Goal: Task Accomplishment & Management: Manage account settings

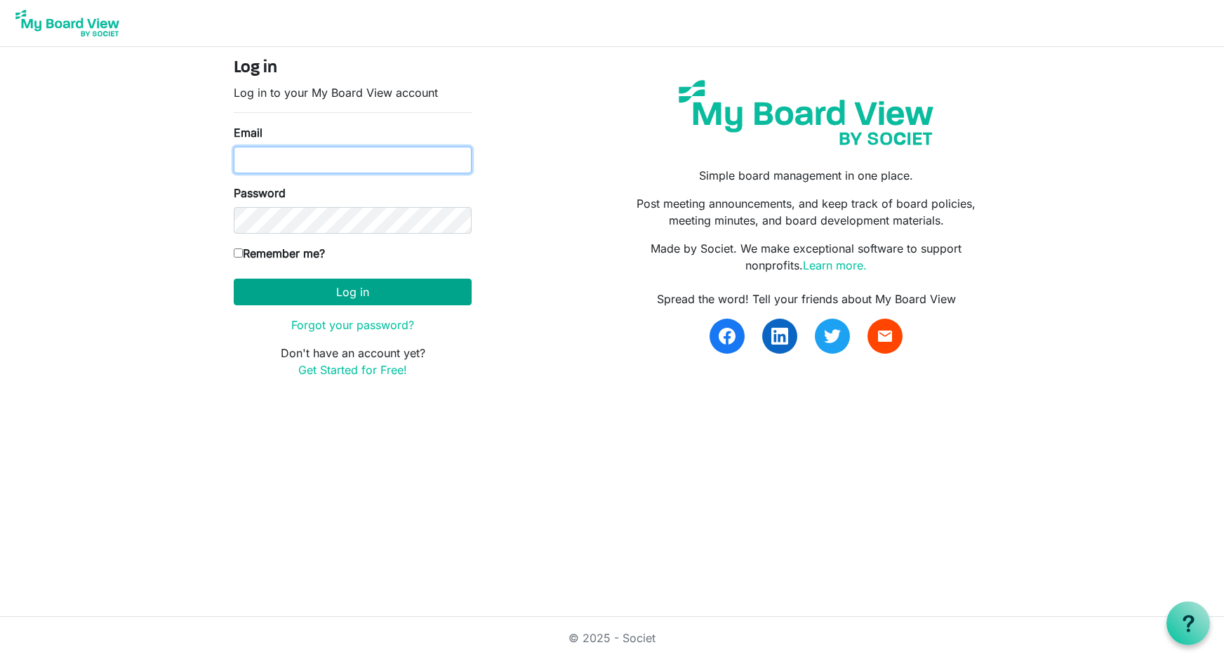
type input "[EMAIL_ADDRESS][DOMAIN_NAME]"
click at [344, 293] on button "Log in" at bounding box center [353, 292] width 238 height 27
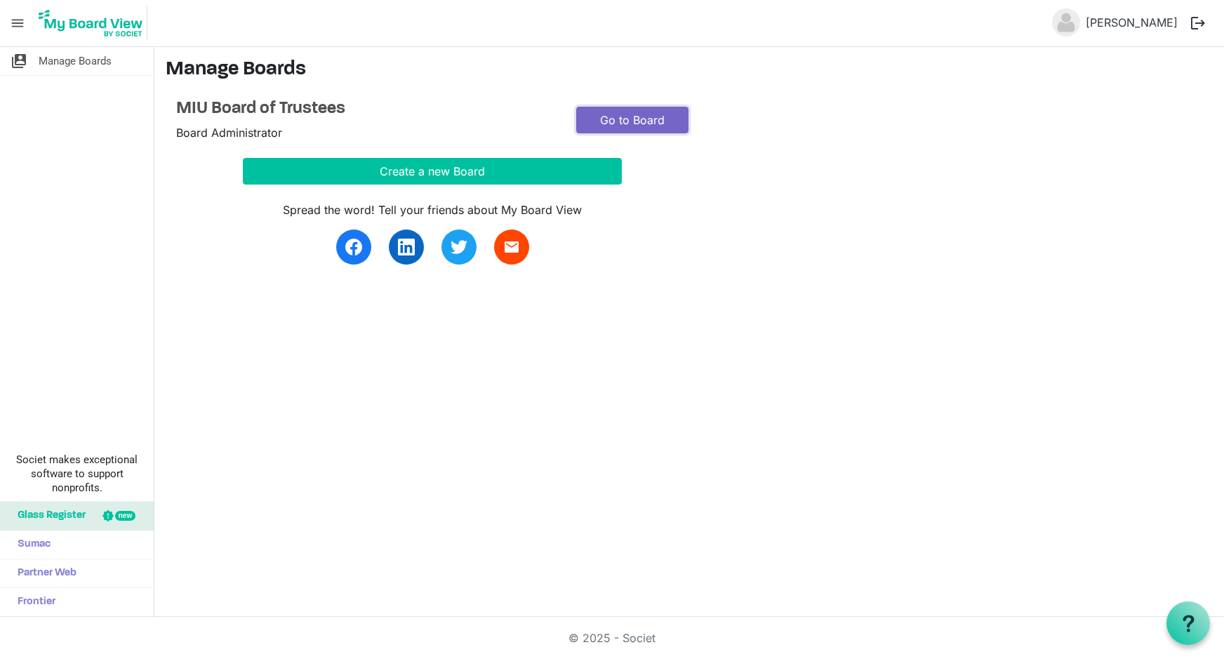
drag, startPoint x: 633, startPoint y: 124, endPoint x: 661, endPoint y: 120, distance: 28.4
click at [633, 124] on link "Go to Board" at bounding box center [632, 120] width 112 height 27
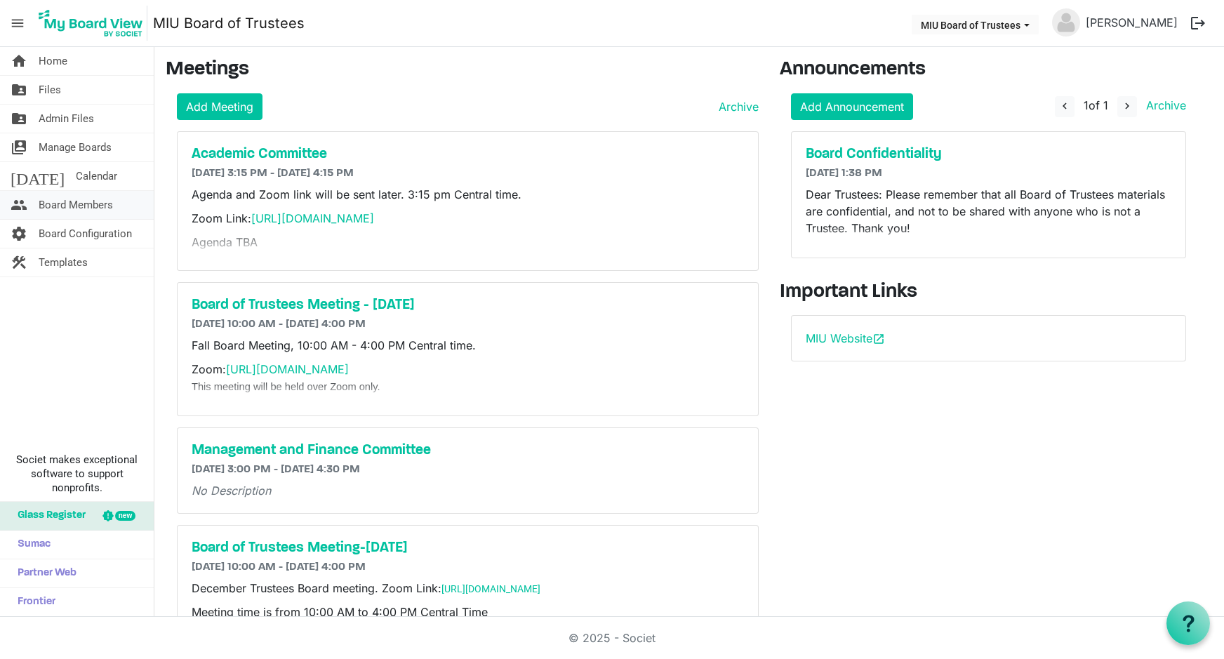
click at [76, 207] on span "Board Members" at bounding box center [76, 205] width 74 height 28
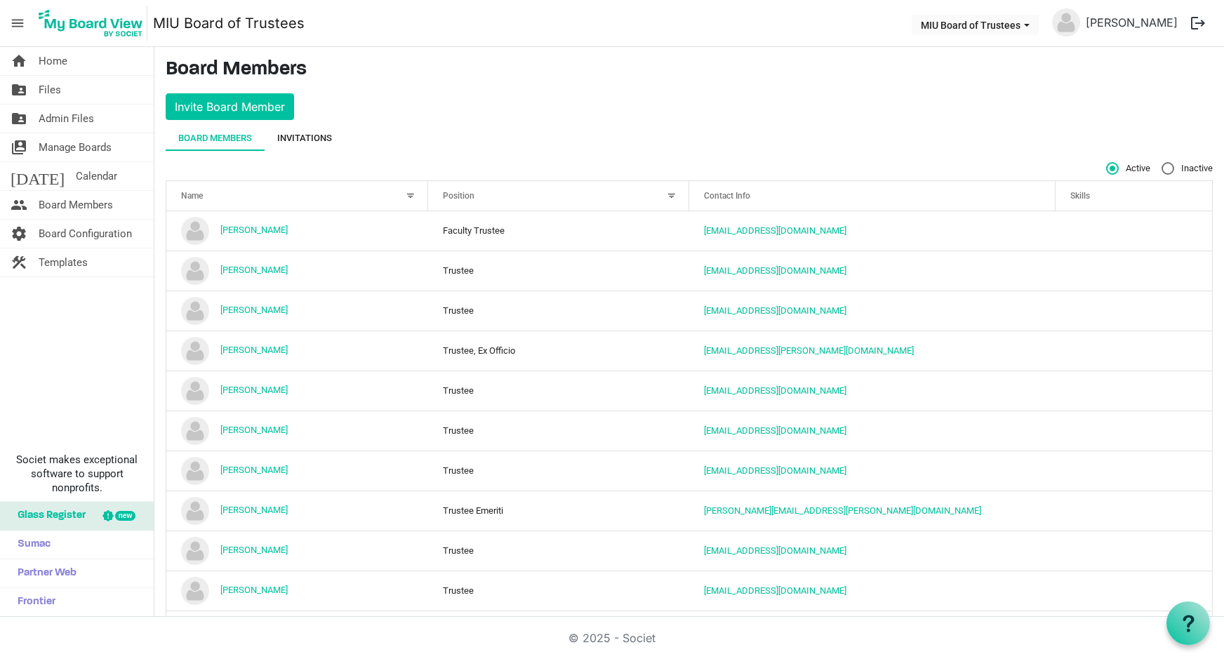
click at [311, 133] on div "Invitations" at bounding box center [304, 138] width 55 height 14
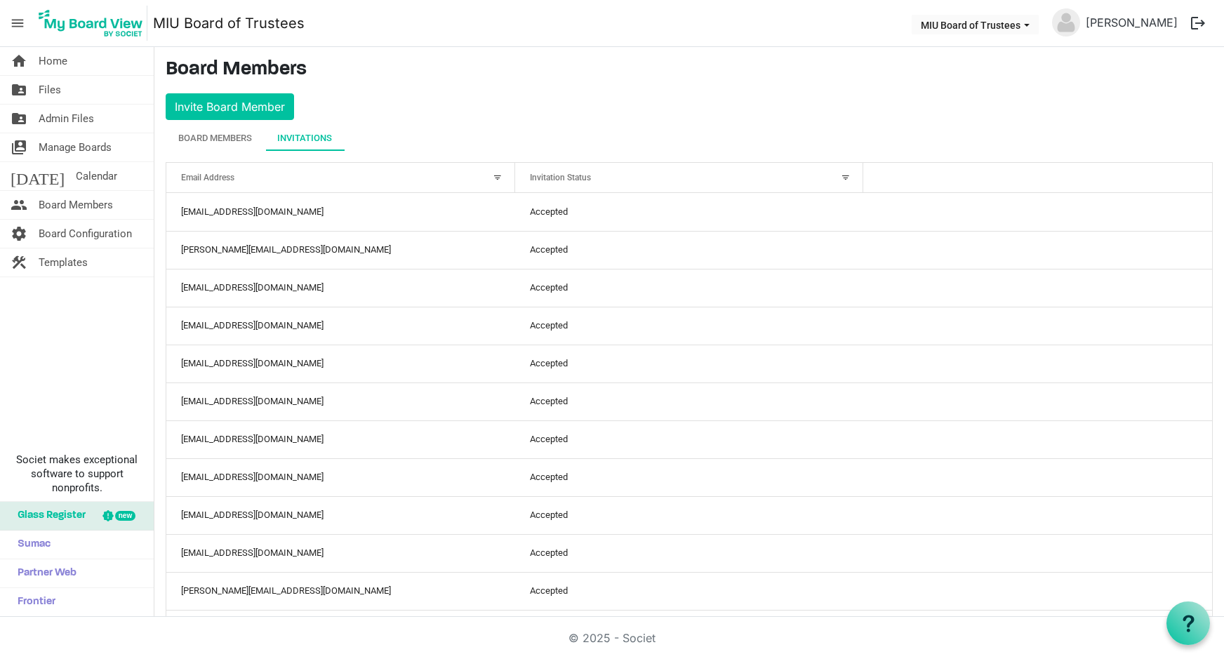
click at [841, 175] on div at bounding box center [845, 177] width 15 height 15
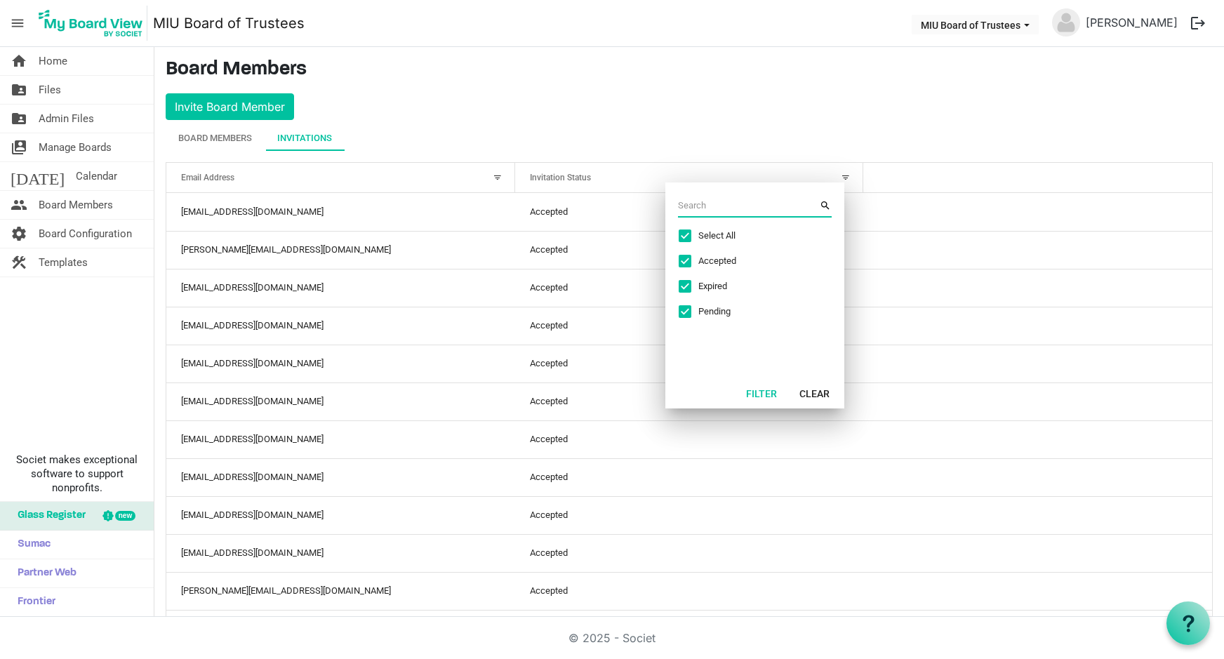
click at [723, 237] on span "Select All" at bounding box center [750, 235] width 105 height 13
checkbox input "false"
click at [706, 312] on span "Pending" at bounding box center [750, 311] width 105 height 13
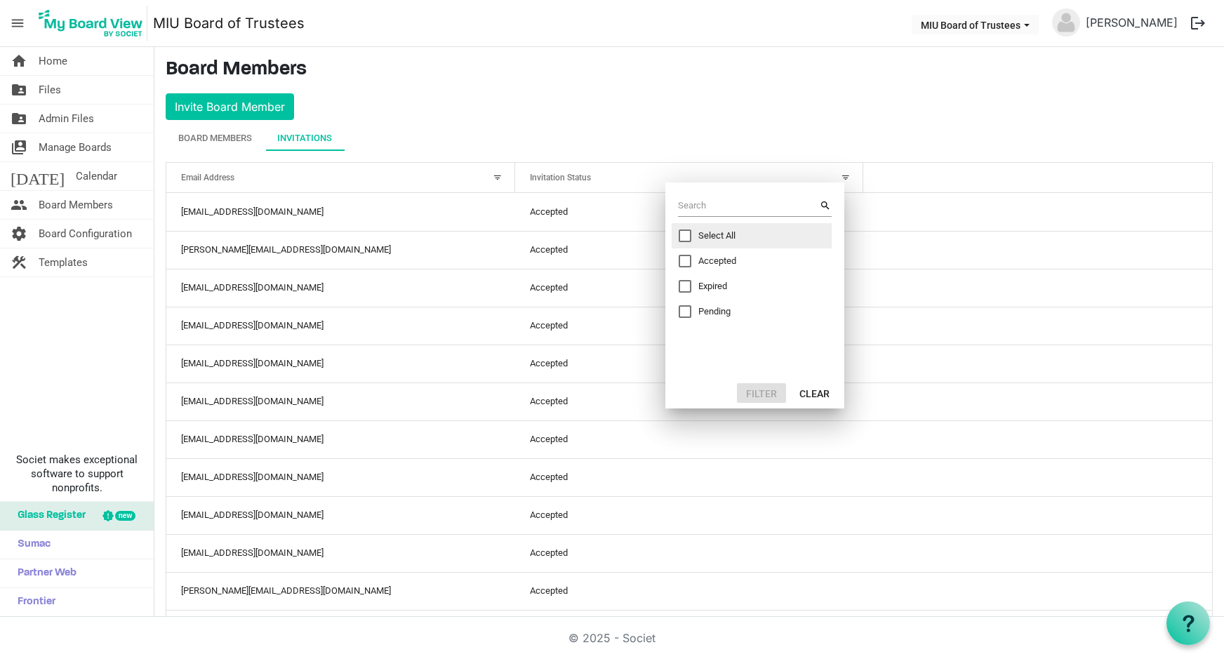
checkbox input "true"
click at [756, 393] on button "Filter" at bounding box center [761, 393] width 49 height 20
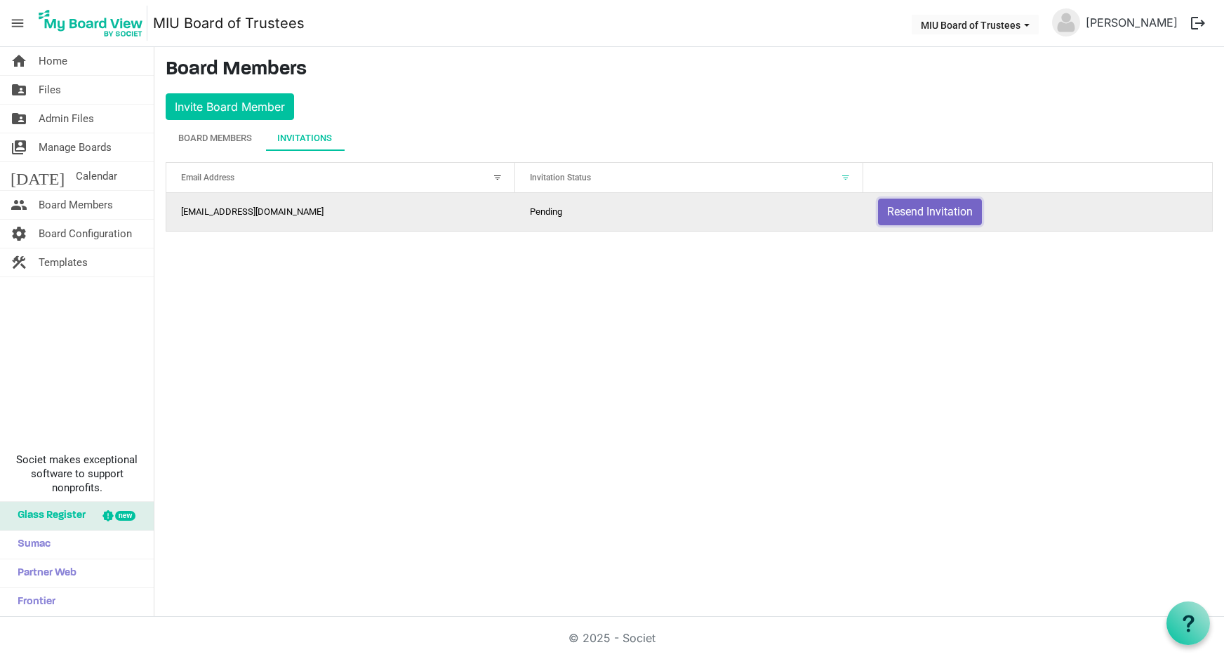
click at [904, 208] on button "Resend Invitation" at bounding box center [930, 212] width 104 height 27
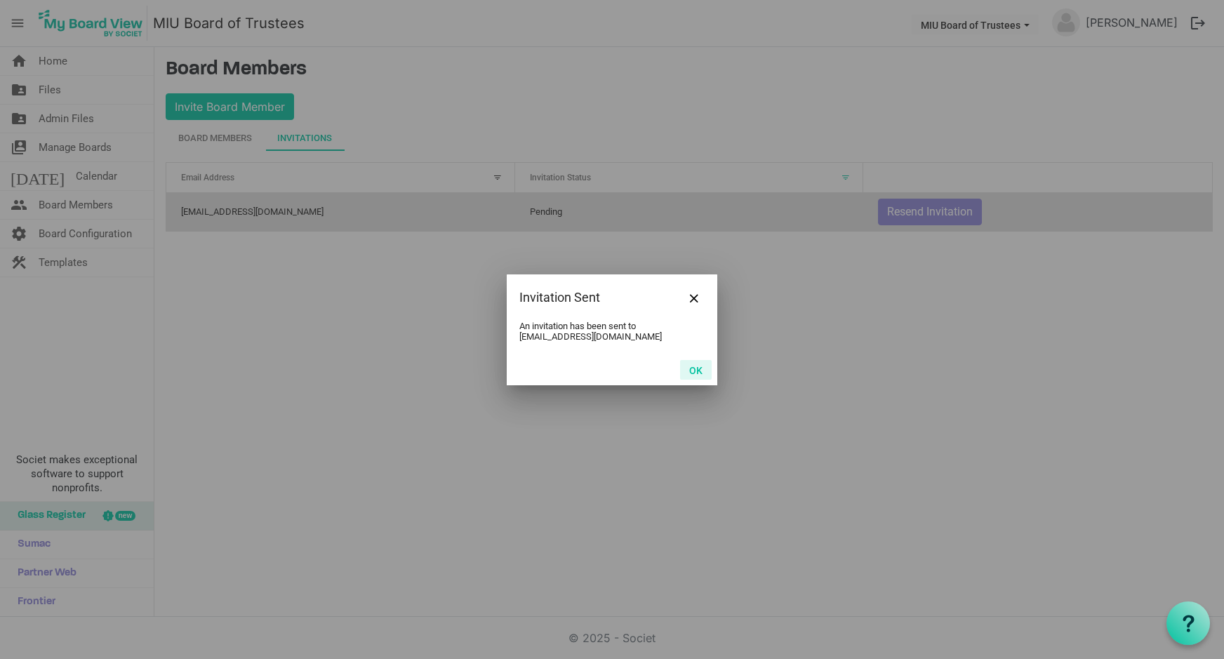
click at [694, 373] on button "OK" at bounding box center [696, 370] width 32 height 20
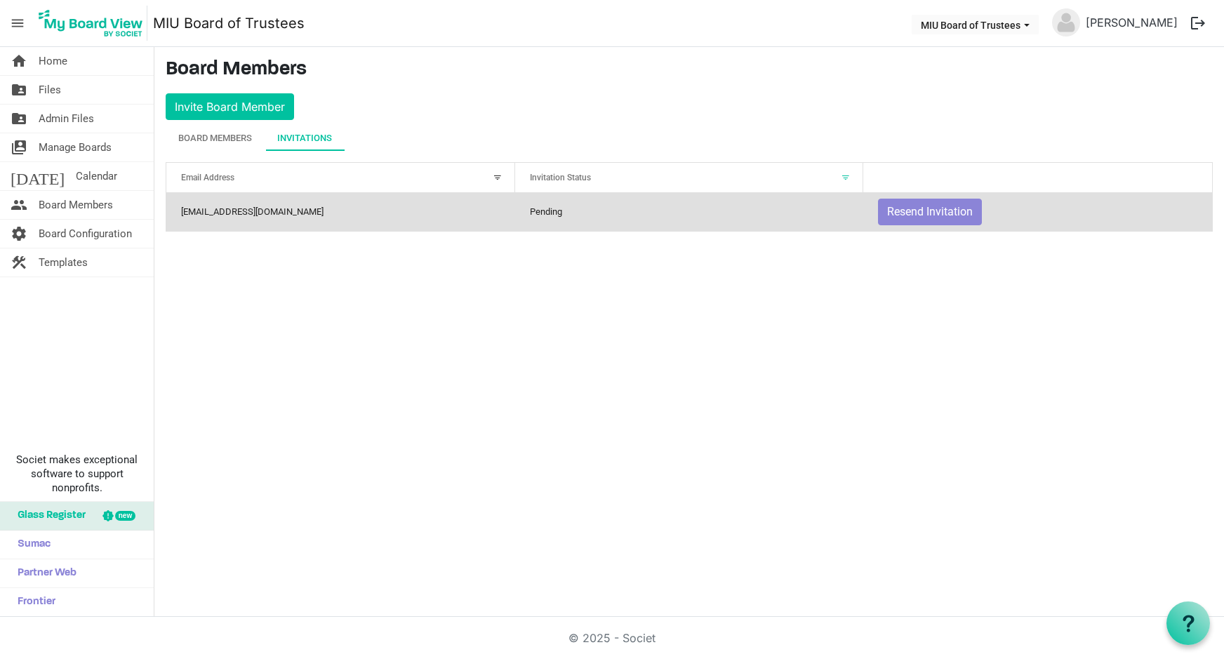
click at [301, 140] on div "Invitations" at bounding box center [304, 138] width 55 height 14
click at [848, 176] on div at bounding box center [845, 177] width 15 height 15
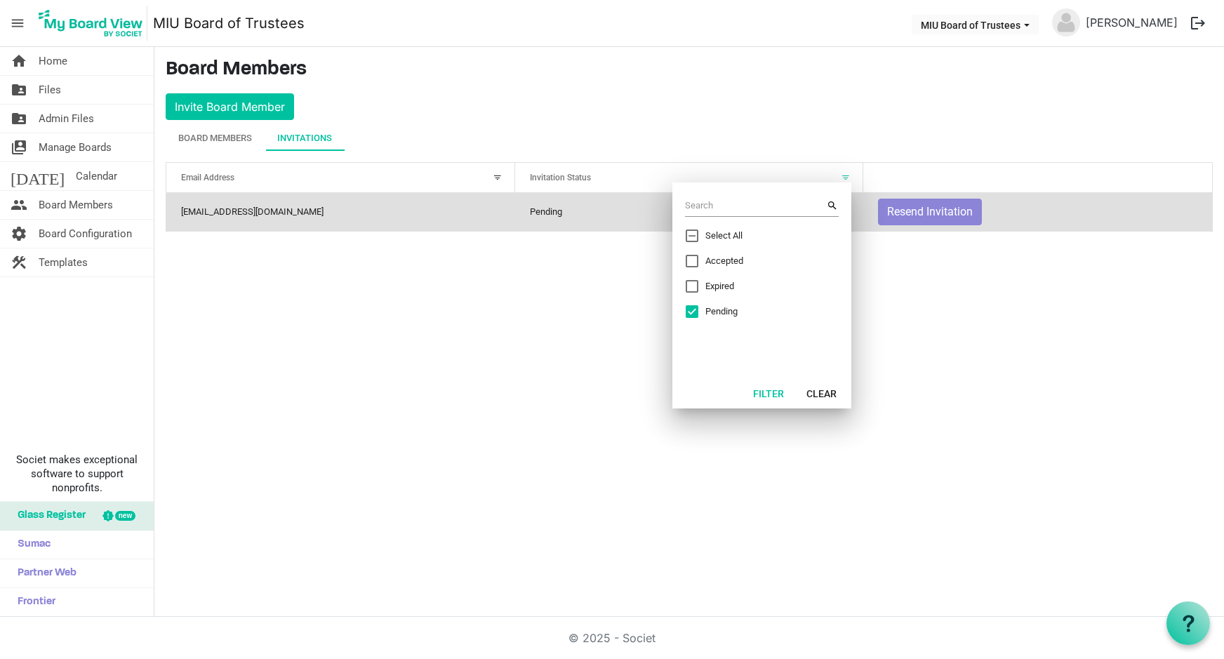
click at [709, 284] on span "Expired" at bounding box center [757, 286] width 105 height 13
checkbox input "true"
click at [704, 314] on div "Pending" at bounding box center [748, 311] width 126 height 13
checkbox input "false"
click at [766, 391] on button "Filter" at bounding box center [768, 393] width 49 height 20
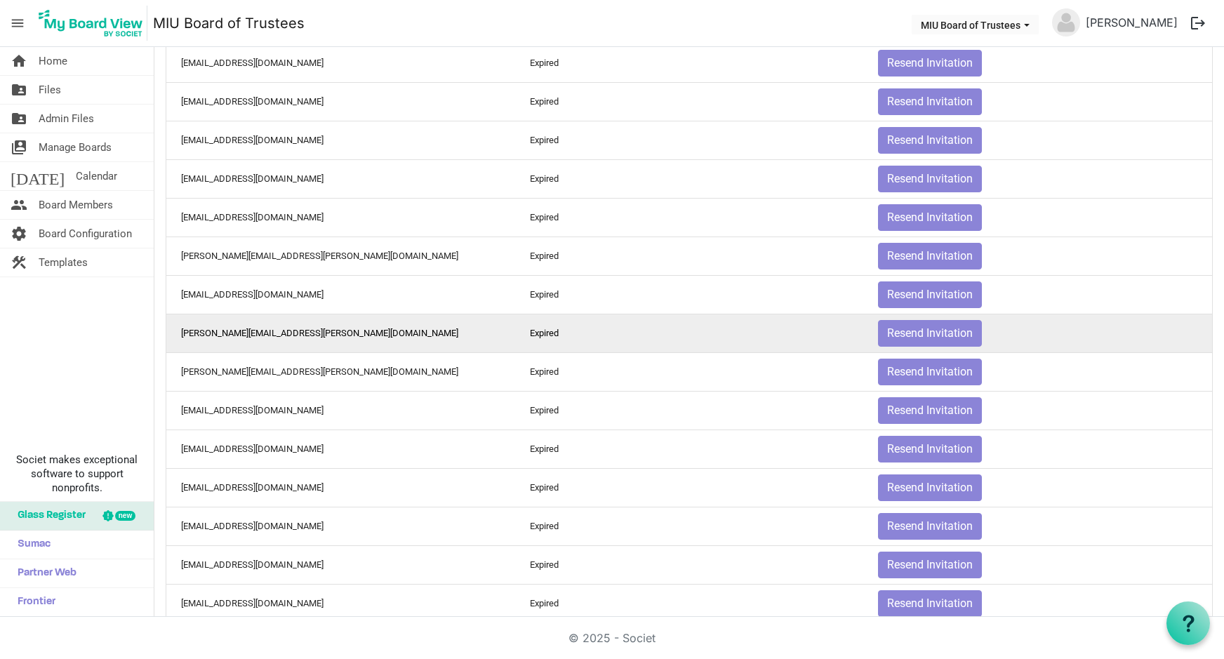
scroll to position [216, 0]
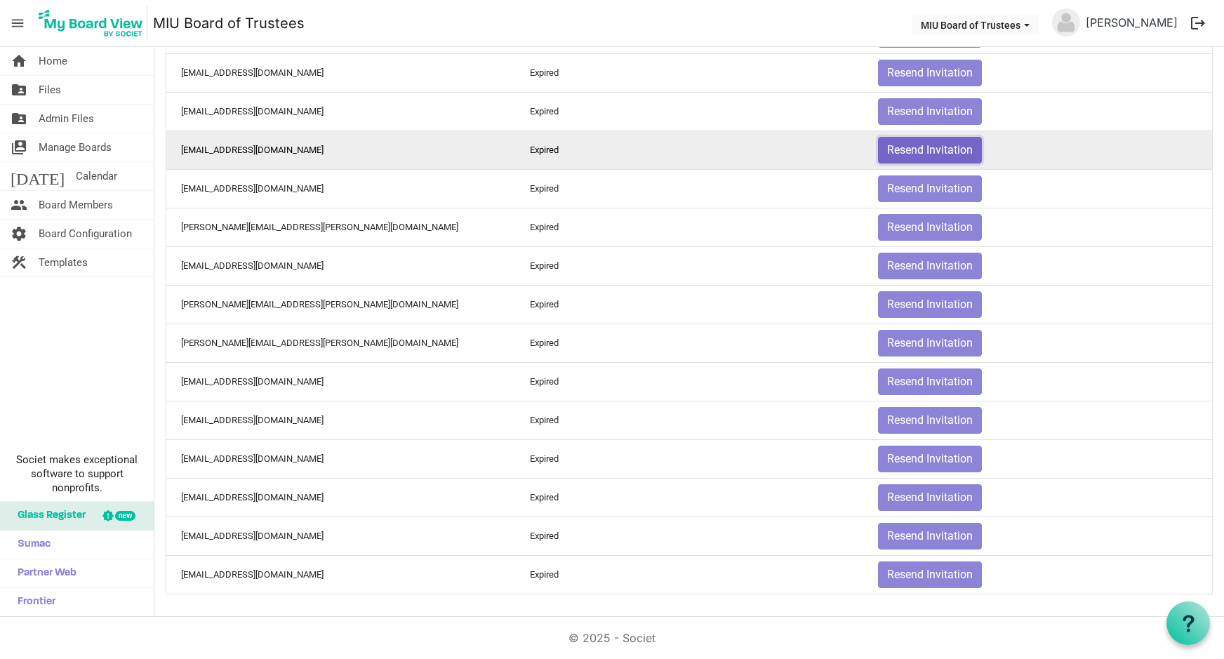
click at [922, 156] on button "Resend Invitation" at bounding box center [930, 150] width 104 height 27
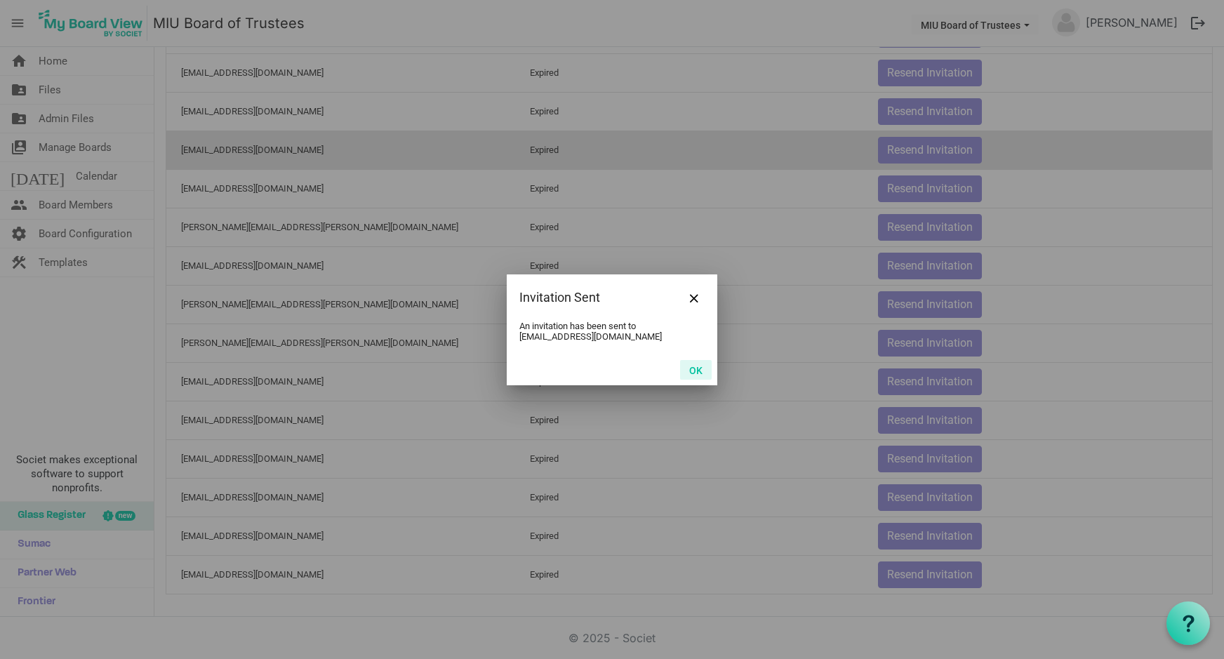
click at [697, 366] on button "OK" at bounding box center [696, 370] width 32 height 20
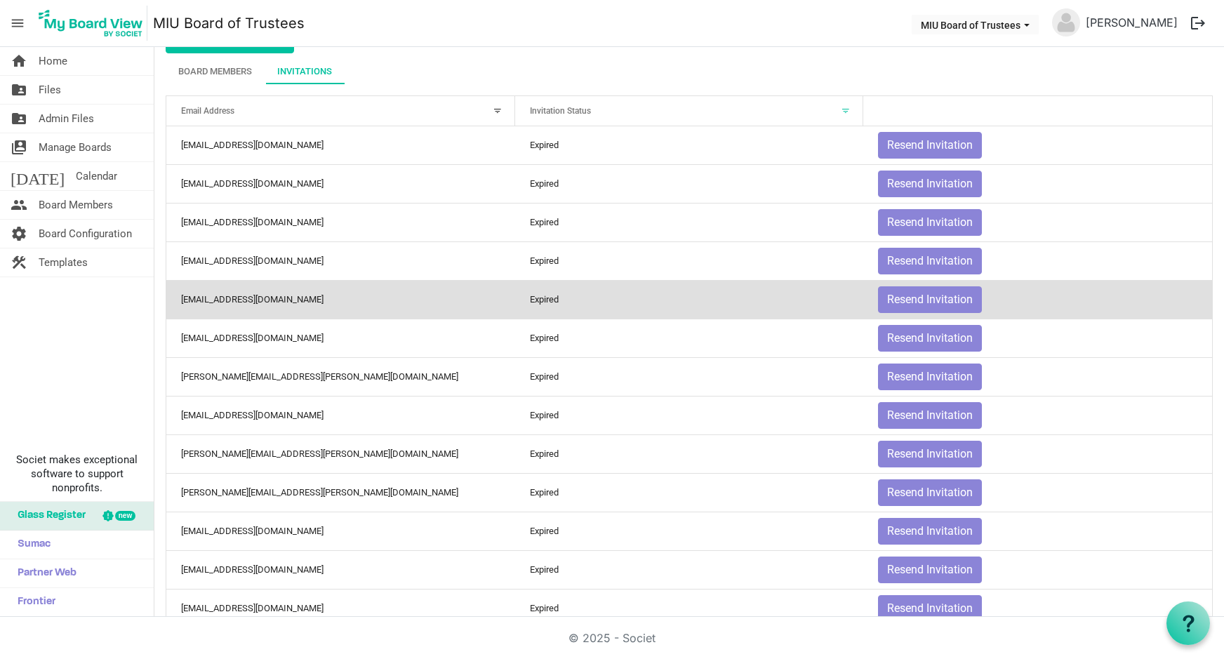
scroll to position [0, 0]
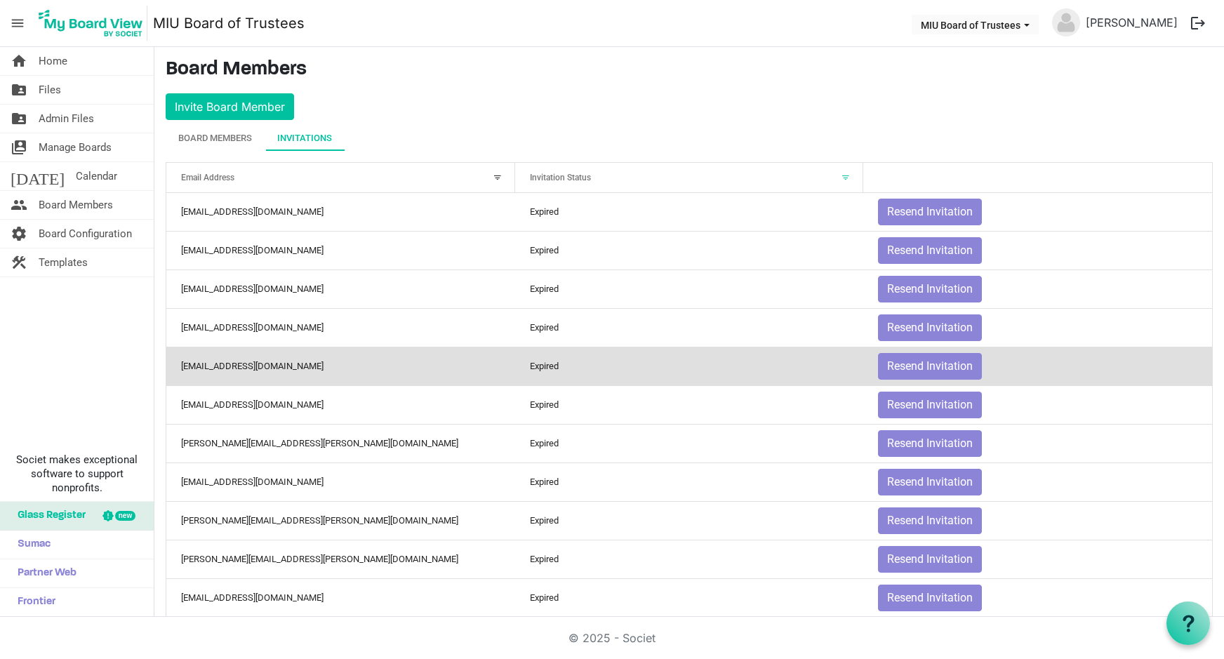
click at [838, 170] on div at bounding box center [845, 177] width 15 height 15
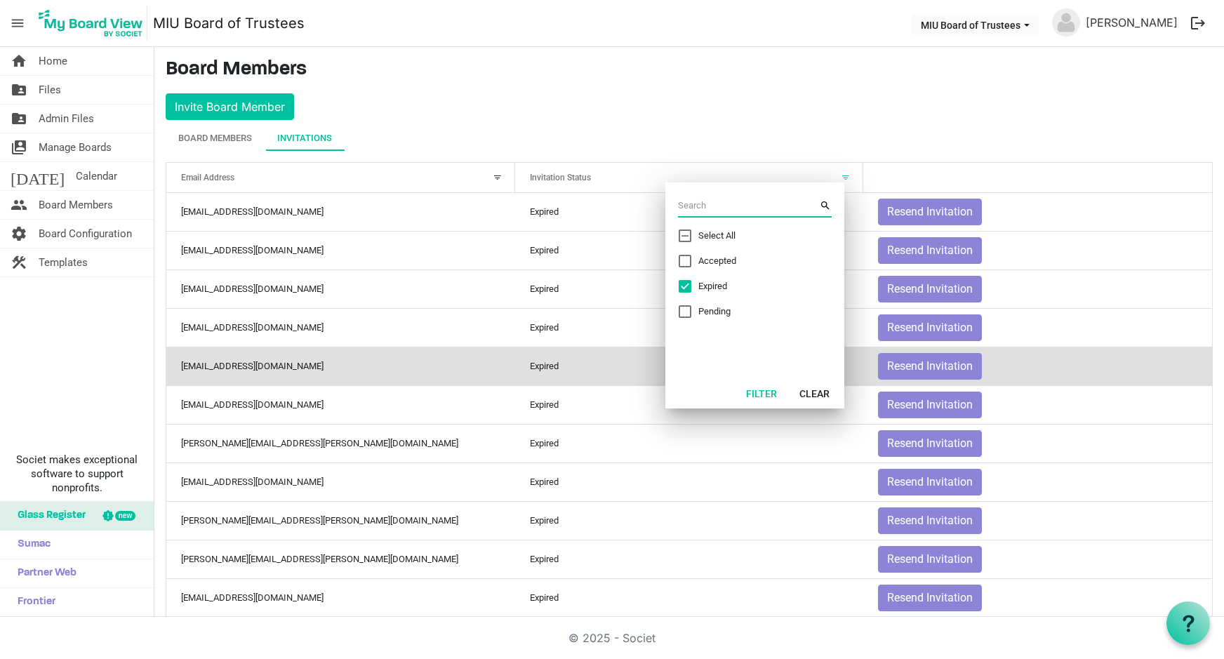
click at [699, 283] on span "Expired" at bounding box center [750, 286] width 105 height 13
checkbox input "false"
click at [693, 308] on div "Pending" at bounding box center [741, 311] width 126 height 13
checkbox input "true"
click at [763, 389] on button "Filter" at bounding box center [761, 393] width 49 height 20
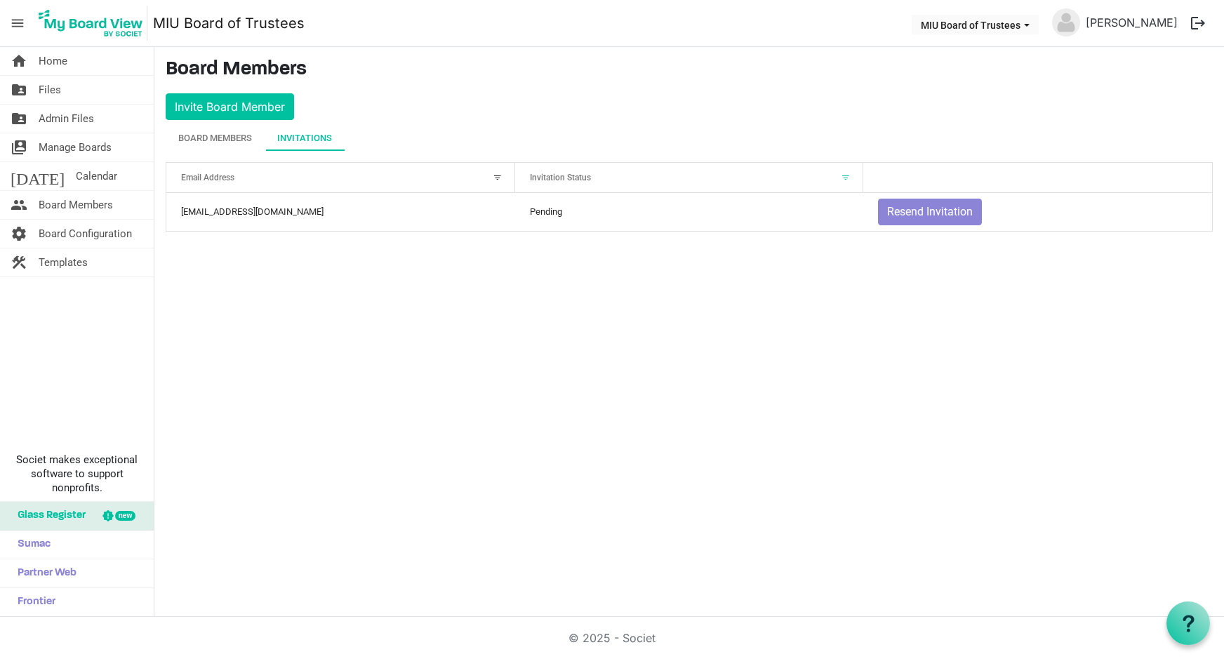
click at [845, 174] on div at bounding box center [845, 177] width 15 height 15
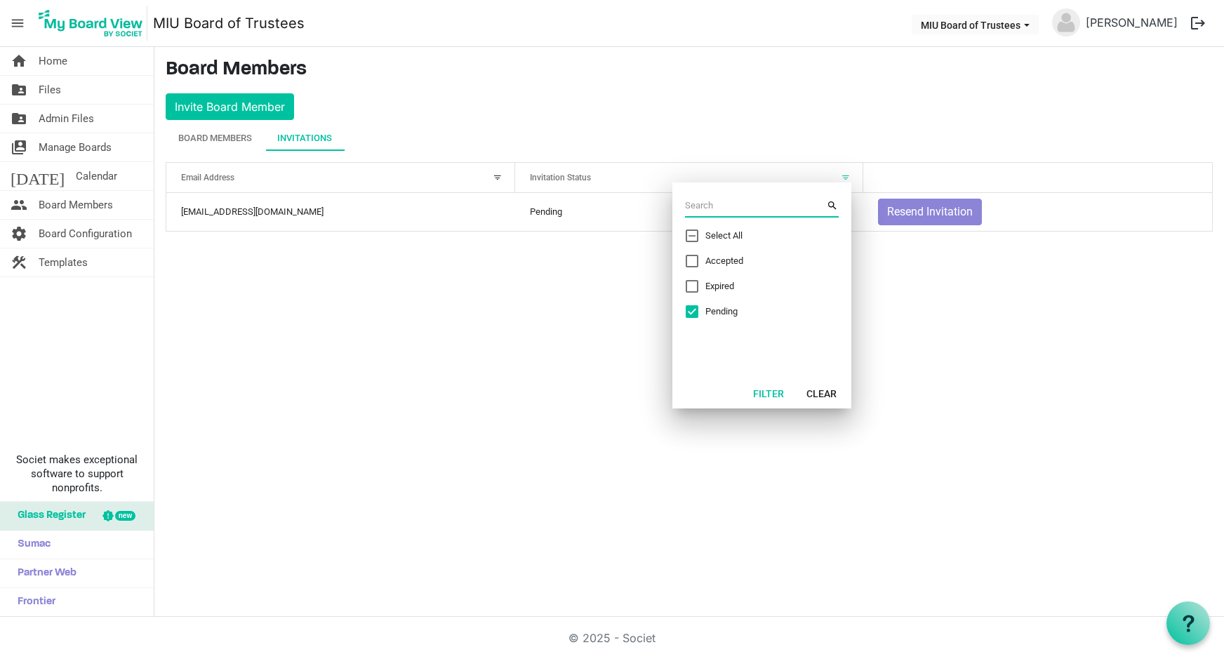
click at [698, 232] on div "Select All" at bounding box center [748, 235] width 126 height 13
checkbox input "true"
click at [771, 388] on button "Filter" at bounding box center [768, 393] width 49 height 20
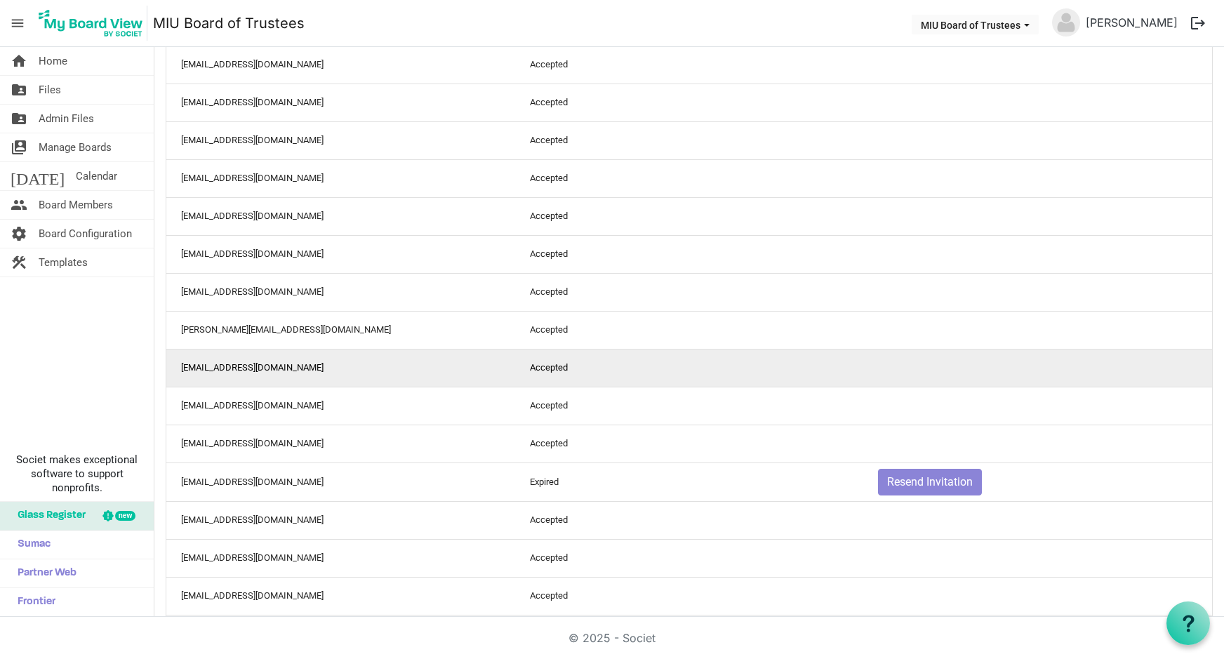
scroll to position [281, 0]
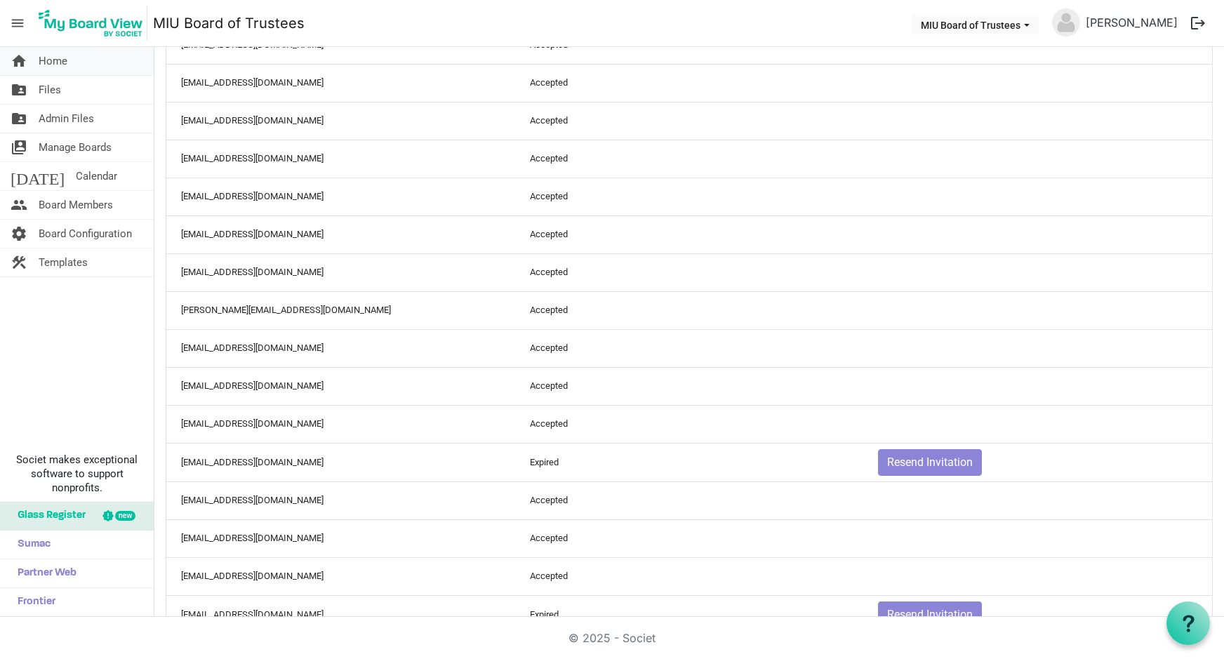
click at [50, 67] on span "Home" at bounding box center [53, 61] width 29 height 28
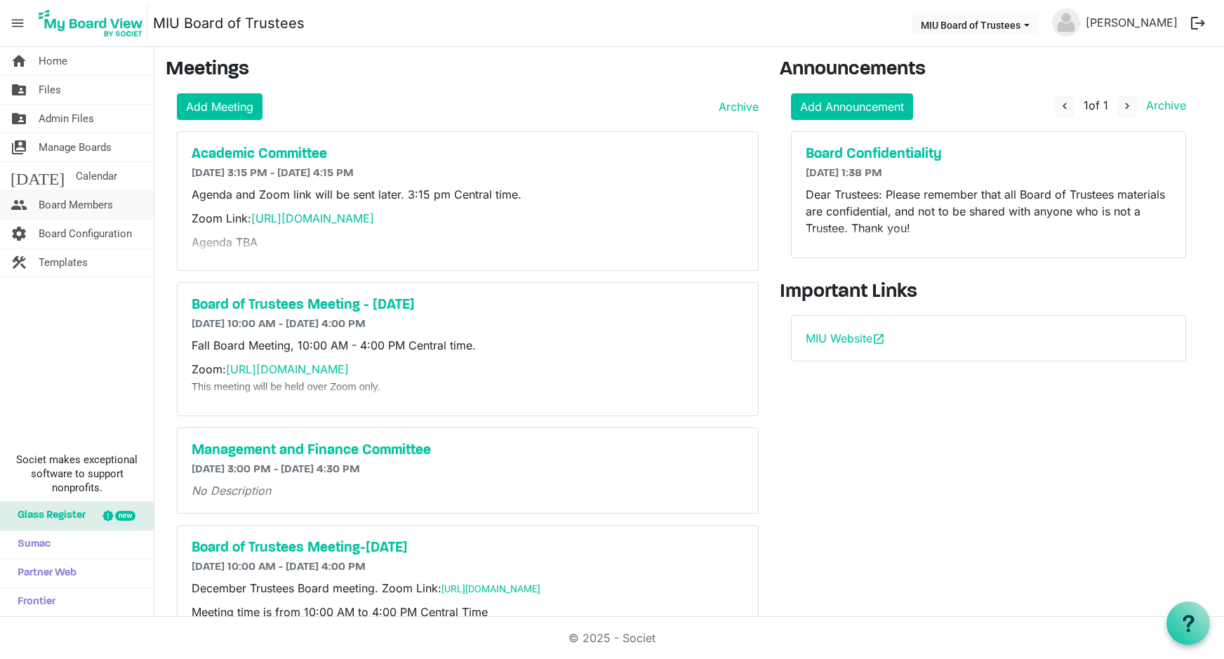
click at [76, 202] on span "Board Members" at bounding box center [76, 205] width 74 height 28
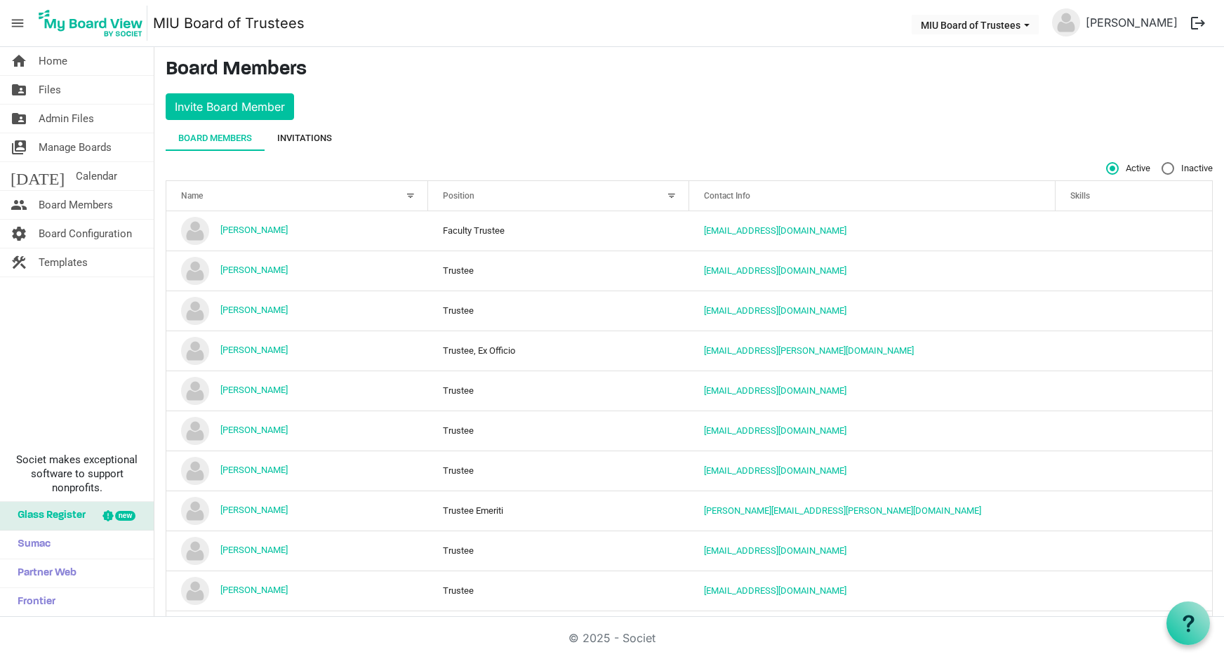
click at [307, 136] on div "Invitations" at bounding box center [304, 138] width 55 height 14
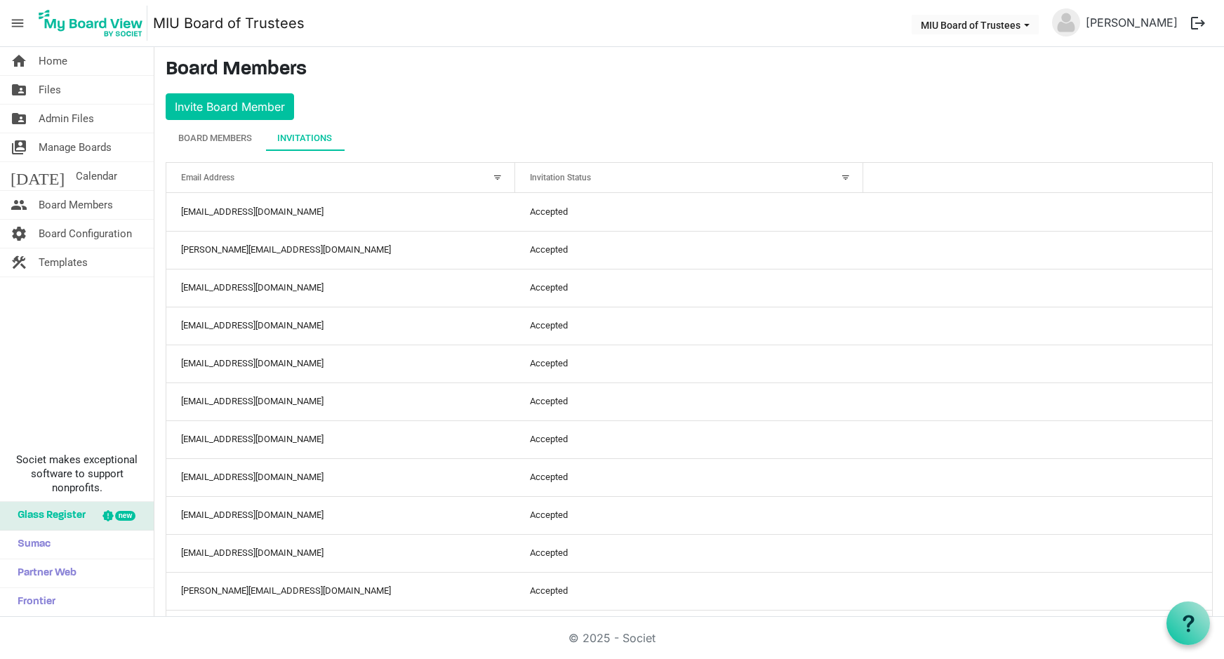
click at [838, 175] on div at bounding box center [845, 177] width 15 height 15
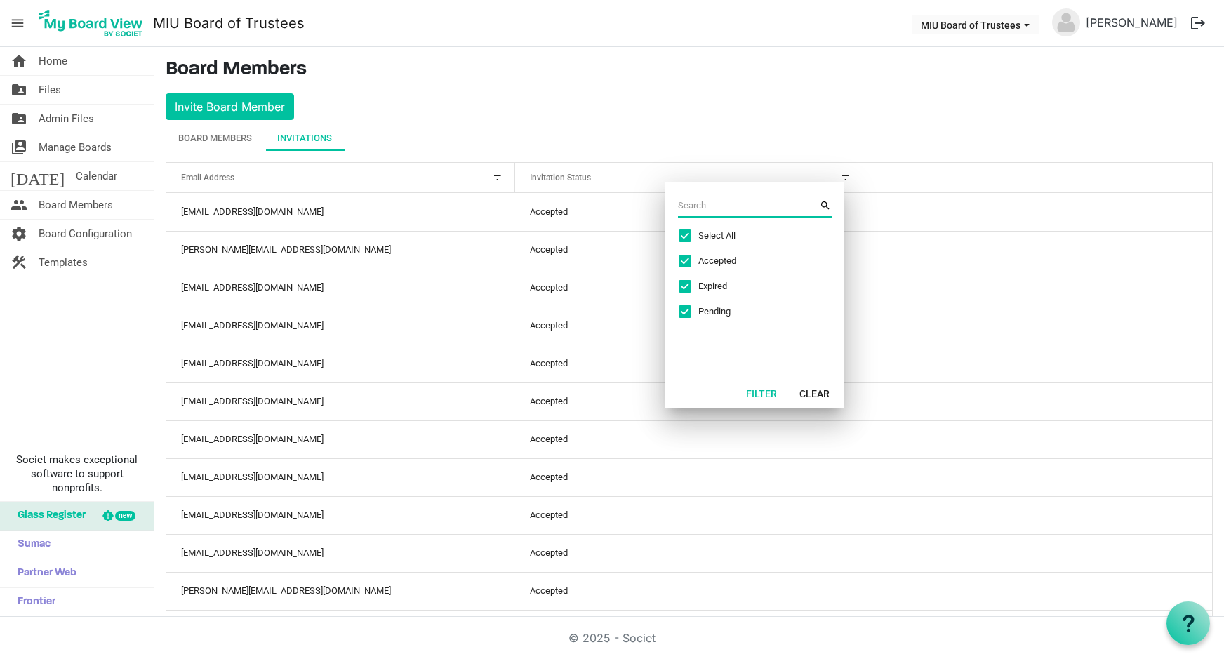
click at [731, 233] on span "Select All" at bounding box center [750, 235] width 105 height 13
checkbox input "false"
click at [710, 313] on span "Pending" at bounding box center [750, 311] width 105 height 13
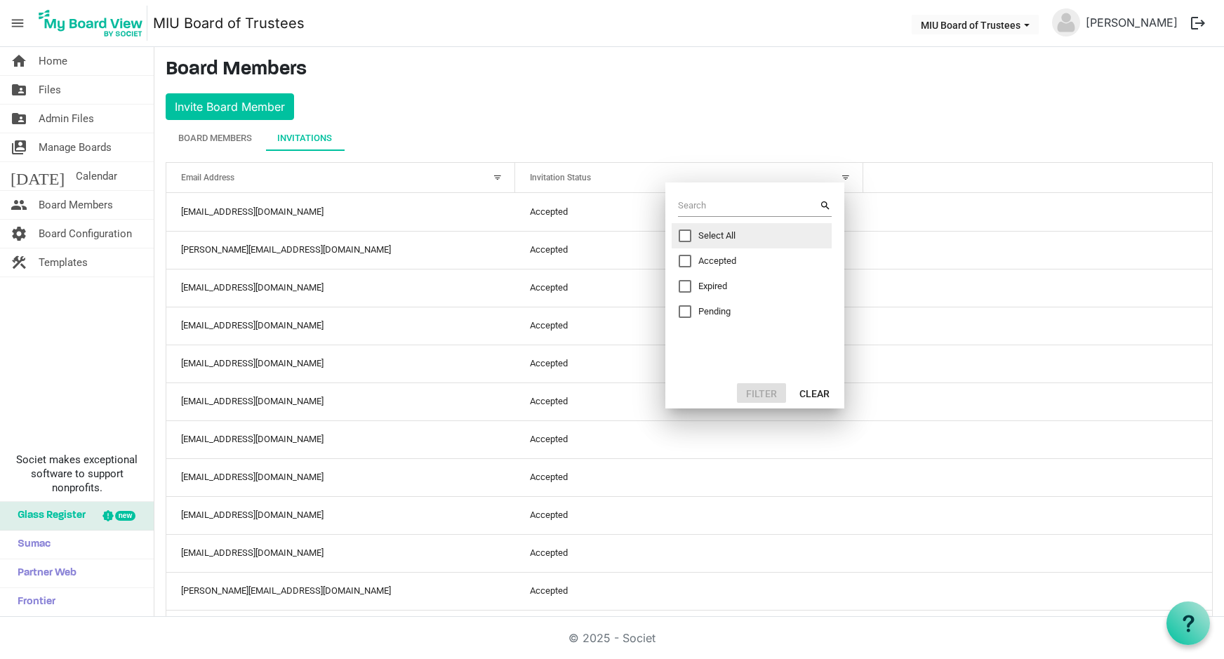
checkbox input "true"
click at [758, 388] on button "Filter" at bounding box center [761, 393] width 49 height 20
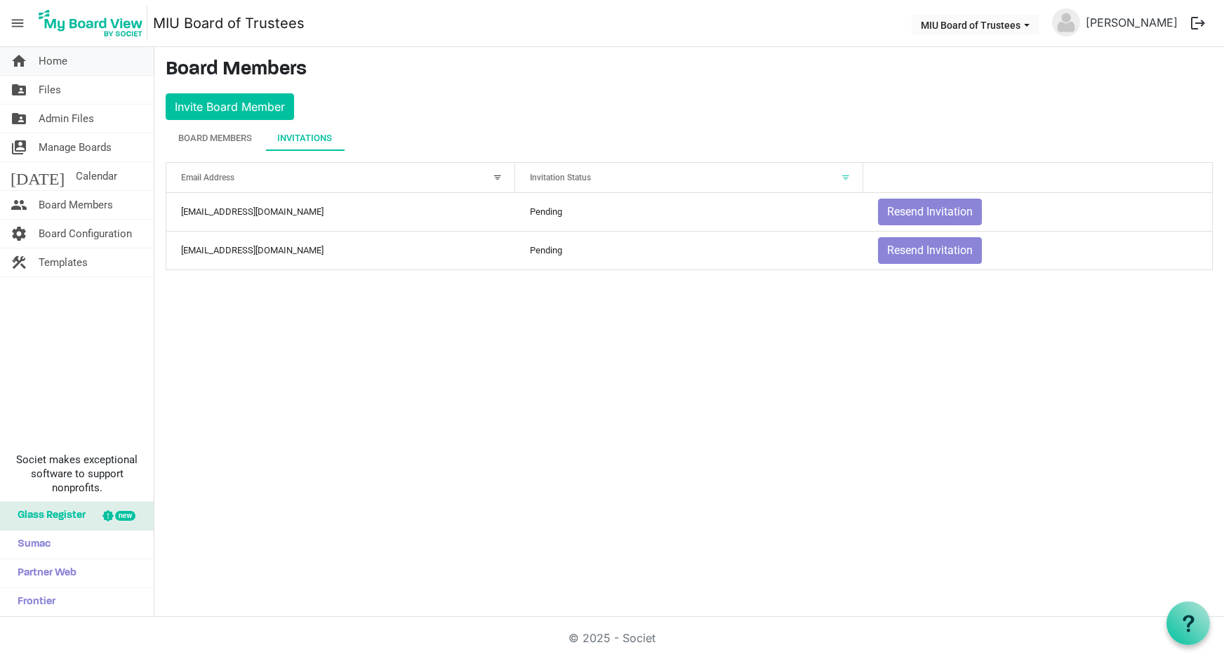
click at [56, 66] on span "Home" at bounding box center [53, 61] width 29 height 28
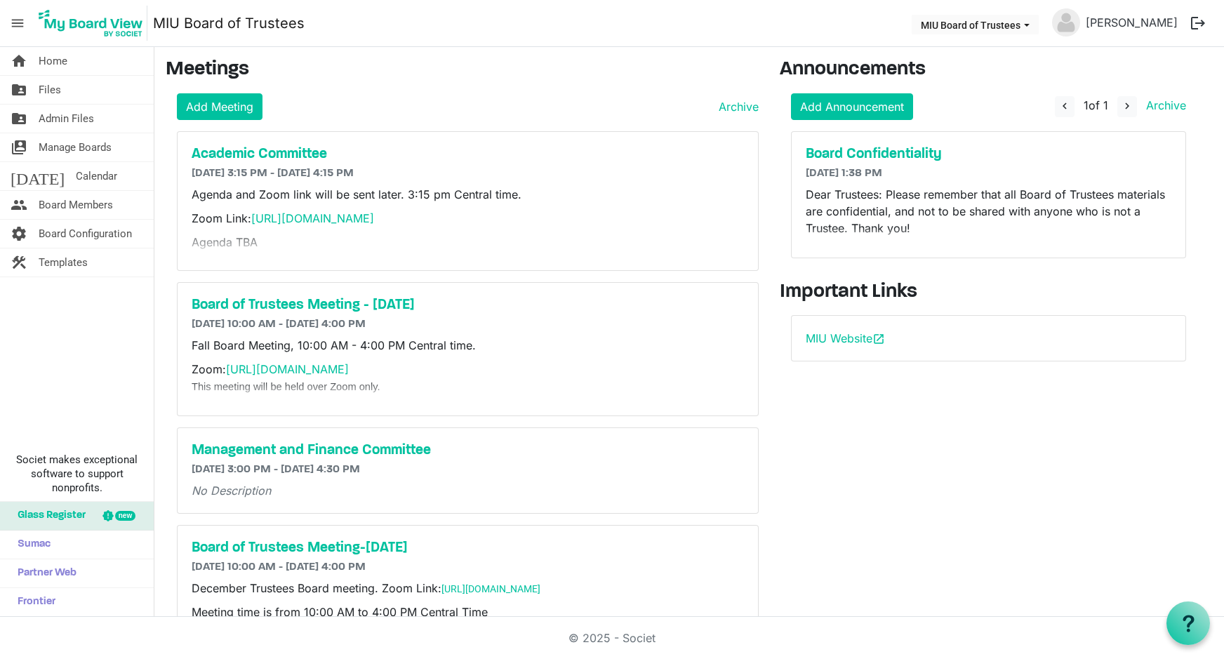
scroll to position [65, 0]
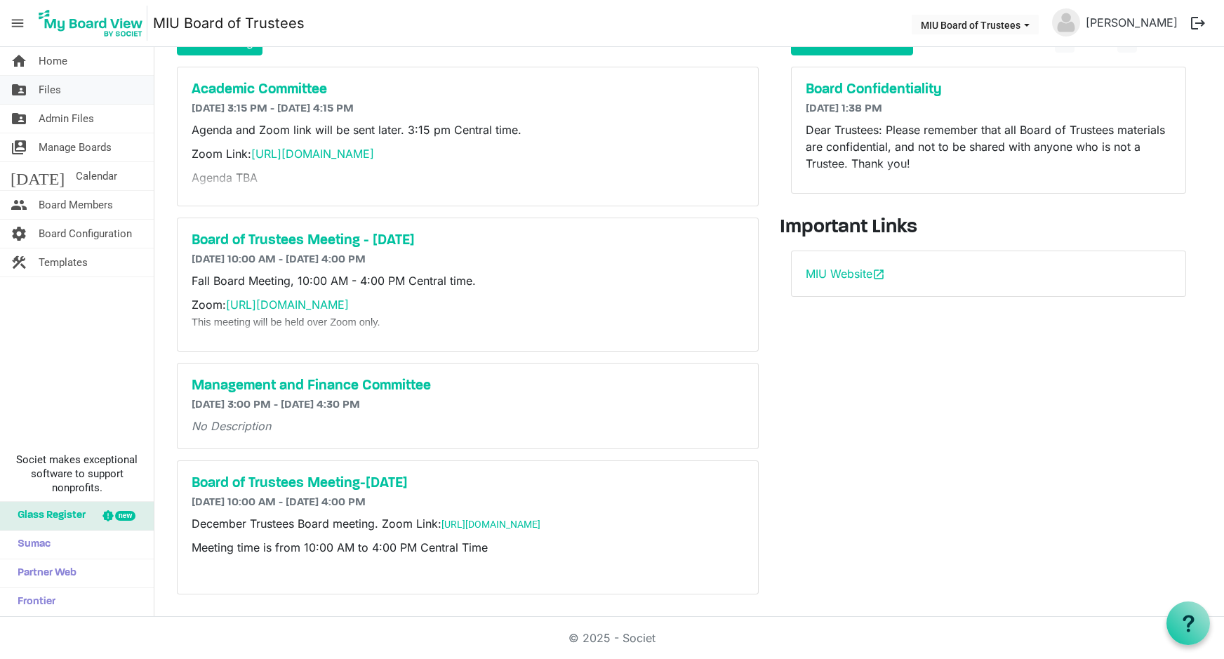
click at [55, 85] on span "Files" at bounding box center [50, 90] width 22 height 28
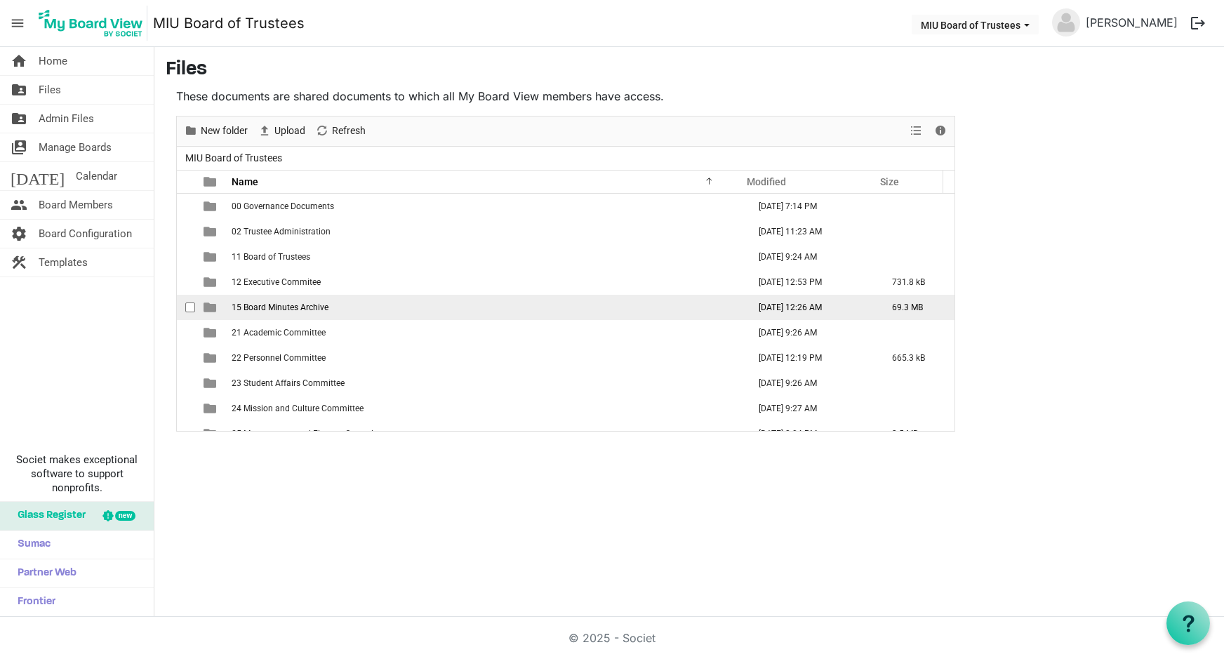
click at [281, 309] on span "15 Board Minutes Archive" at bounding box center [280, 307] width 97 height 10
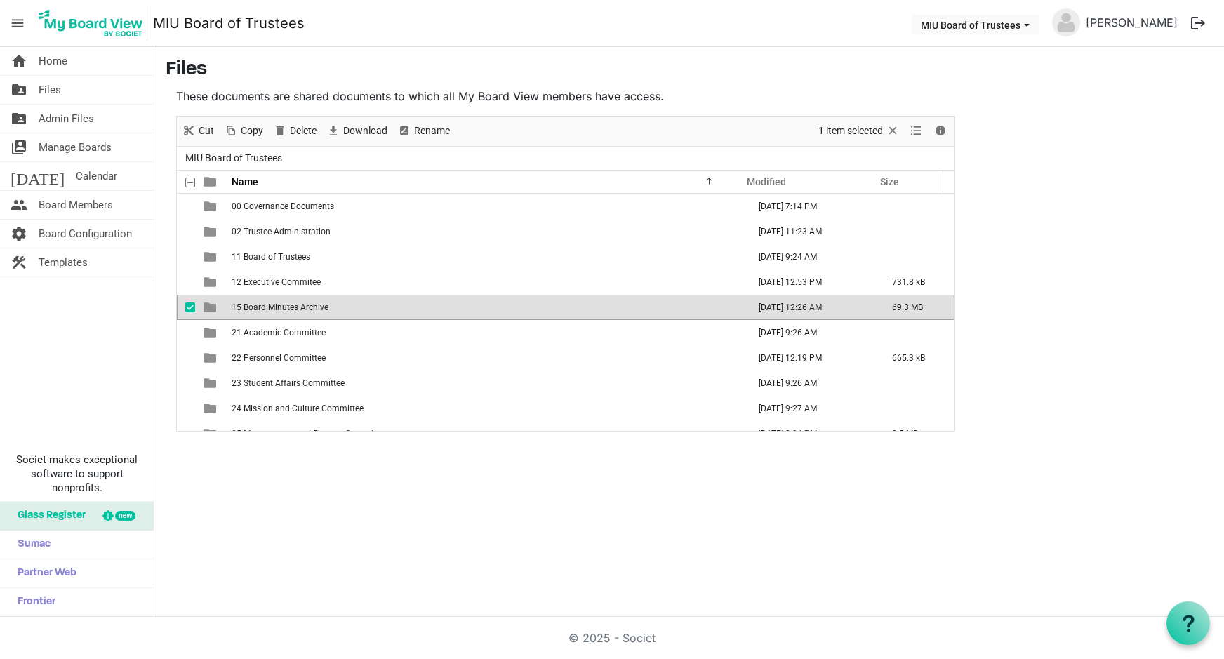
click at [281, 309] on span "15 Board Minutes Archive" at bounding box center [280, 307] width 97 height 10
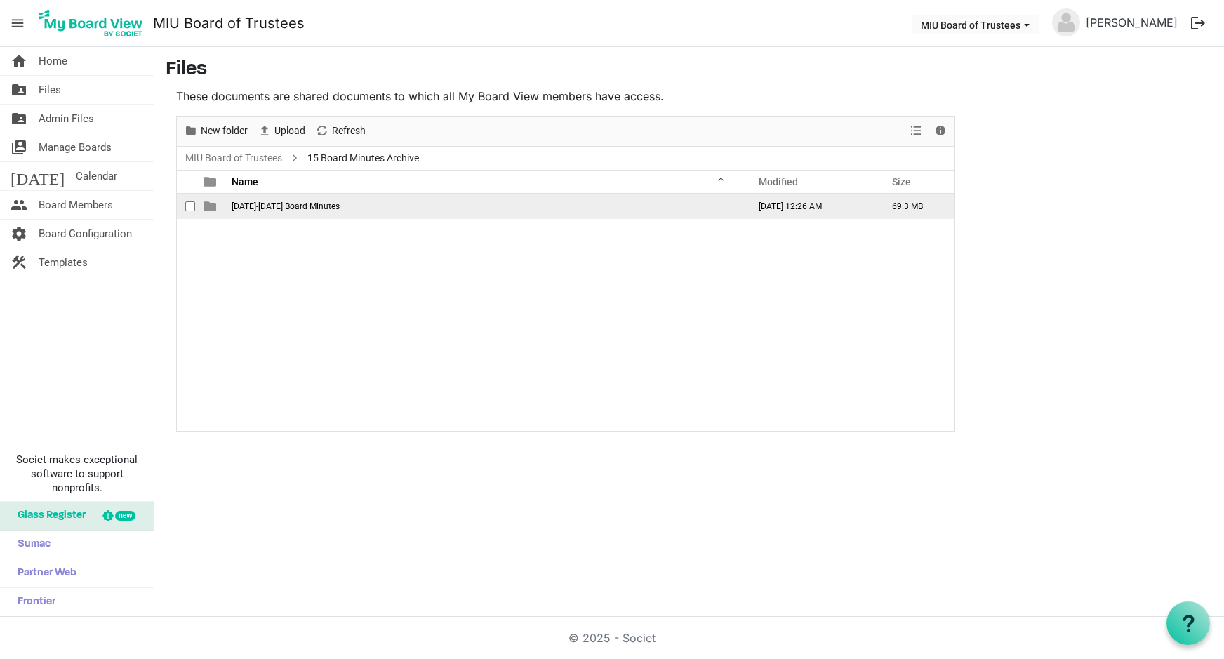
click at [207, 203] on span "is template cell column header type" at bounding box center [209, 206] width 13 height 13
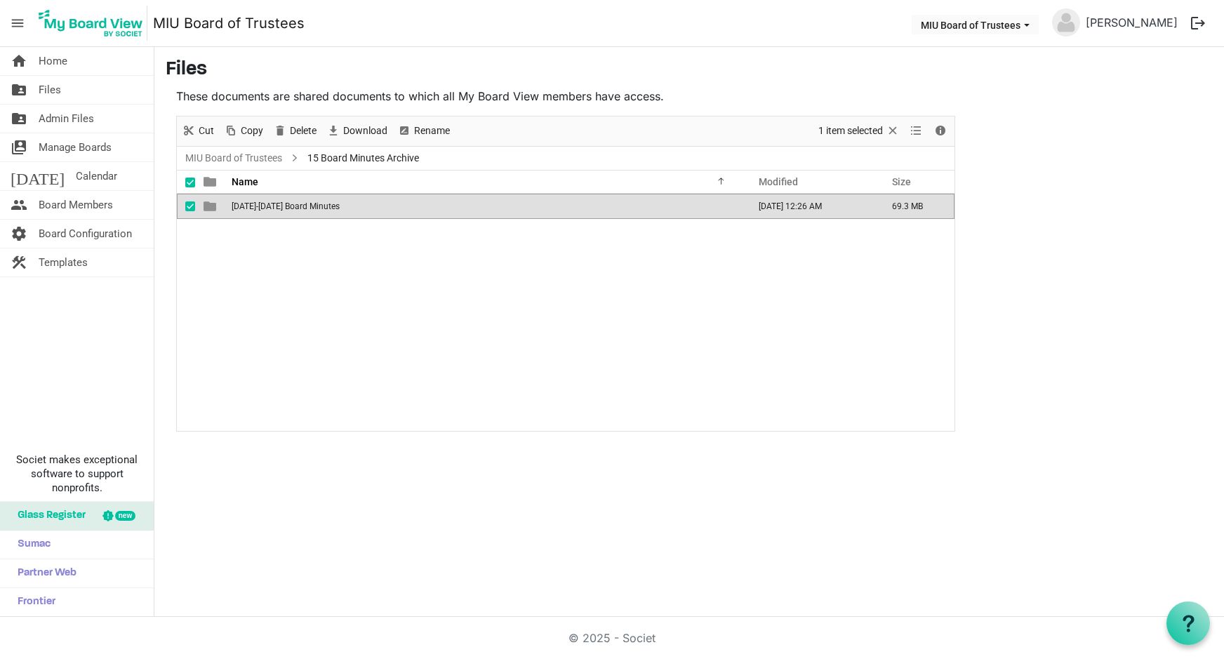
click at [207, 203] on span "is template cell column header type" at bounding box center [209, 206] width 13 height 13
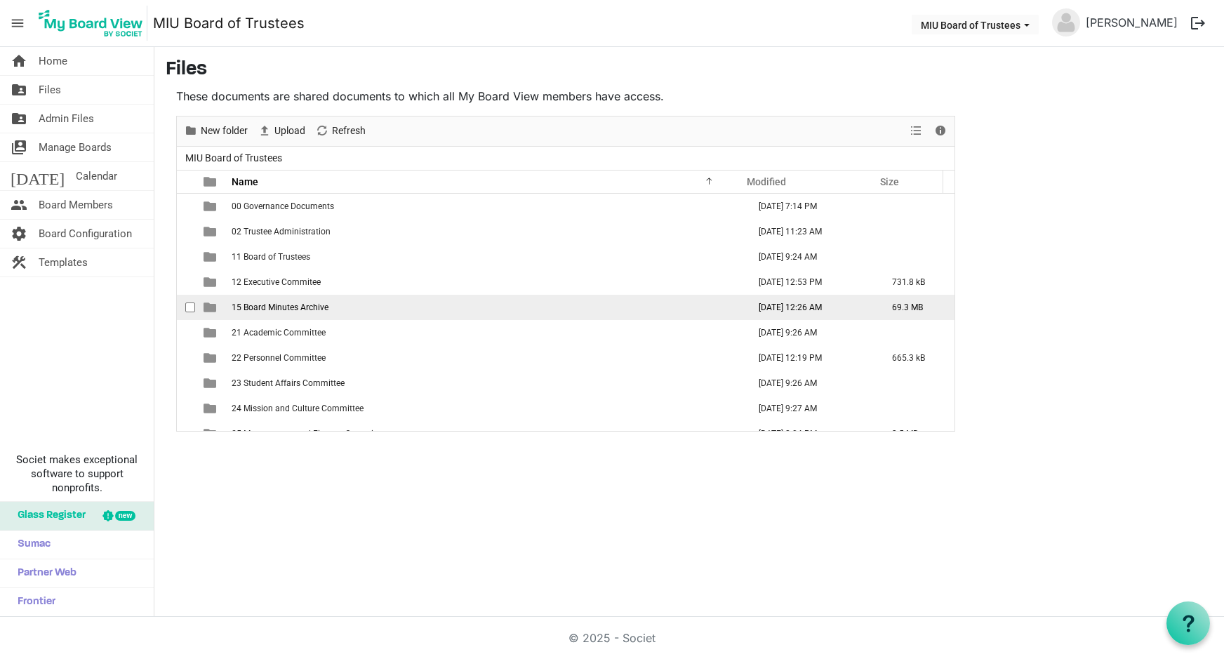
click at [257, 307] on span "15 Board Minutes Archive" at bounding box center [280, 307] width 97 height 10
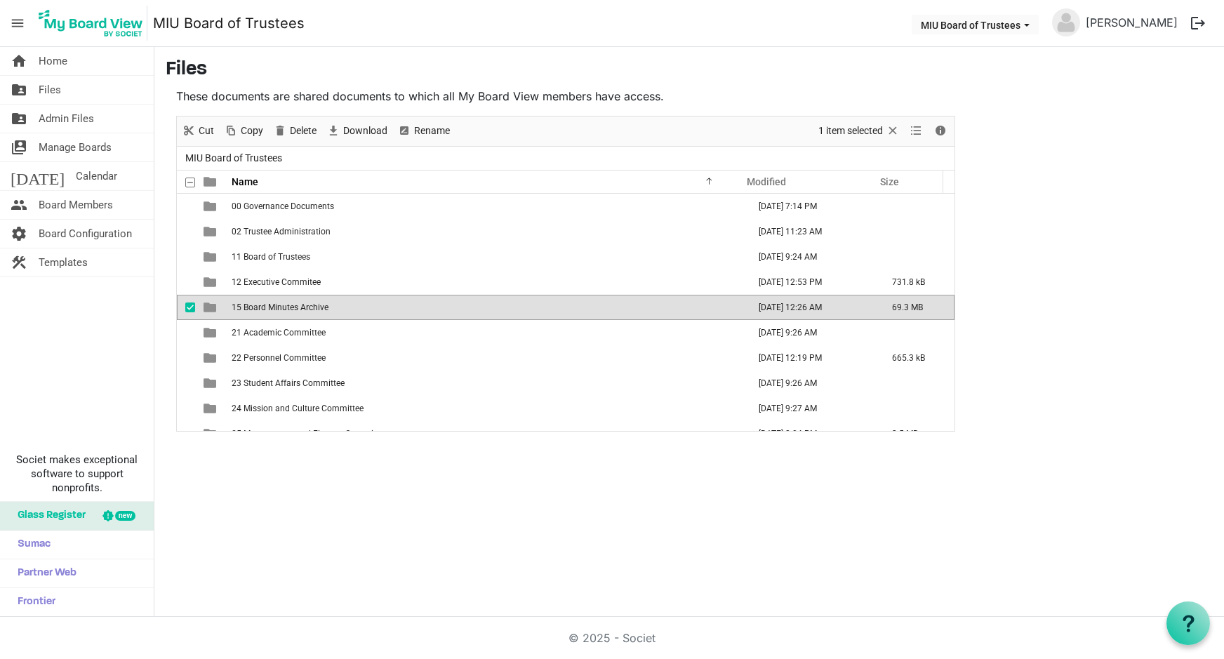
click at [257, 307] on span "15 Board Minutes Archive" at bounding box center [280, 307] width 97 height 10
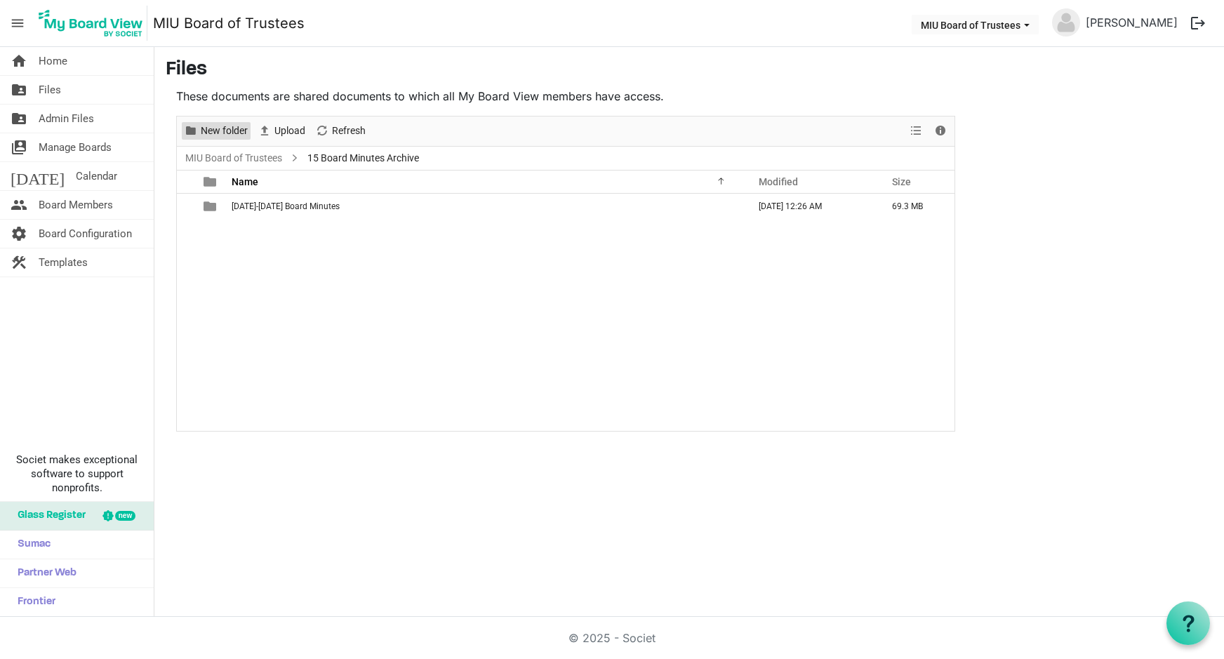
click at [220, 130] on span "New folder" at bounding box center [224, 131] width 50 height 18
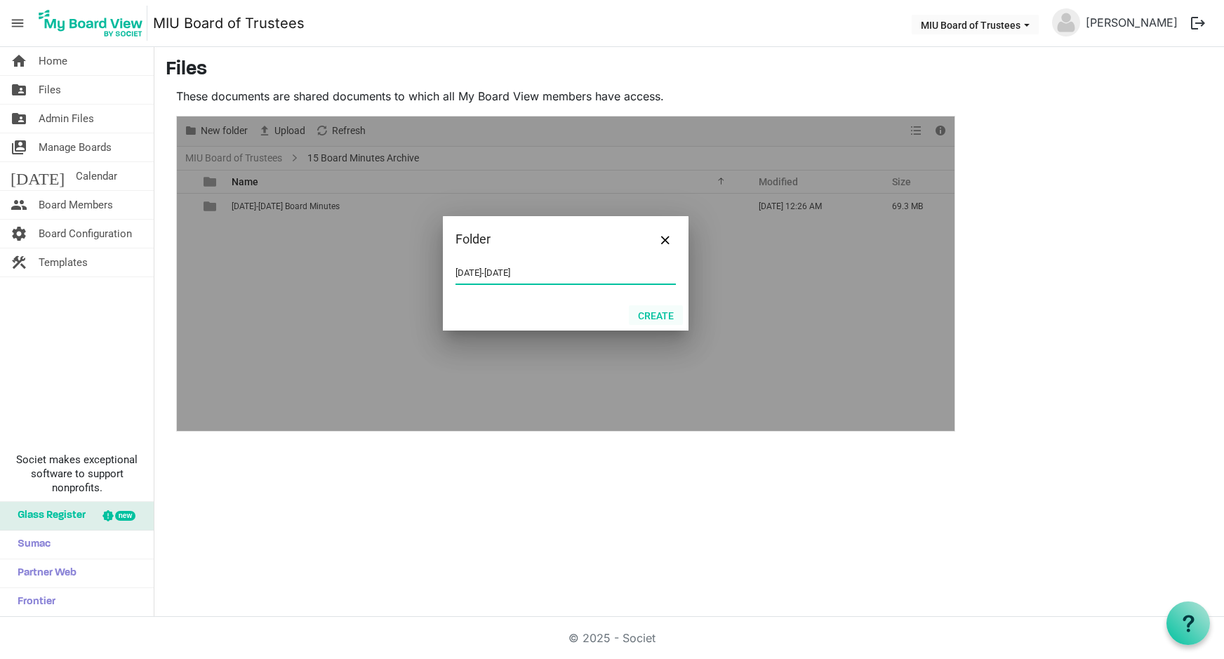
type input "[DATE]-[DATE]"
click at [659, 314] on button "Create" at bounding box center [656, 315] width 54 height 20
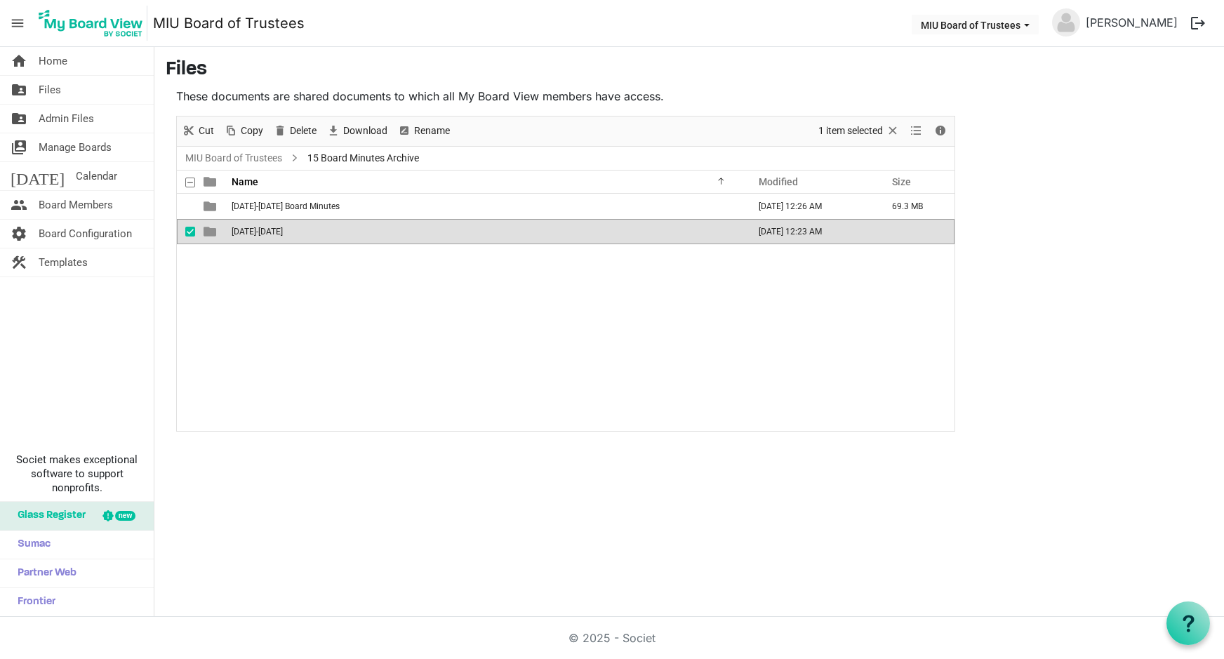
click at [255, 232] on span "[DATE]-[DATE]" at bounding box center [257, 232] width 51 height 10
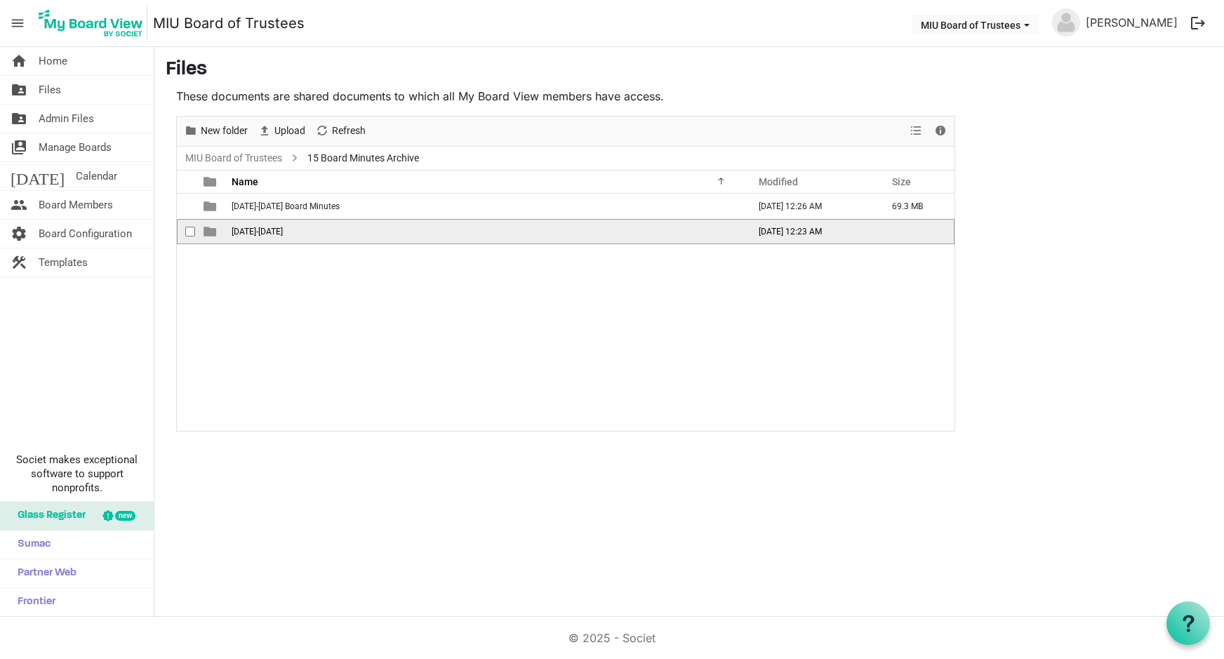
click at [257, 230] on span "[DATE]-[DATE]" at bounding box center [257, 232] width 51 height 10
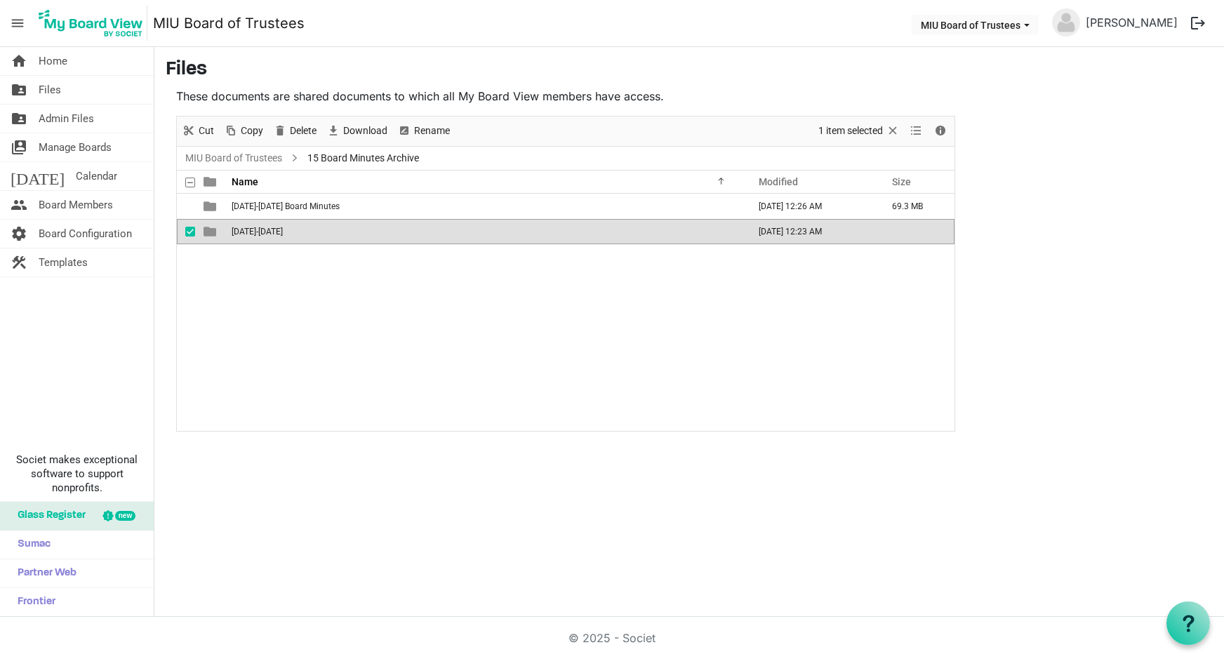
click at [257, 230] on span "[DATE]-[DATE]" at bounding box center [257, 232] width 51 height 10
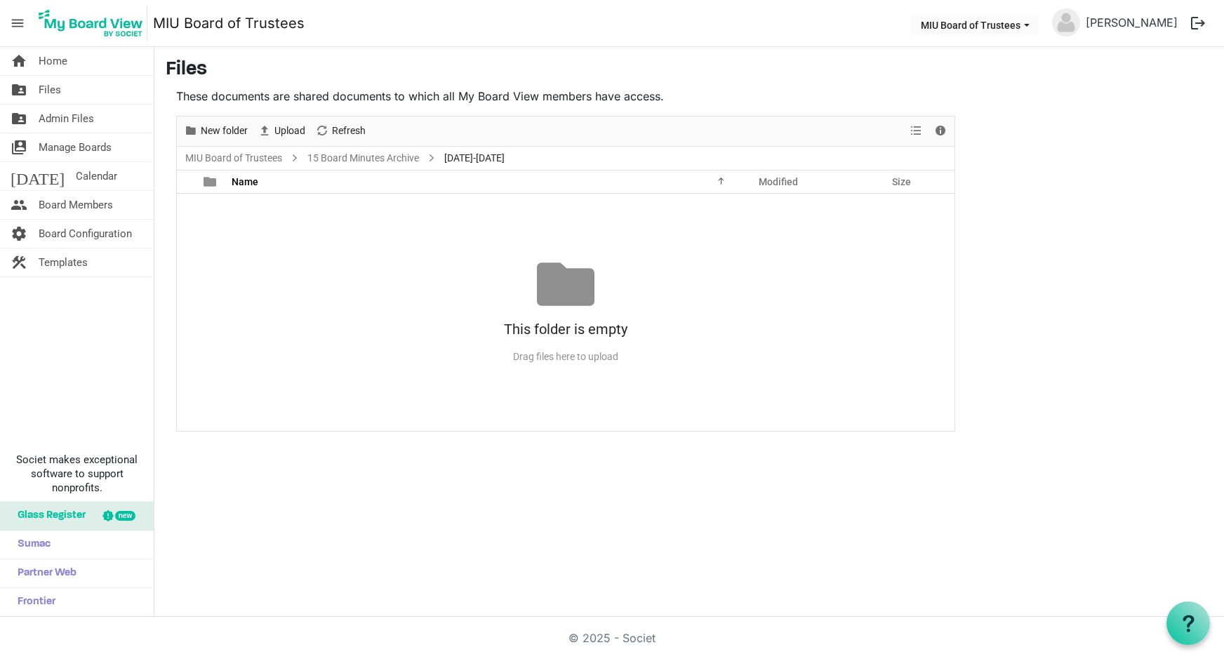
click at [509, 155] on ul "MIU Board of Trustees 15 Board Minutes Archive 1976-1980" at bounding box center [565, 158] width 777 height 23
click at [223, 128] on span "New folder" at bounding box center [224, 131] width 50 height 18
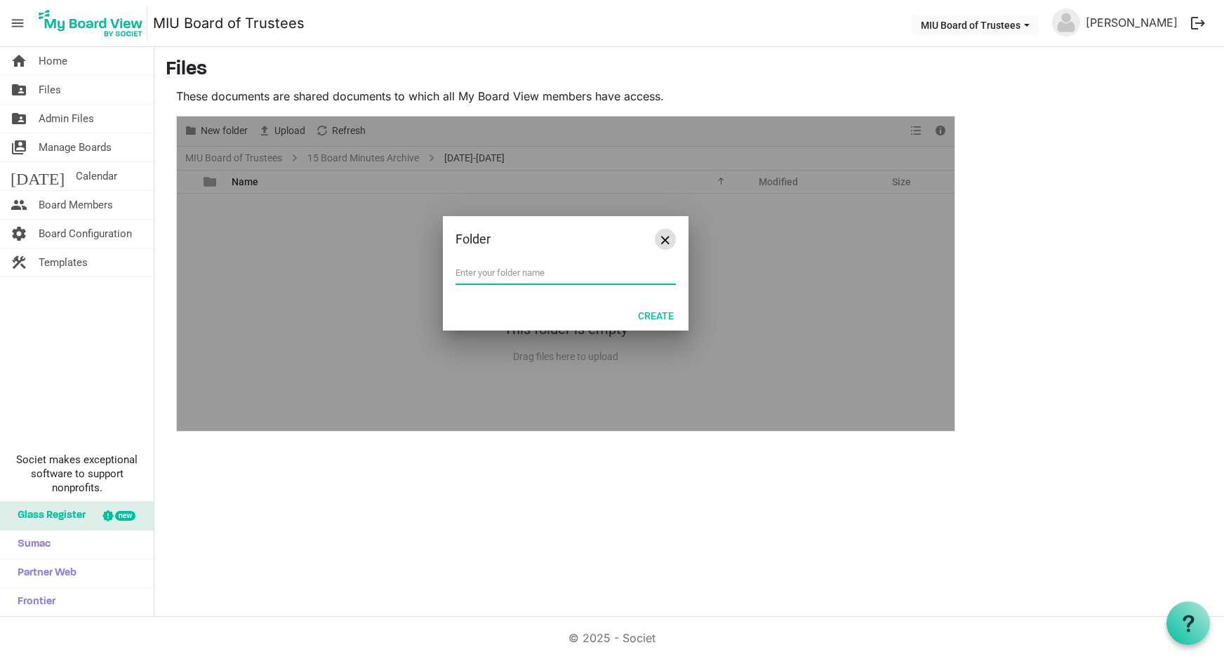
click at [663, 238] on span "Close" at bounding box center [665, 240] width 8 height 8
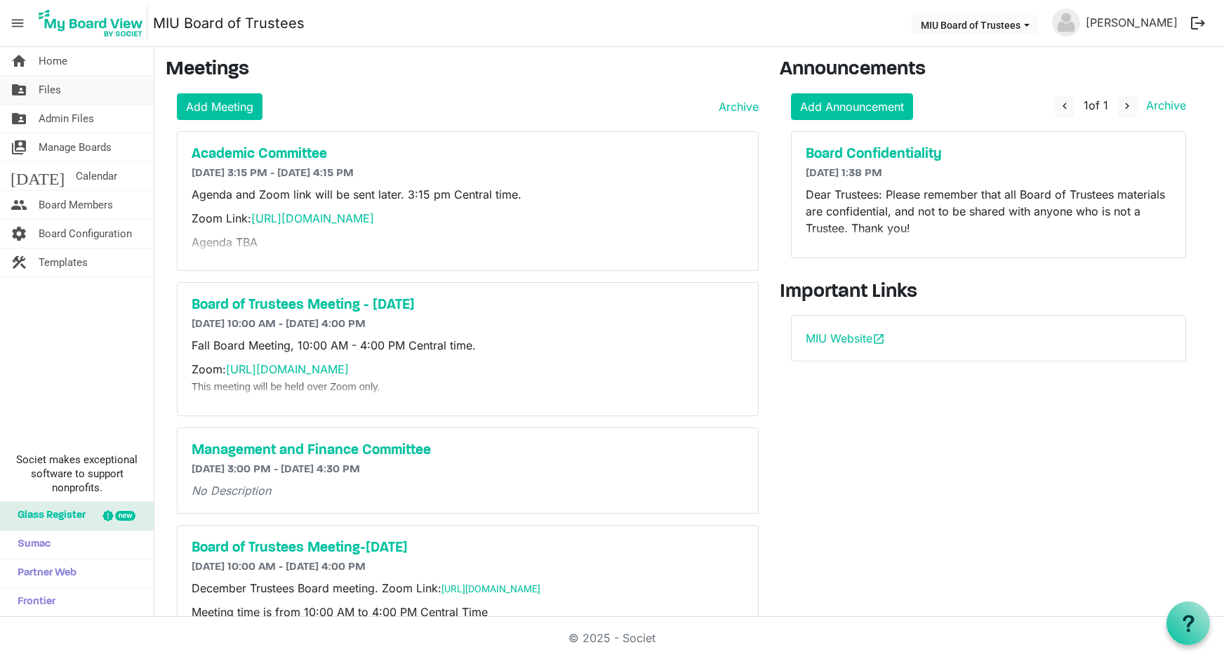
click at [60, 87] on span "Files" at bounding box center [50, 90] width 22 height 28
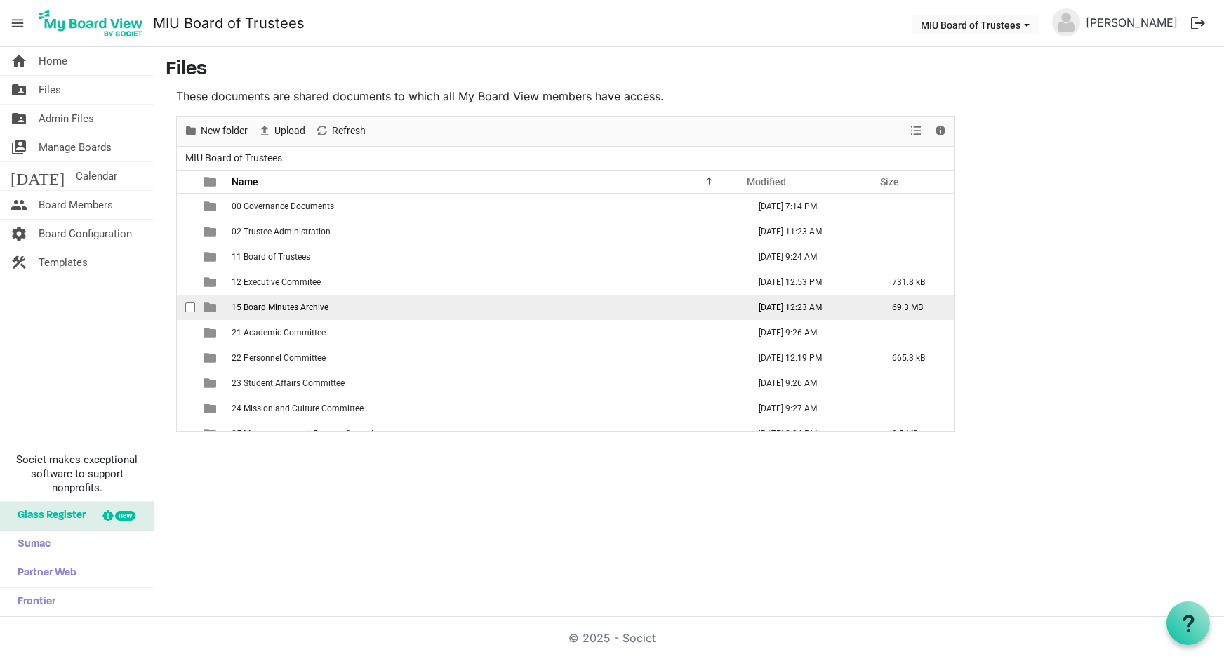
click at [291, 304] on span "15 Board Minutes Archive" at bounding box center [280, 307] width 97 height 10
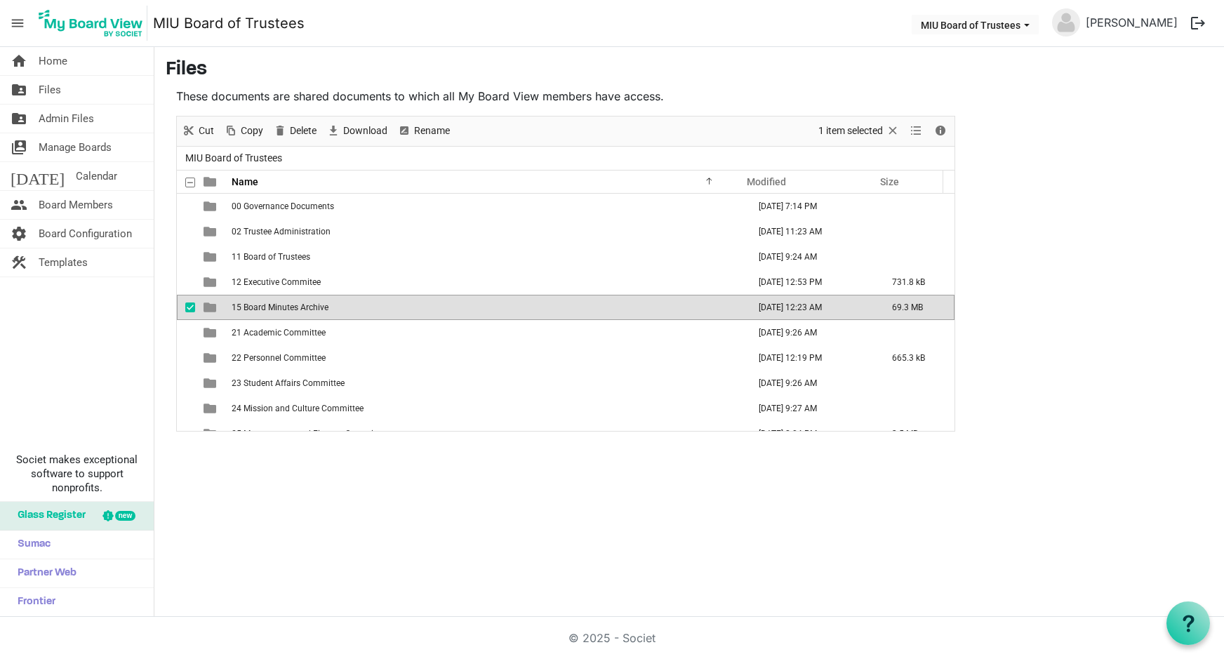
click at [291, 304] on span "15 Board Minutes Archive" at bounding box center [280, 307] width 97 height 10
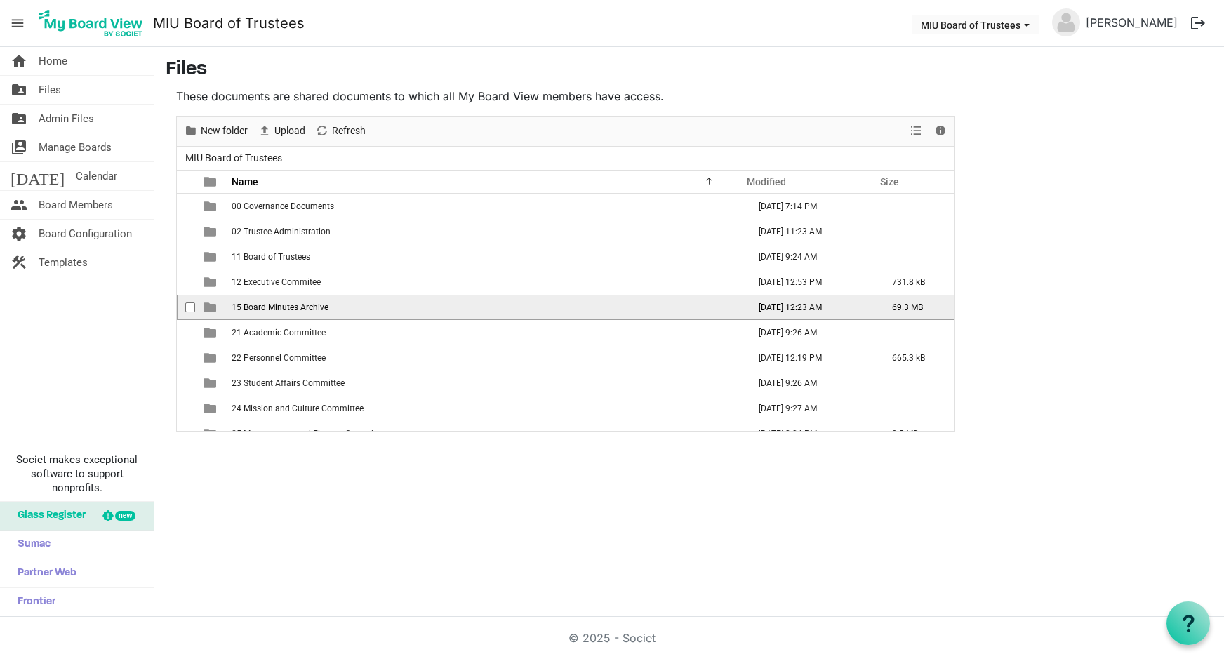
click at [291, 304] on span "15 Board Minutes Archive" at bounding box center [280, 307] width 97 height 10
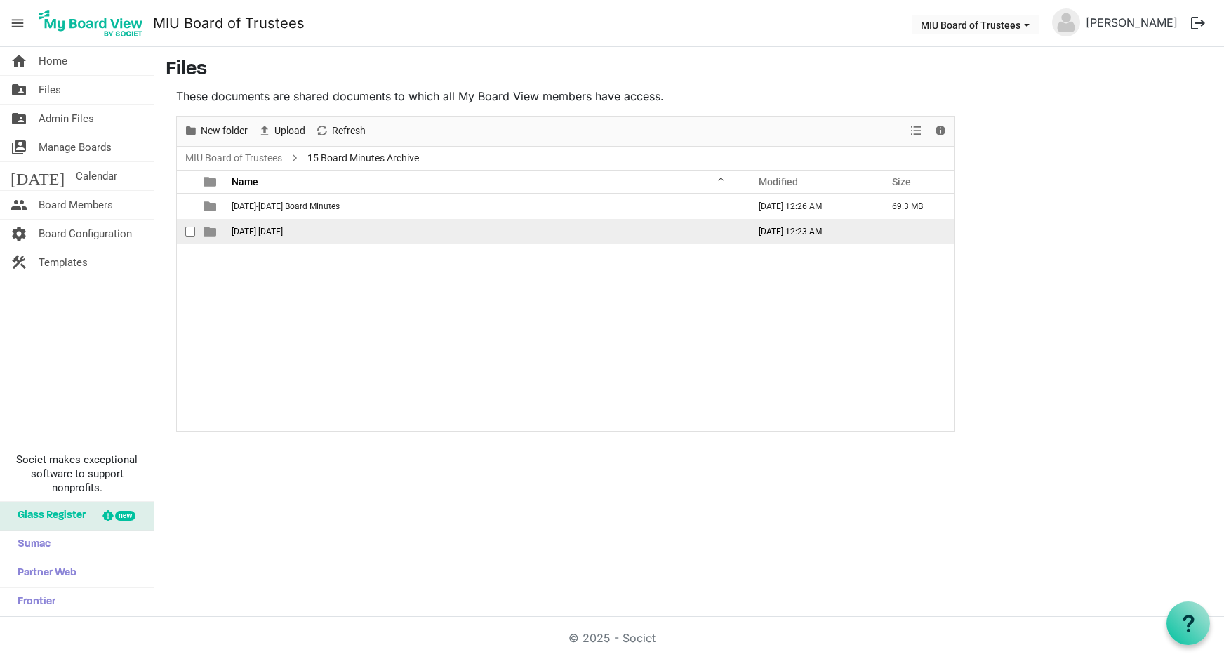
click at [293, 230] on td "1976-1980" at bounding box center [485, 231] width 516 height 25
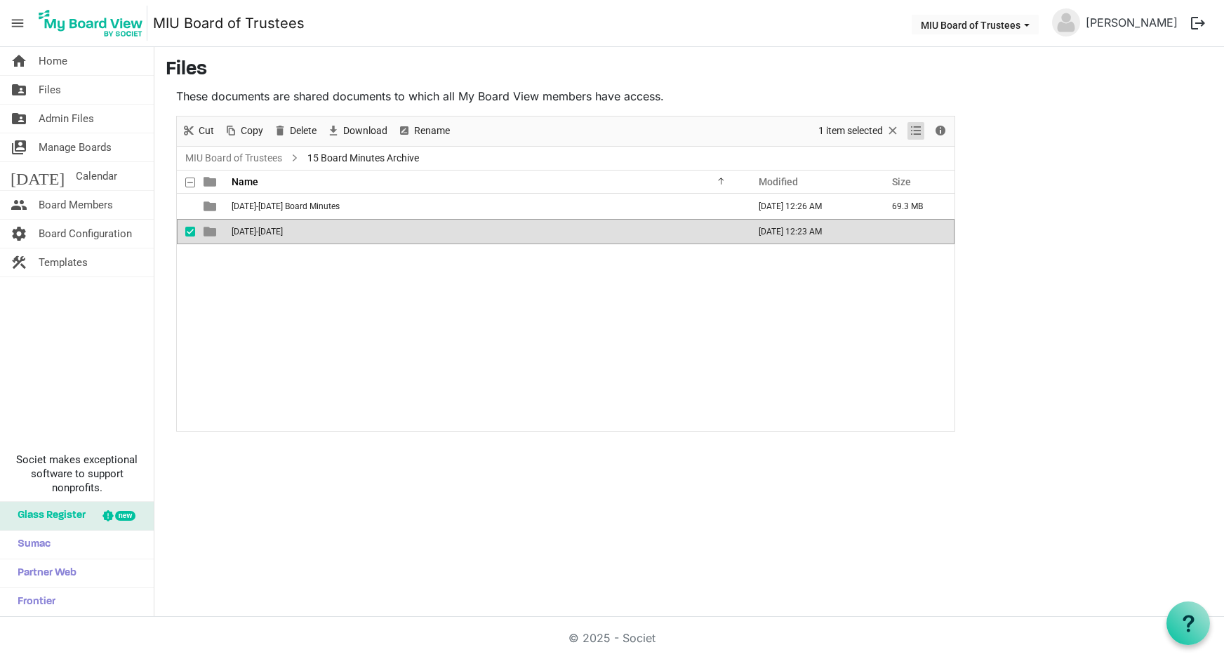
click at [917, 128] on span "View dropdownbutton" at bounding box center [915, 131] width 17 height 18
click at [939, 128] on span "Details" at bounding box center [940, 131] width 17 height 18
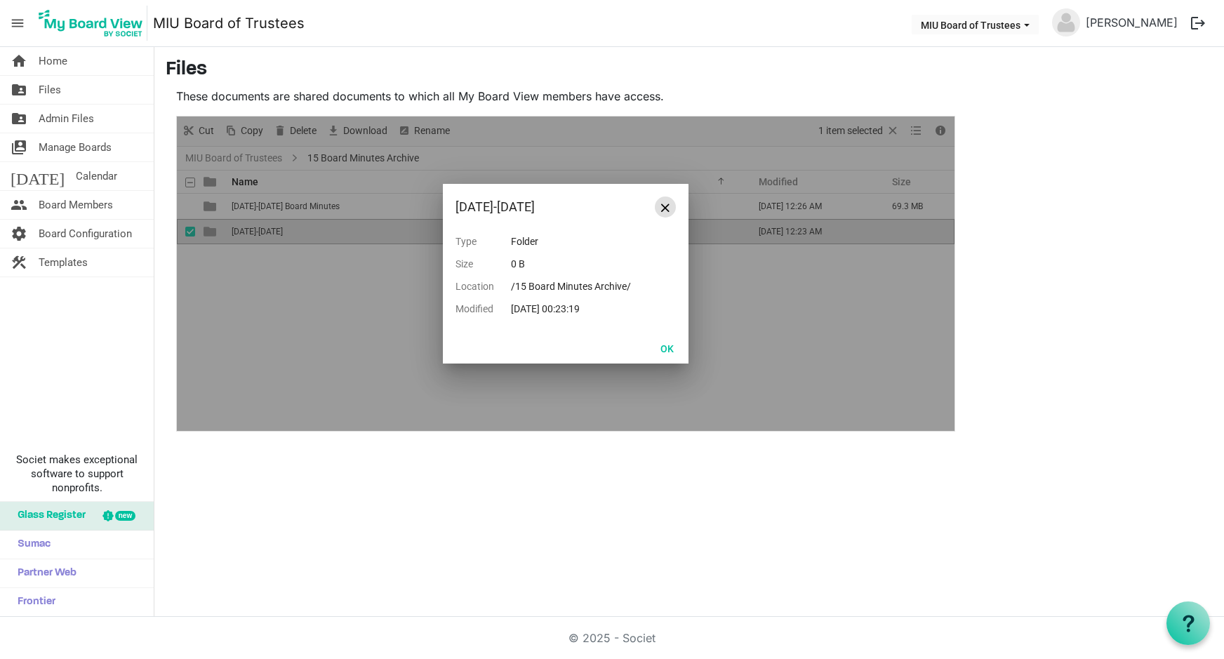
click at [666, 204] on span "Close" at bounding box center [665, 207] width 8 height 8
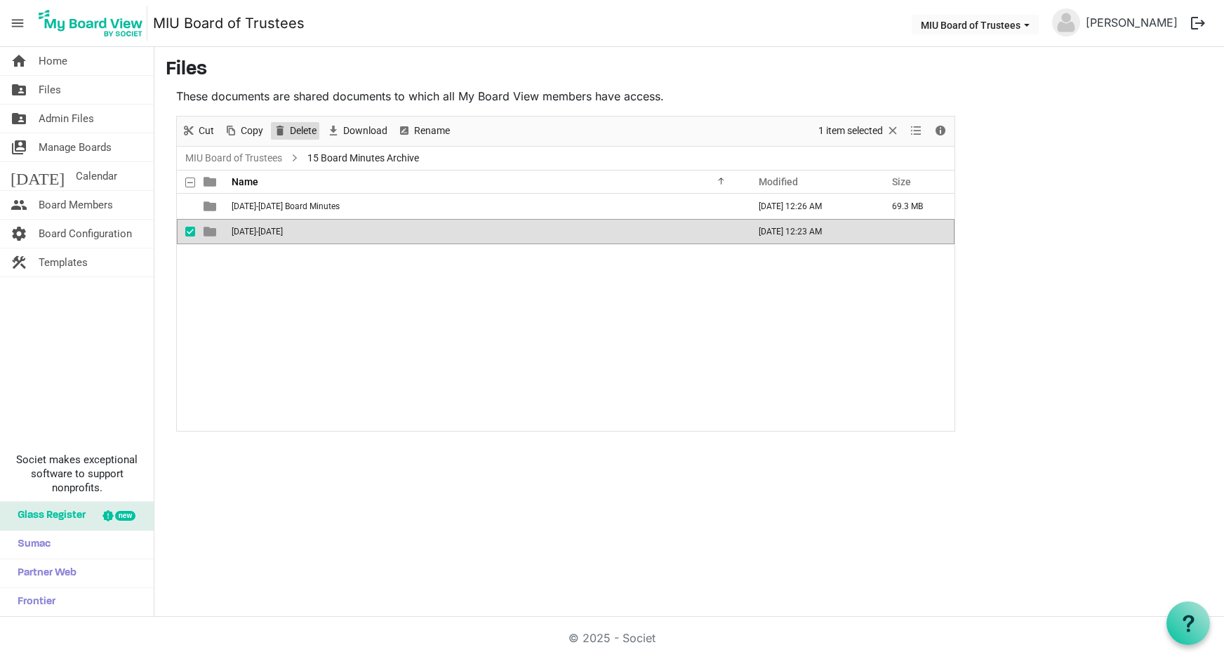
click at [300, 130] on span "Delete" at bounding box center [302, 131] width 29 height 18
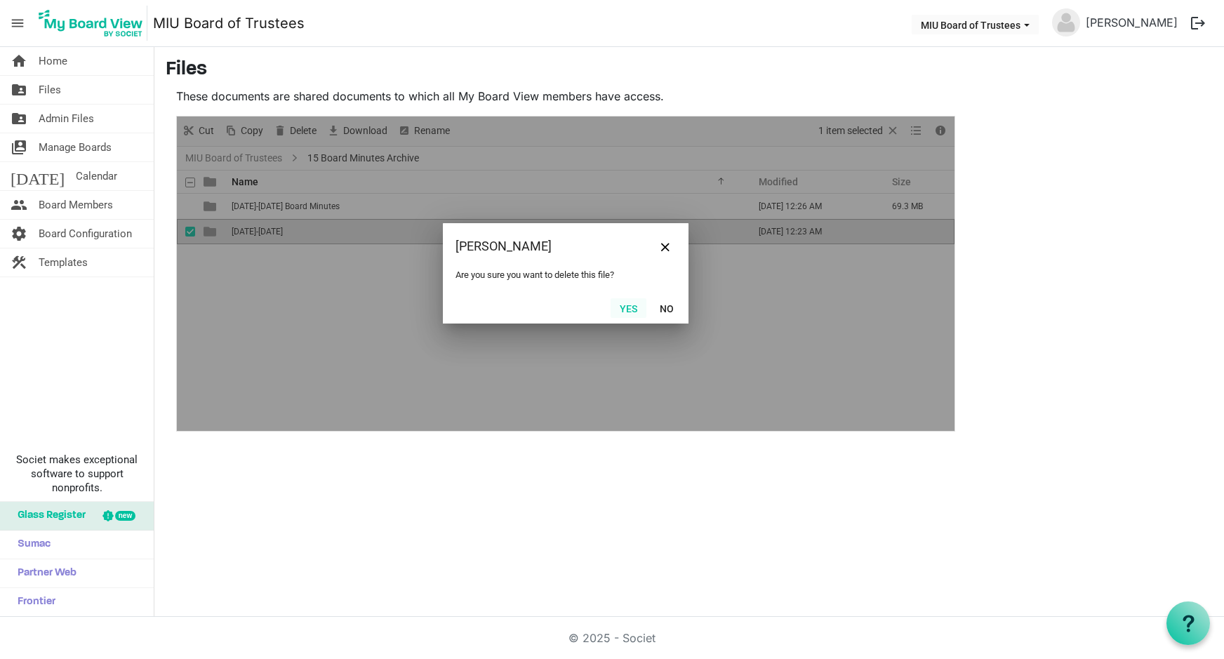
click at [631, 304] on button "Yes" at bounding box center [628, 308] width 36 height 20
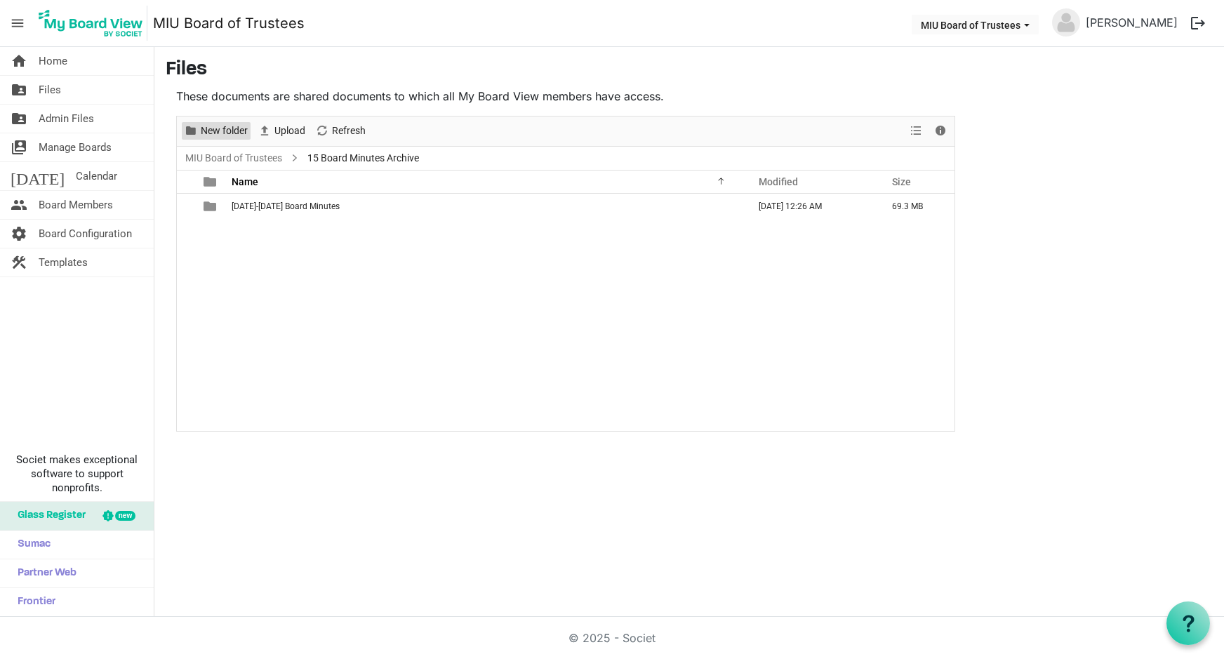
click at [221, 127] on span "New folder" at bounding box center [224, 131] width 50 height 18
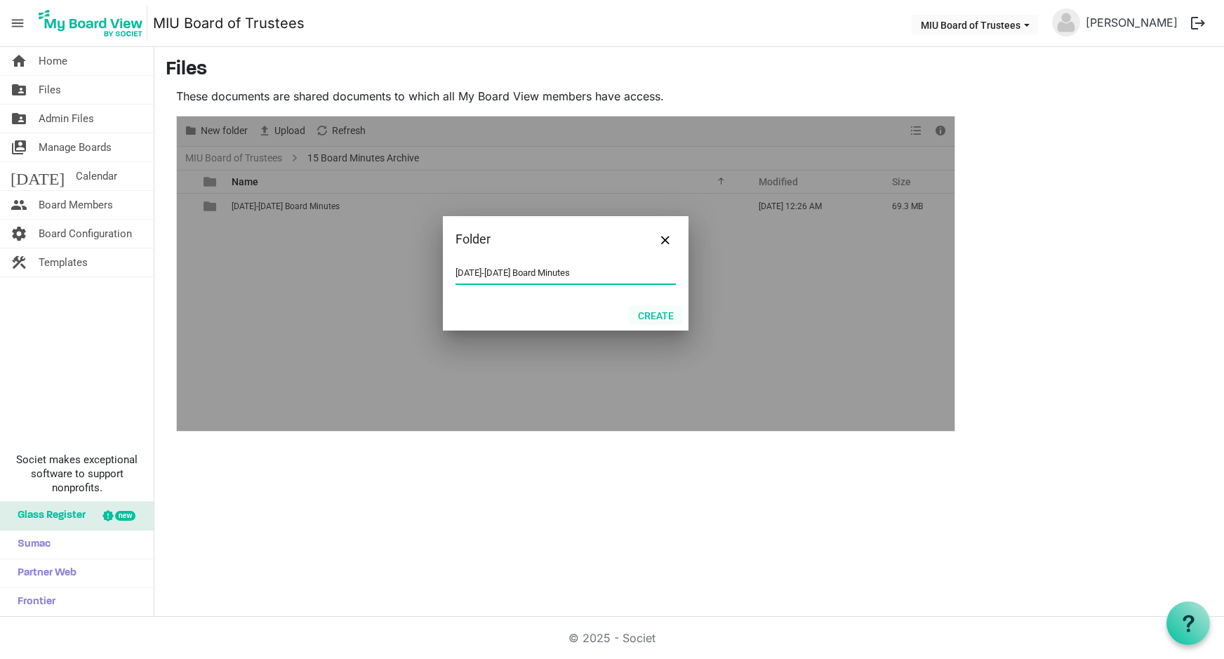
type input "1976-1980 Board Minutes"
click at [660, 311] on button "Create" at bounding box center [656, 315] width 54 height 20
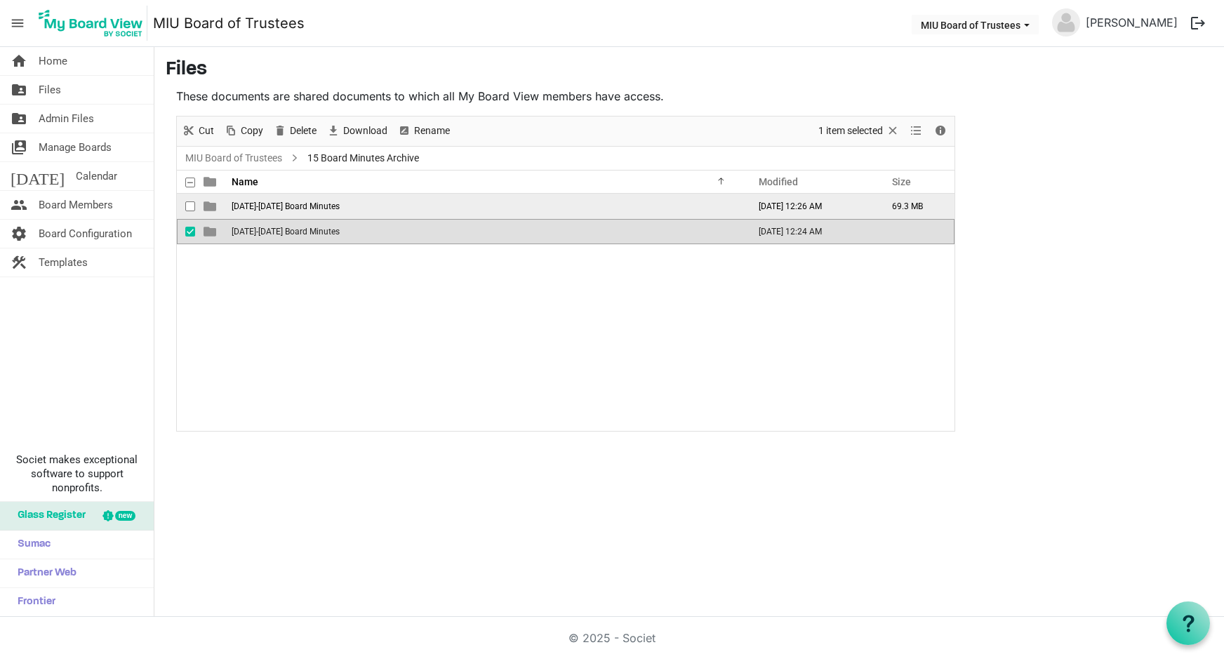
click at [260, 203] on span "1971-1975 Board Minutes" at bounding box center [286, 206] width 108 height 10
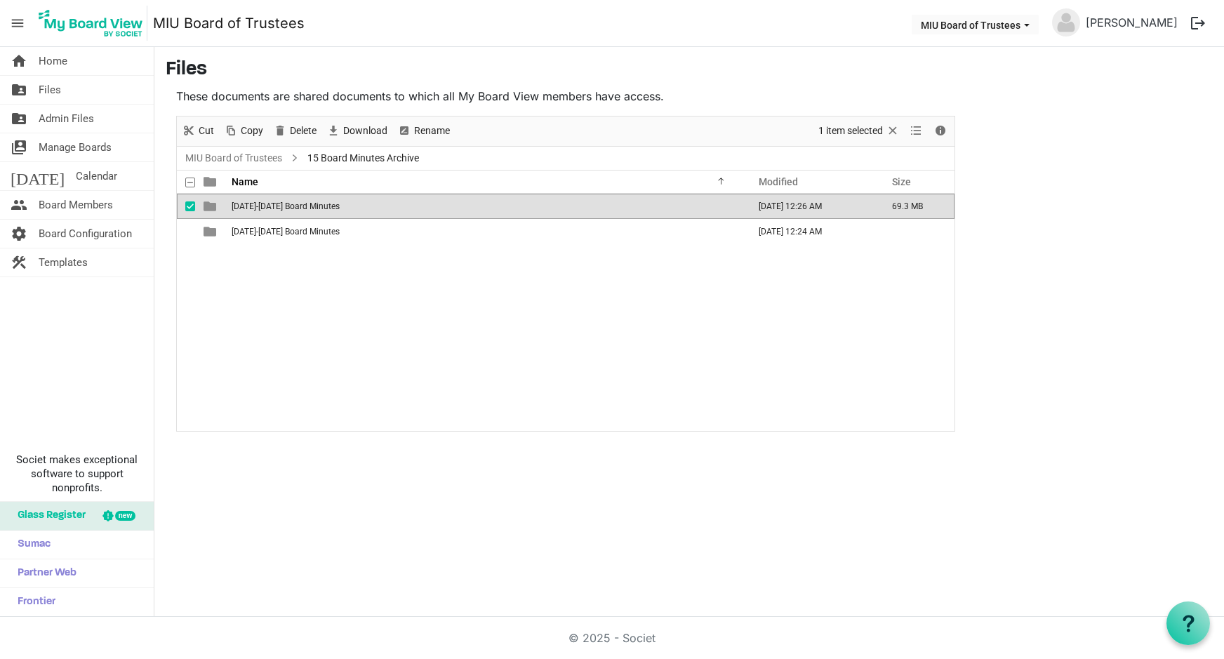
click at [260, 203] on span "1971-1975 Board Minutes" at bounding box center [286, 206] width 108 height 10
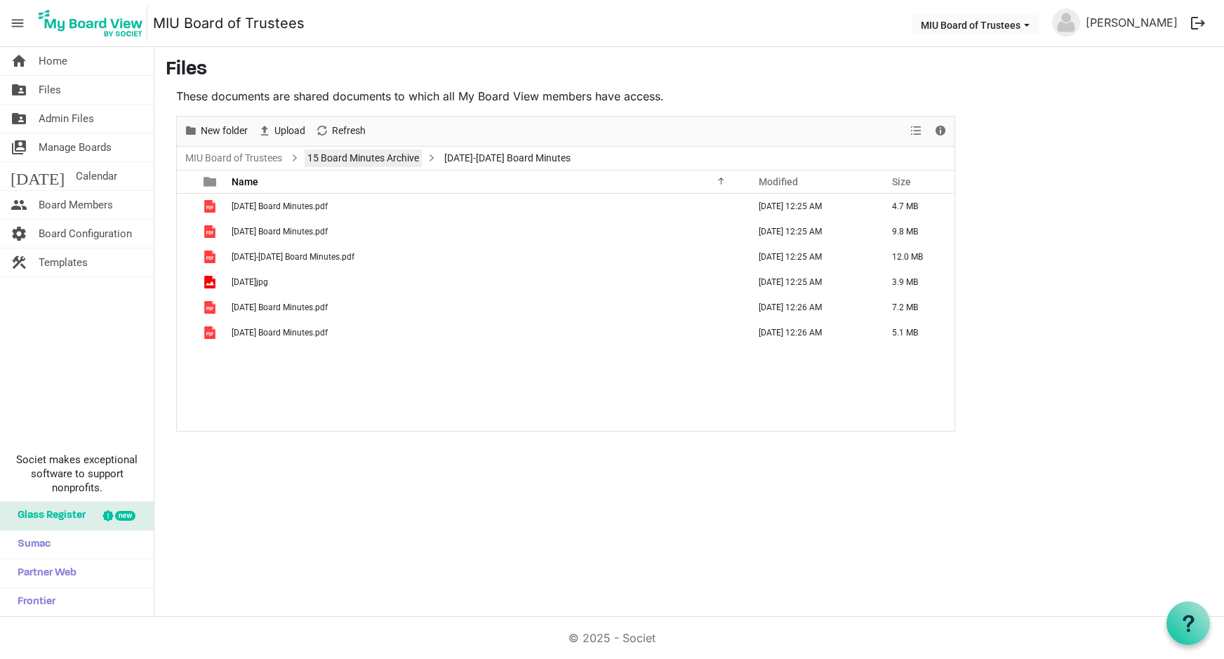
click at [387, 157] on link "15 Board Minutes Archive" at bounding box center [362, 158] width 117 height 18
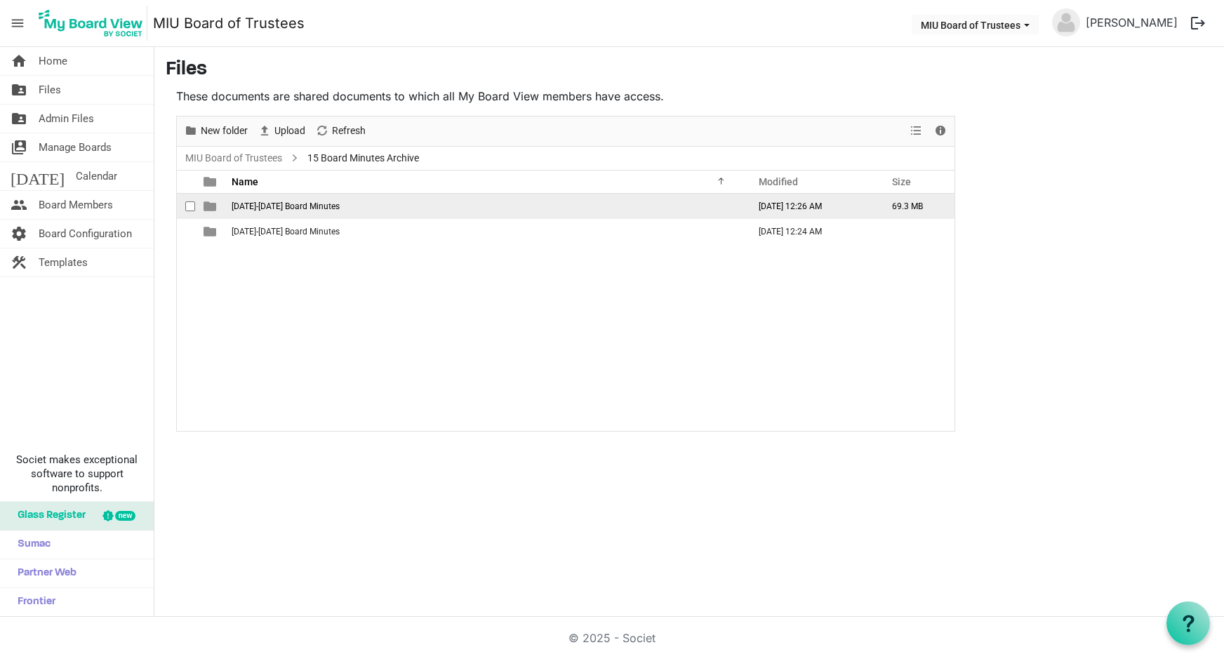
click at [223, 206] on td "is template cell column header type" at bounding box center [211, 206] width 32 height 25
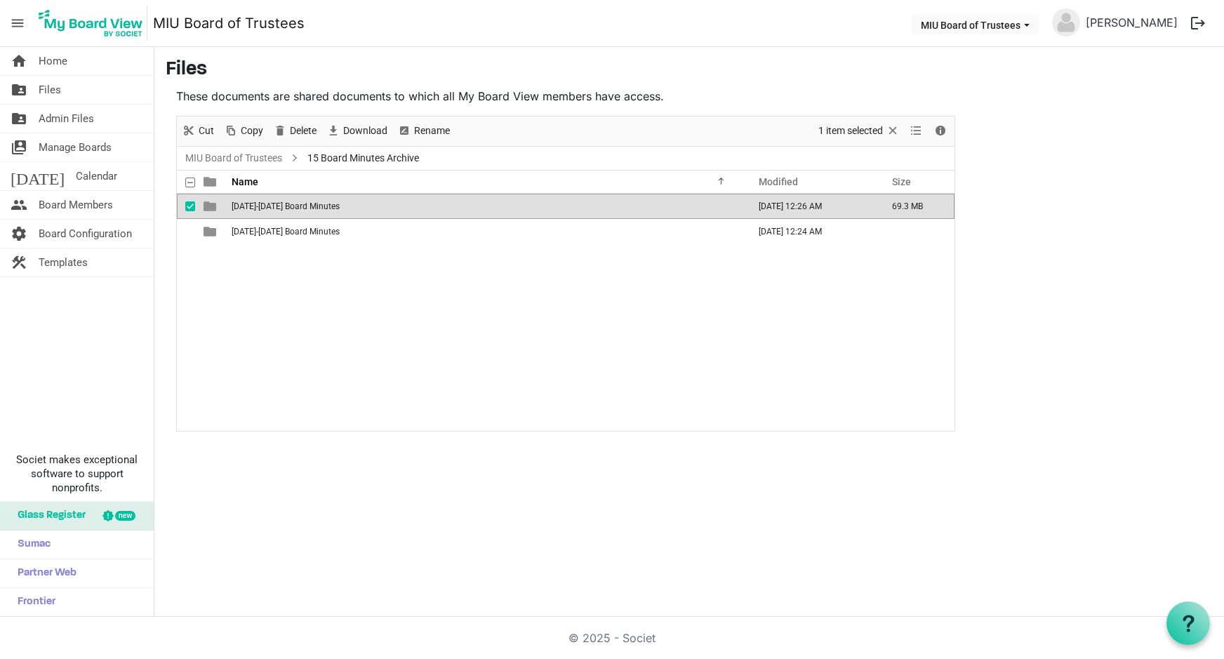
click at [223, 206] on td "is template cell column header type" at bounding box center [211, 206] width 32 height 25
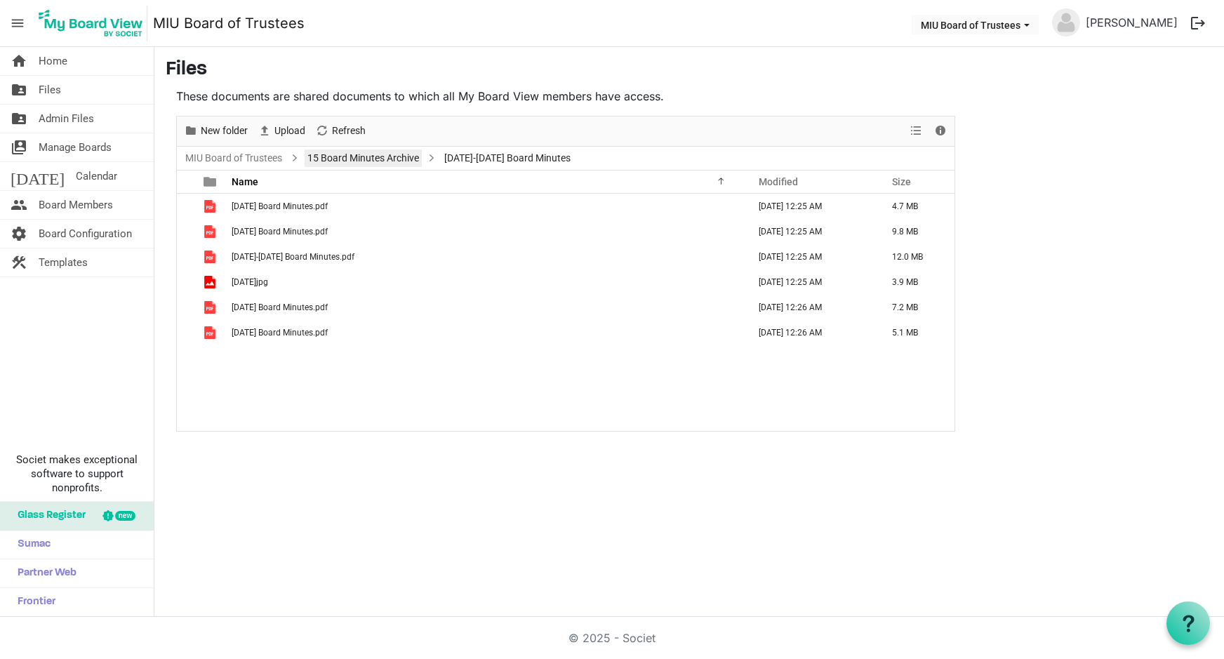
click at [335, 150] on link "15 Board Minutes Archive" at bounding box center [362, 158] width 117 height 18
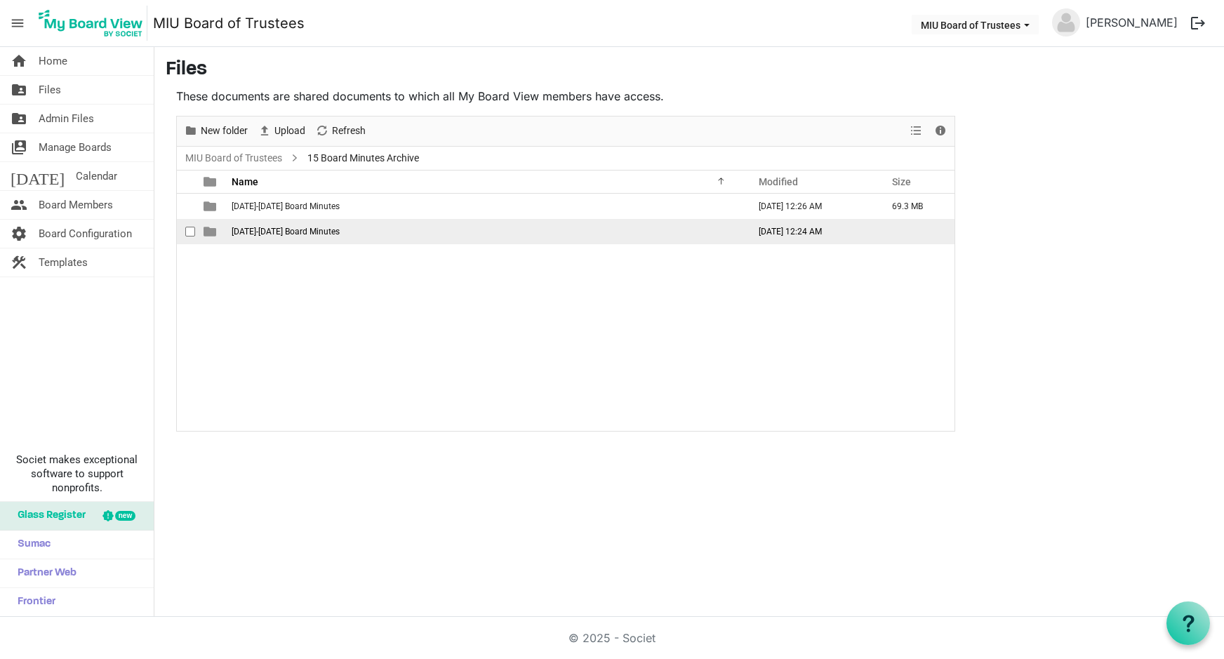
click at [248, 227] on span "1976-1980 Board Minutes" at bounding box center [286, 232] width 108 height 10
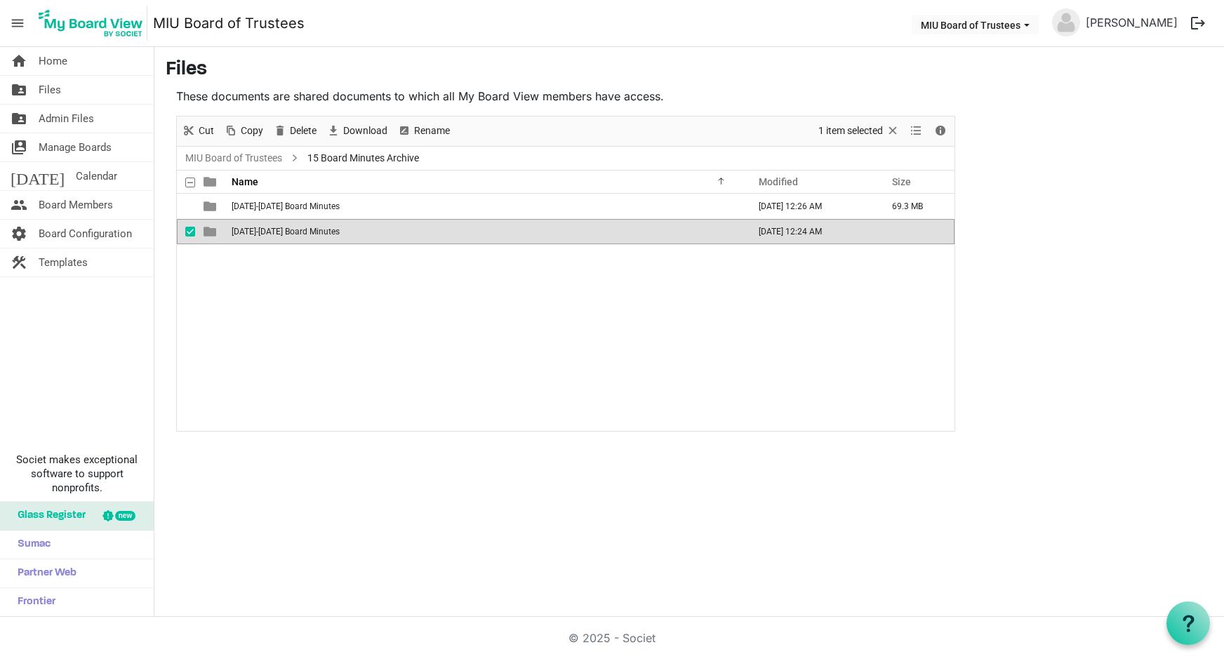
click at [248, 230] on span "1976-1980 Board Minutes" at bounding box center [286, 232] width 108 height 10
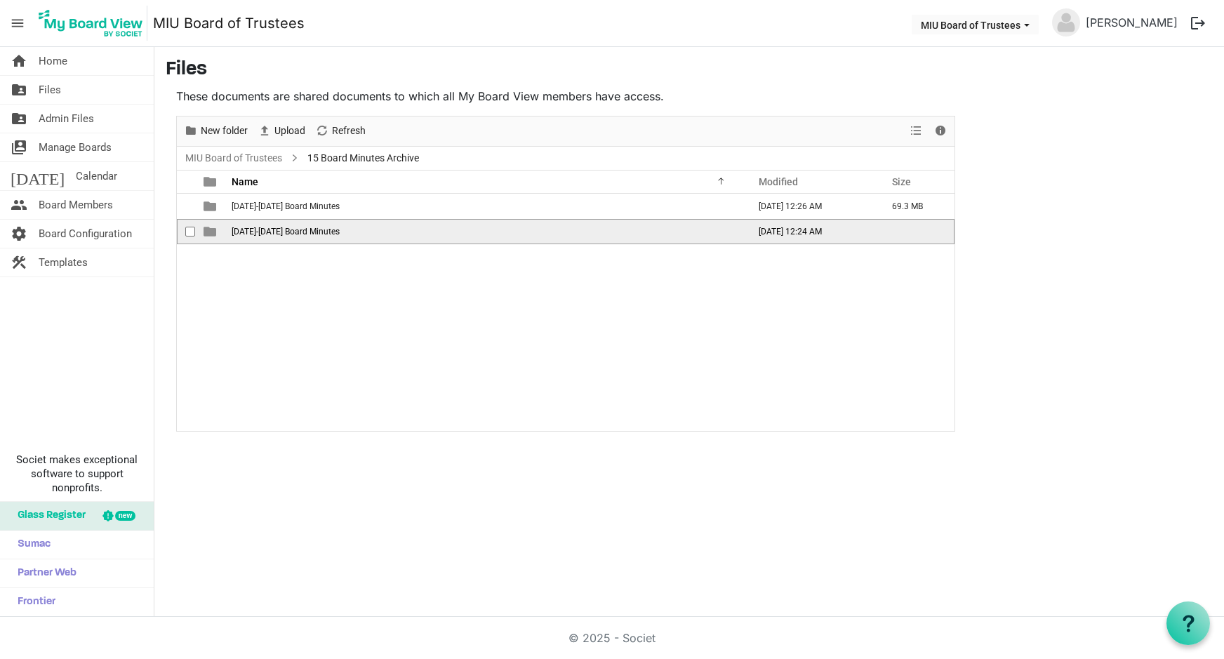
click at [248, 230] on span "1976-1980 Board Minutes" at bounding box center [286, 232] width 108 height 10
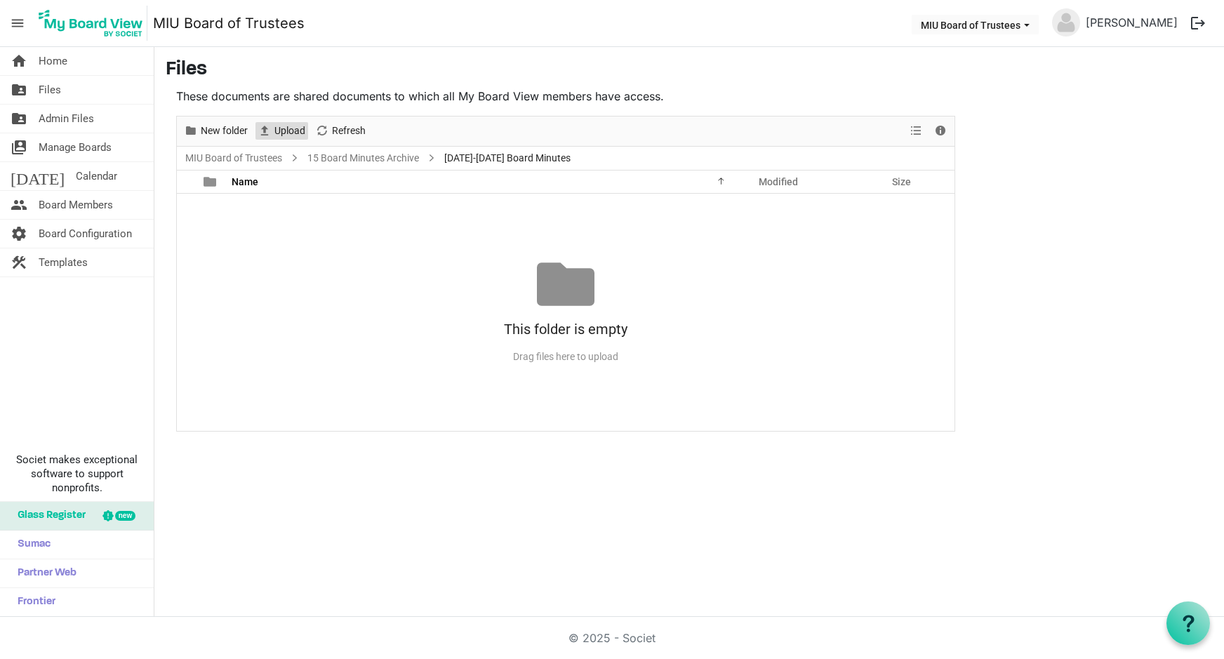
click at [286, 130] on span "Upload" at bounding box center [290, 131] width 34 height 18
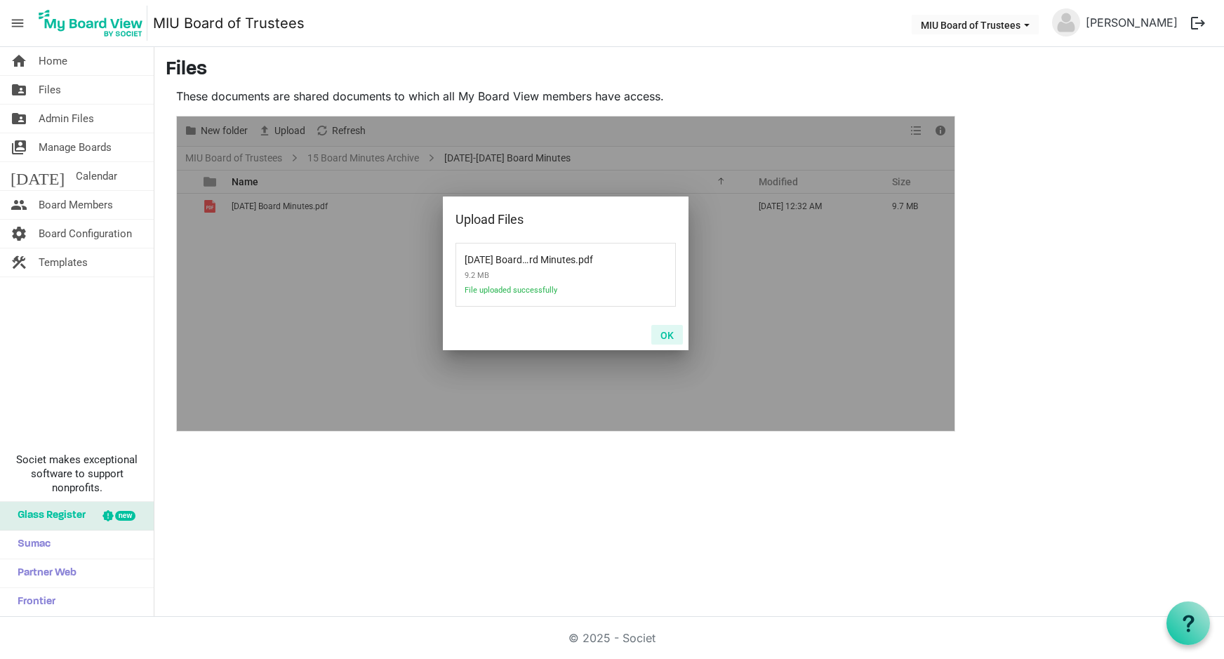
click at [667, 335] on button "OK" at bounding box center [667, 335] width 32 height 20
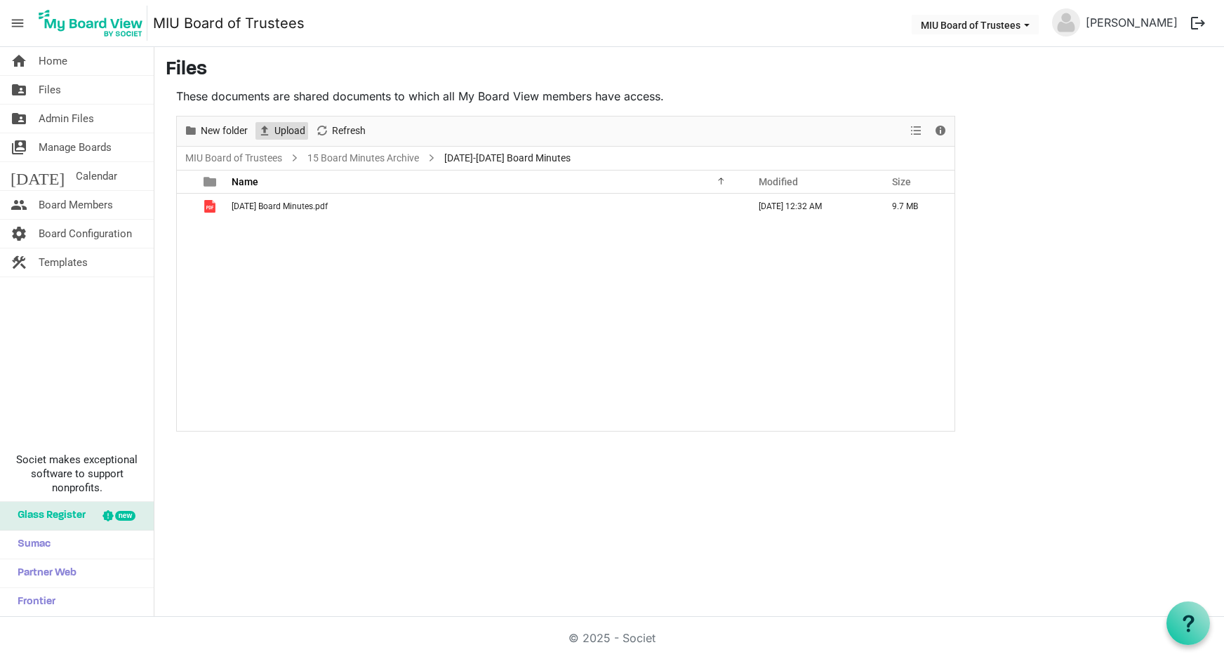
click at [280, 130] on span "Upload" at bounding box center [290, 131] width 34 height 18
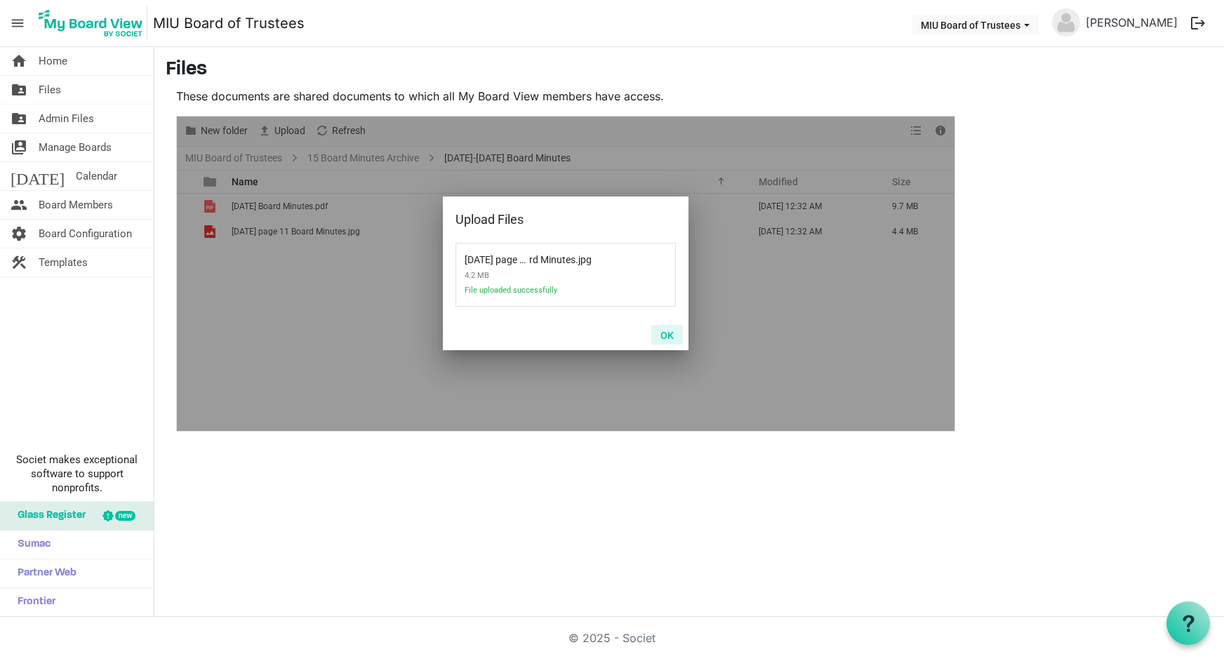
click at [669, 333] on button "OK" at bounding box center [667, 335] width 32 height 20
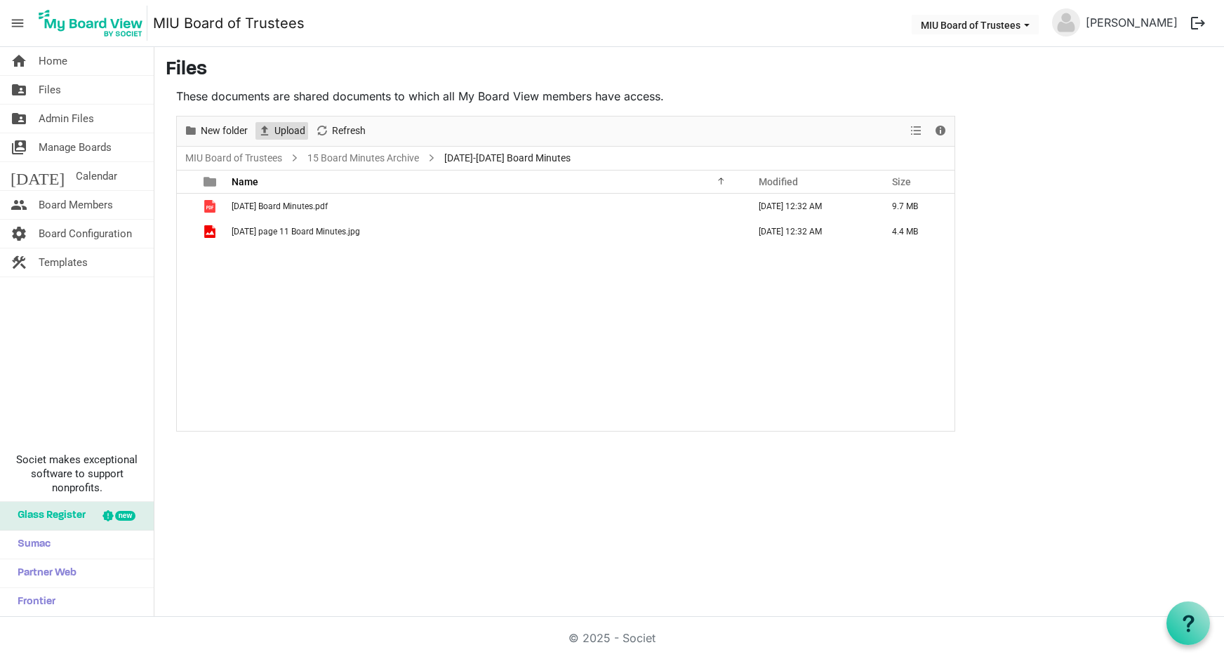
click at [280, 124] on span "Upload" at bounding box center [290, 131] width 34 height 18
click at [290, 128] on span "Upload" at bounding box center [290, 131] width 34 height 18
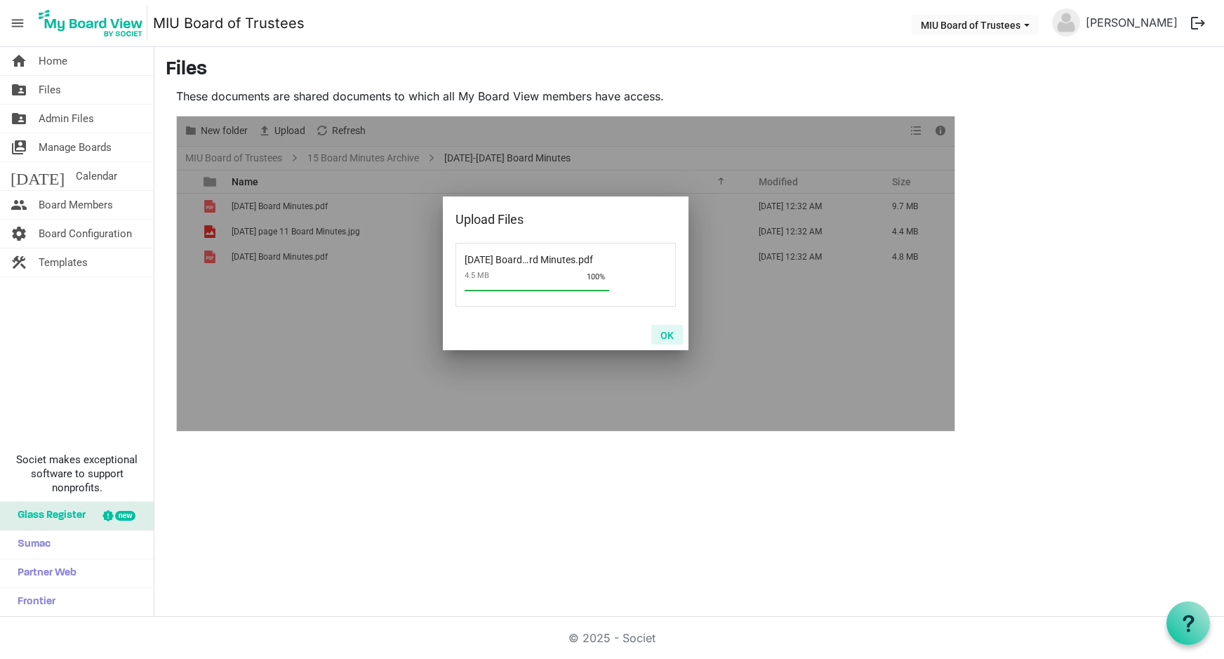
click at [669, 331] on button "OK" at bounding box center [667, 335] width 32 height 20
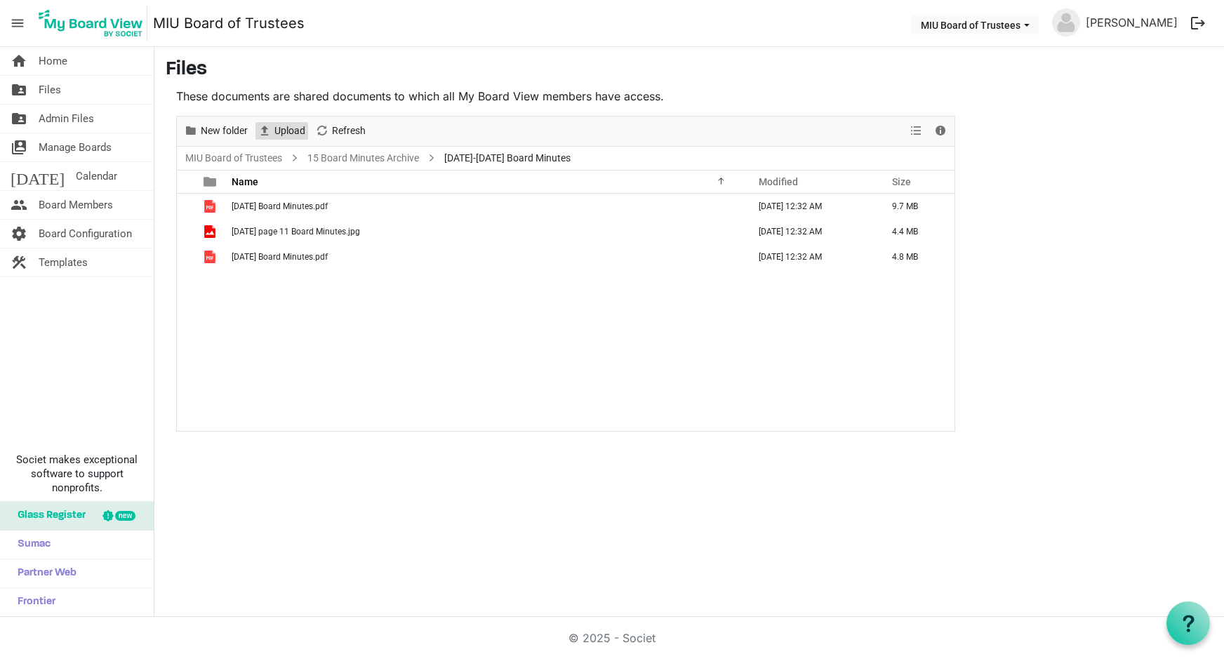
click at [285, 128] on span "Upload" at bounding box center [290, 131] width 34 height 18
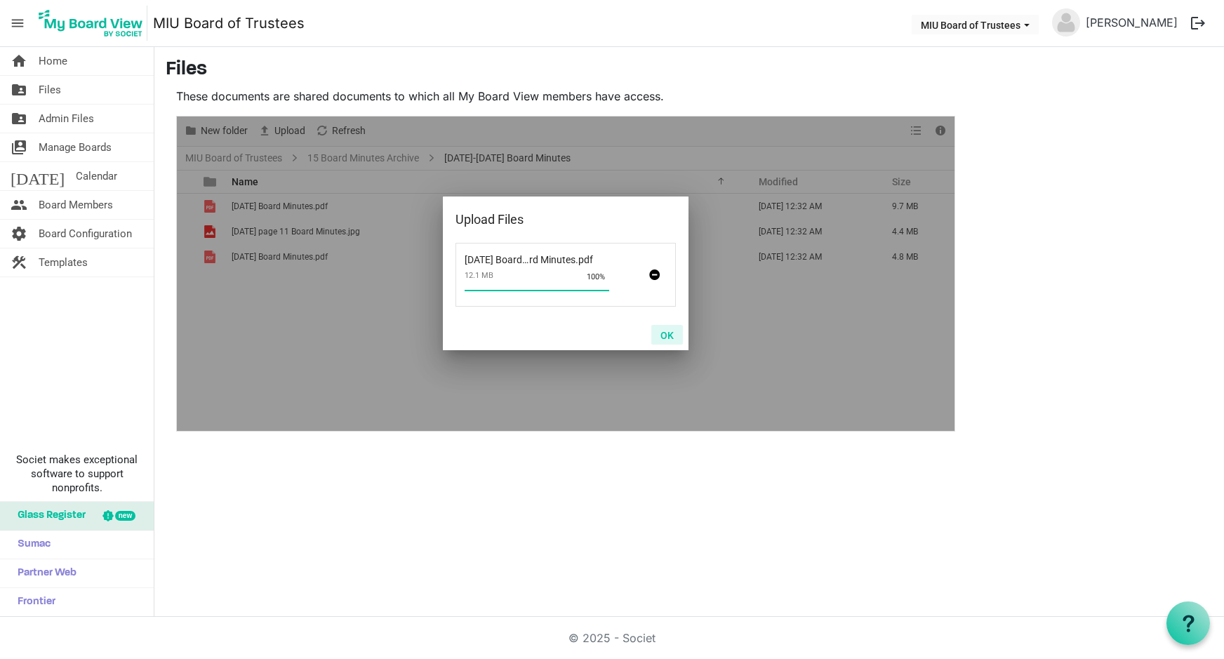
click at [664, 334] on button "OK" at bounding box center [667, 335] width 32 height 20
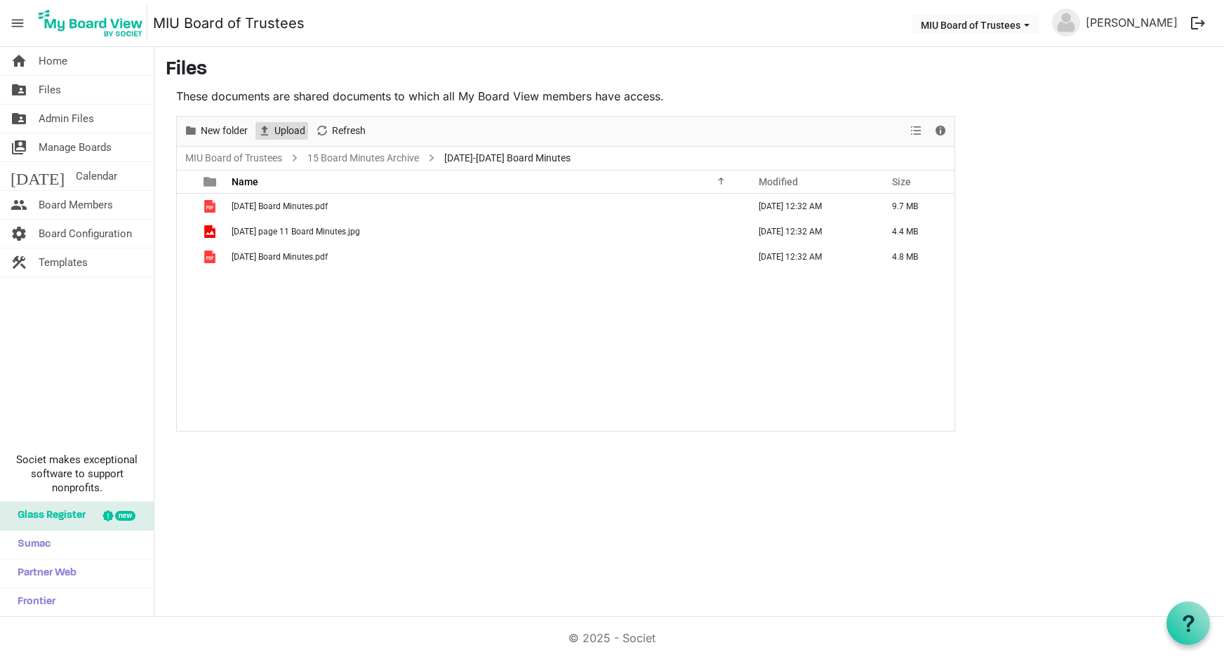
click at [277, 129] on span "Upload" at bounding box center [290, 131] width 34 height 18
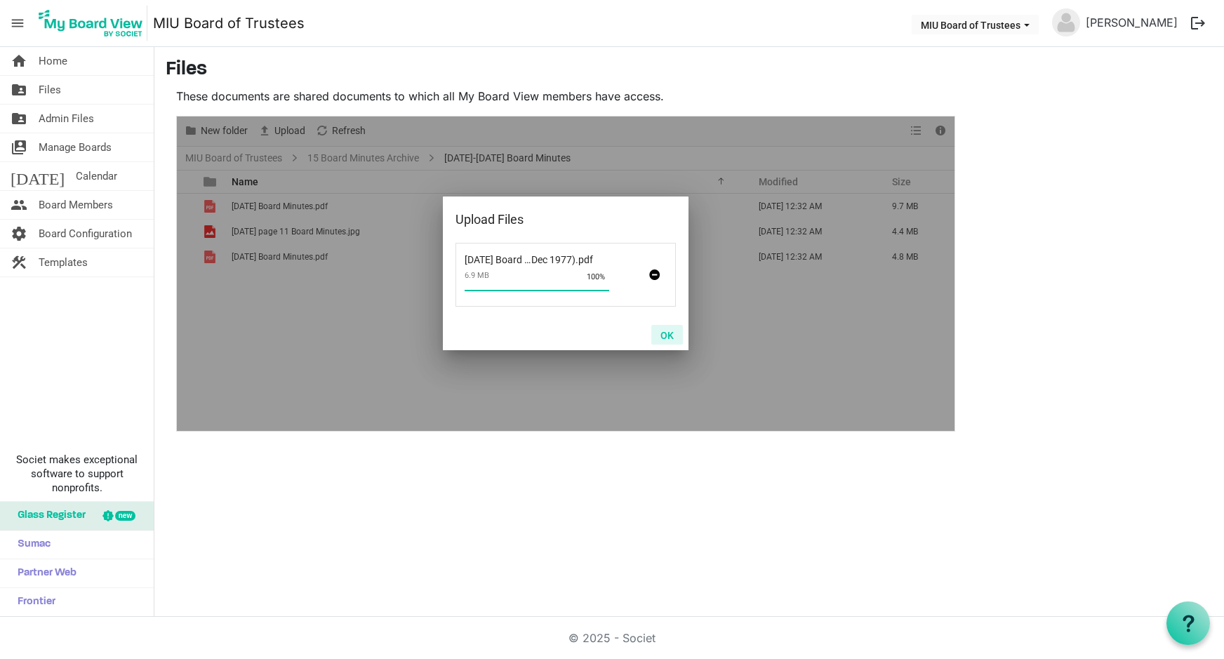
click at [668, 332] on button "OK" at bounding box center [667, 335] width 32 height 20
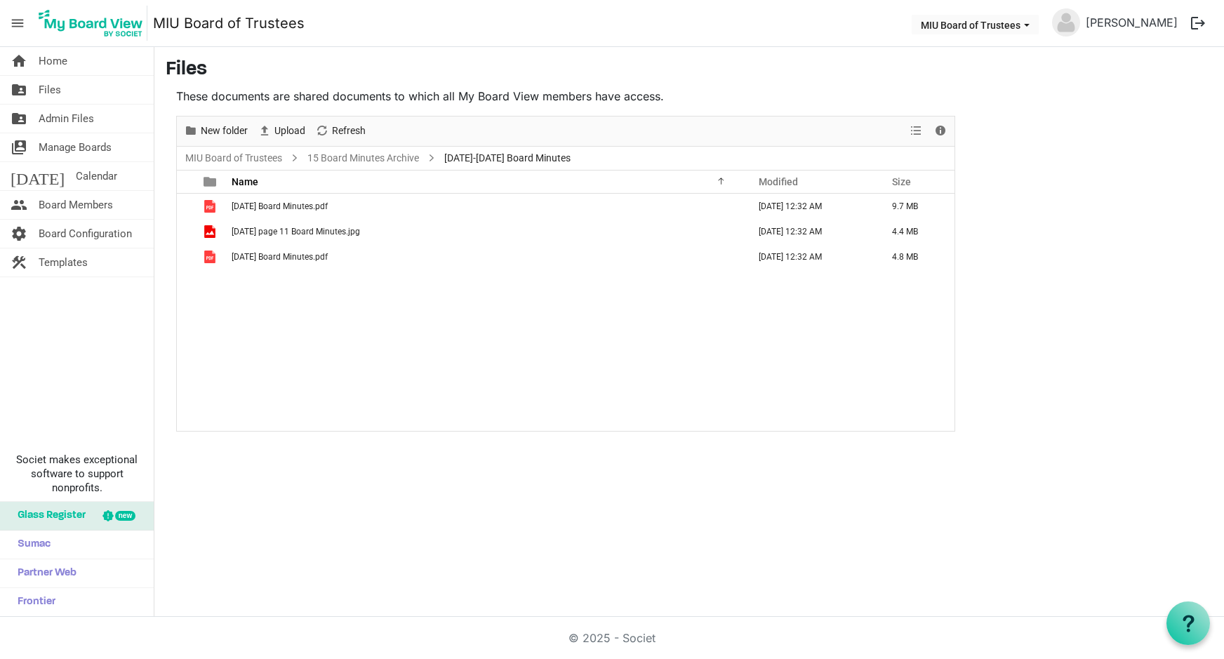
click at [395, 286] on div "1976.12.31 Board Minutes.pdf September 19, 2025 12:32 AM 9.7 MB 1977.07.15 page…" at bounding box center [565, 312] width 777 height 237
click at [61, 86] on link "folder_shared Files" at bounding box center [77, 90] width 154 height 28
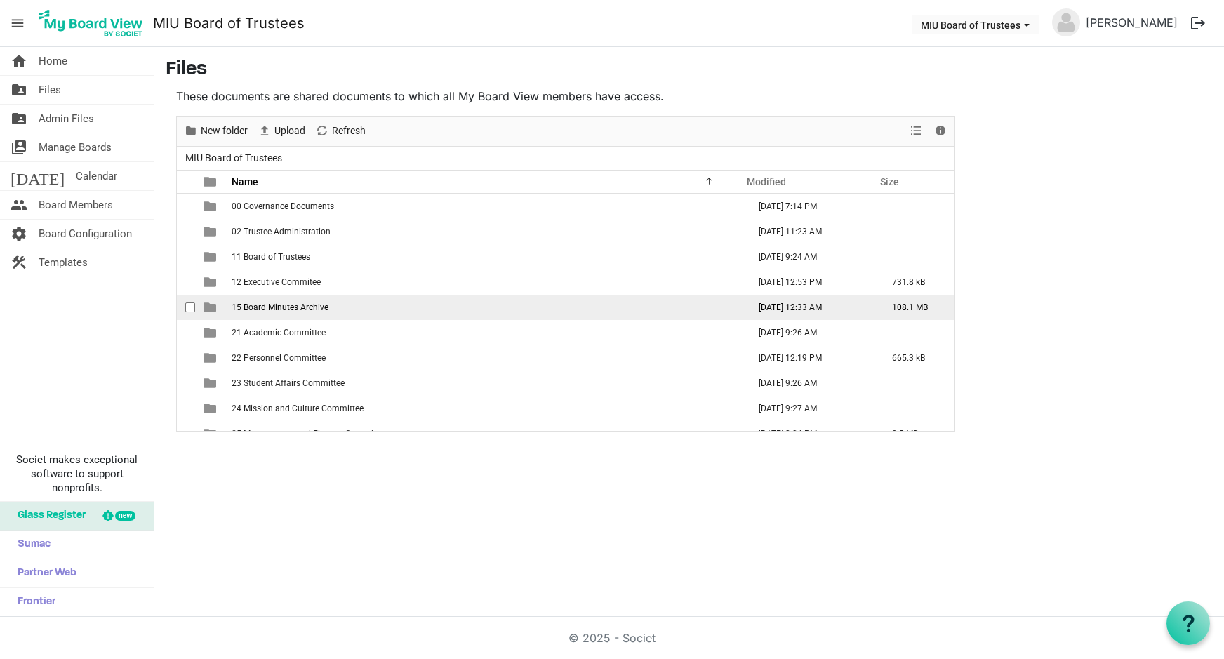
click at [264, 308] on span "15 Board Minutes Archive" at bounding box center [280, 307] width 97 height 10
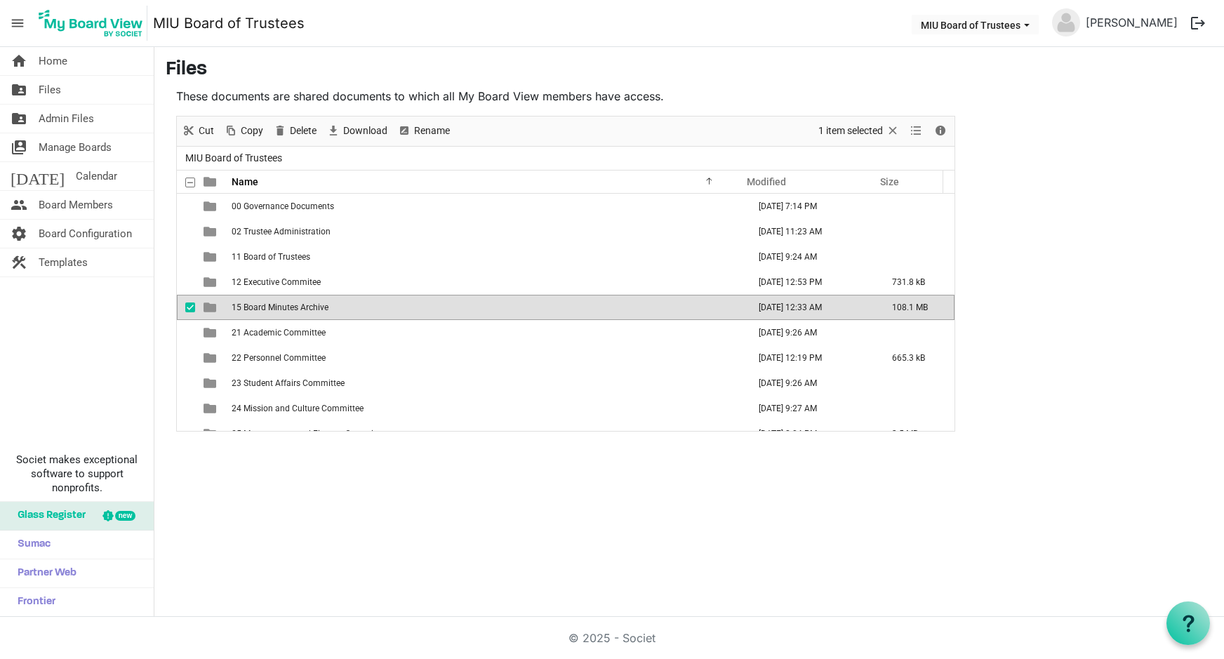
click at [264, 308] on span "15 Board Minutes Archive" at bounding box center [280, 307] width 97 height 10
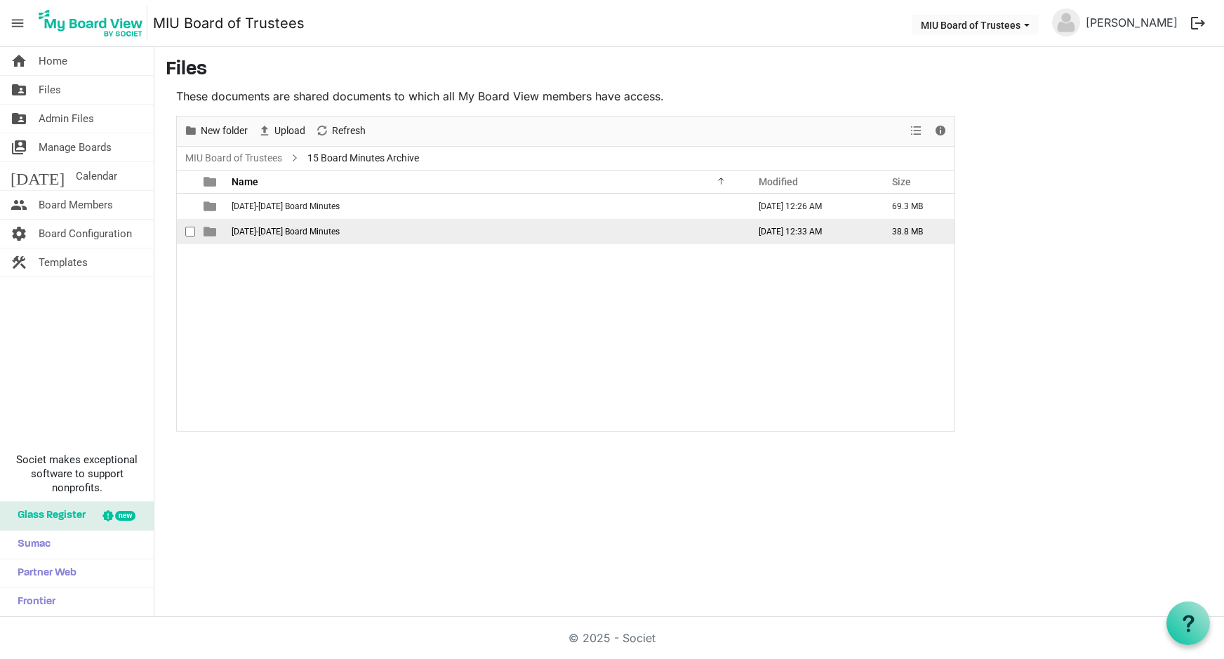
click at [260, 227] on span "1976-1980 Board Minutes" at bounding box center [286, 232] width 108 height 10
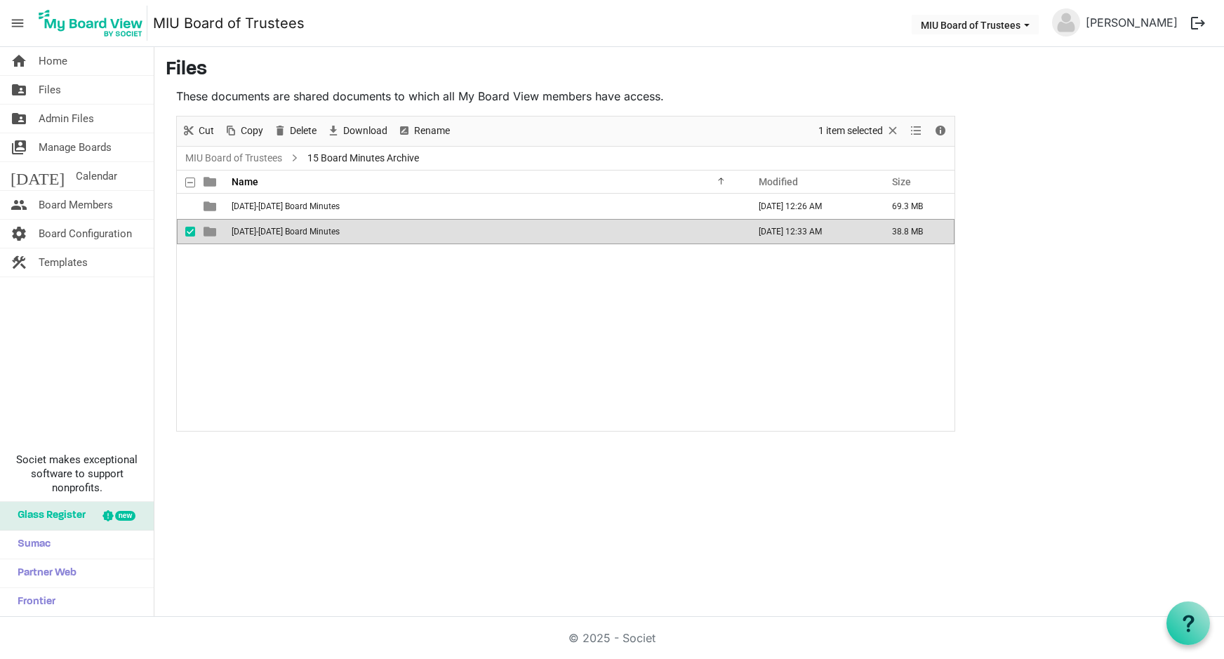
click at [260, 227] on span "1976-1980 Board Minutes" at bounding box center [286, 232] width 108 height 10
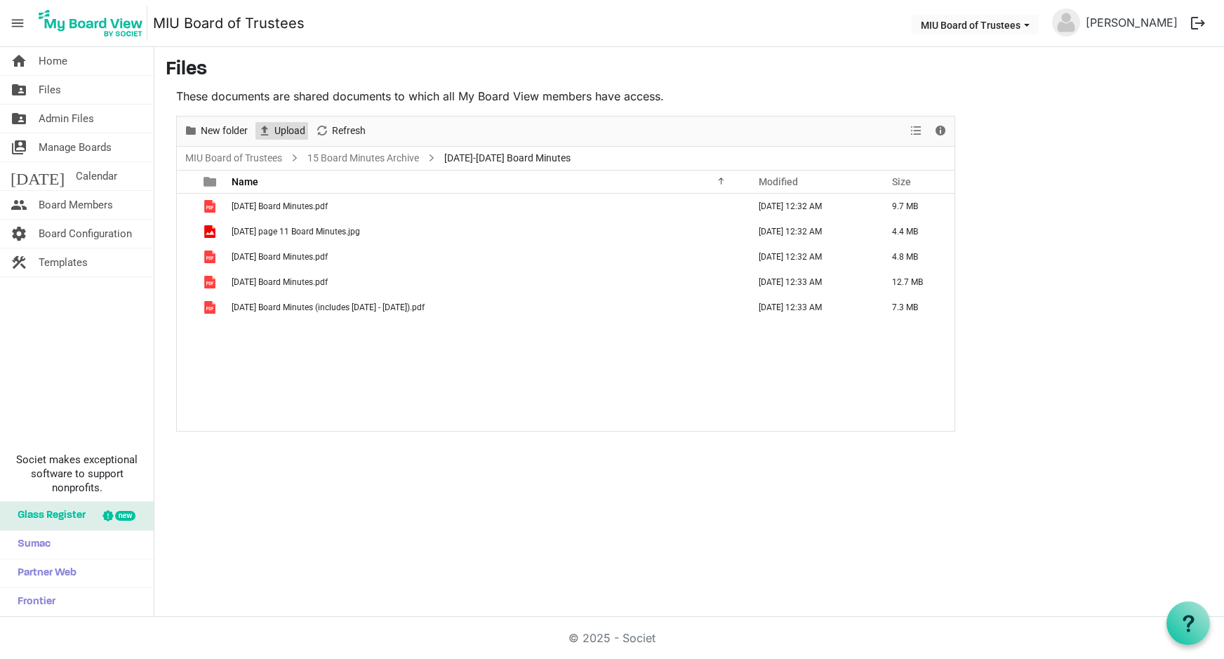
click at [286, 128] on span "Upload" at bounding box center [290, 131] width 34 height 18
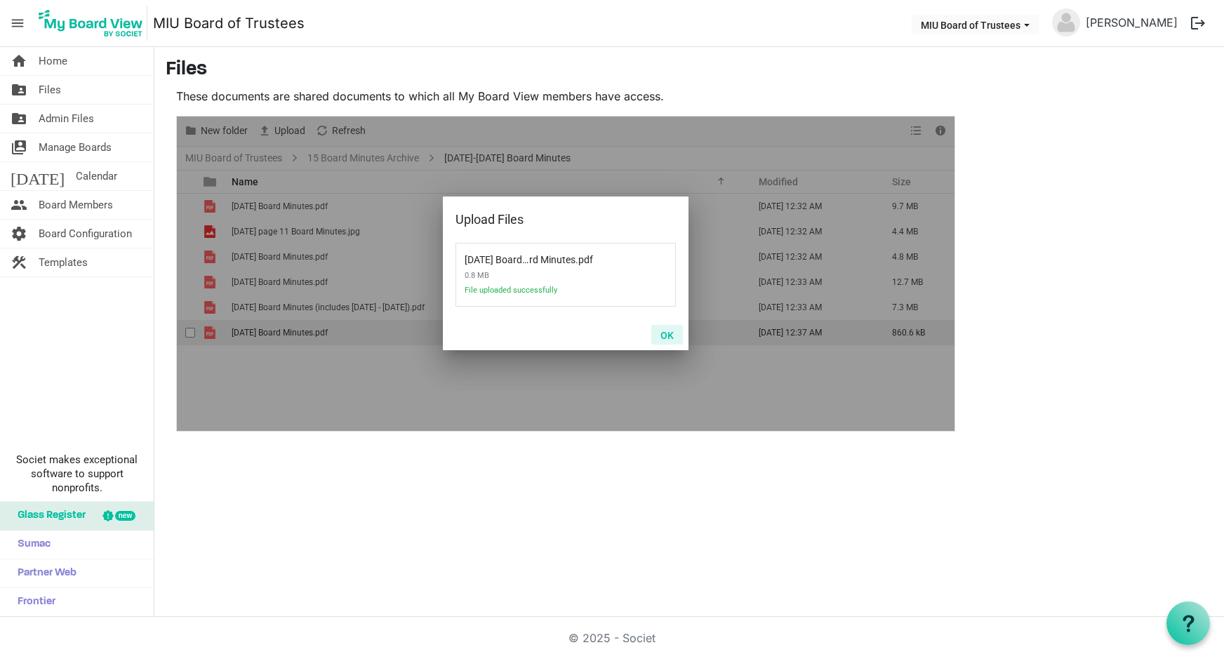
click at [668, 333] on button "OK" at bounding box center [667, 335] width 32 height 20
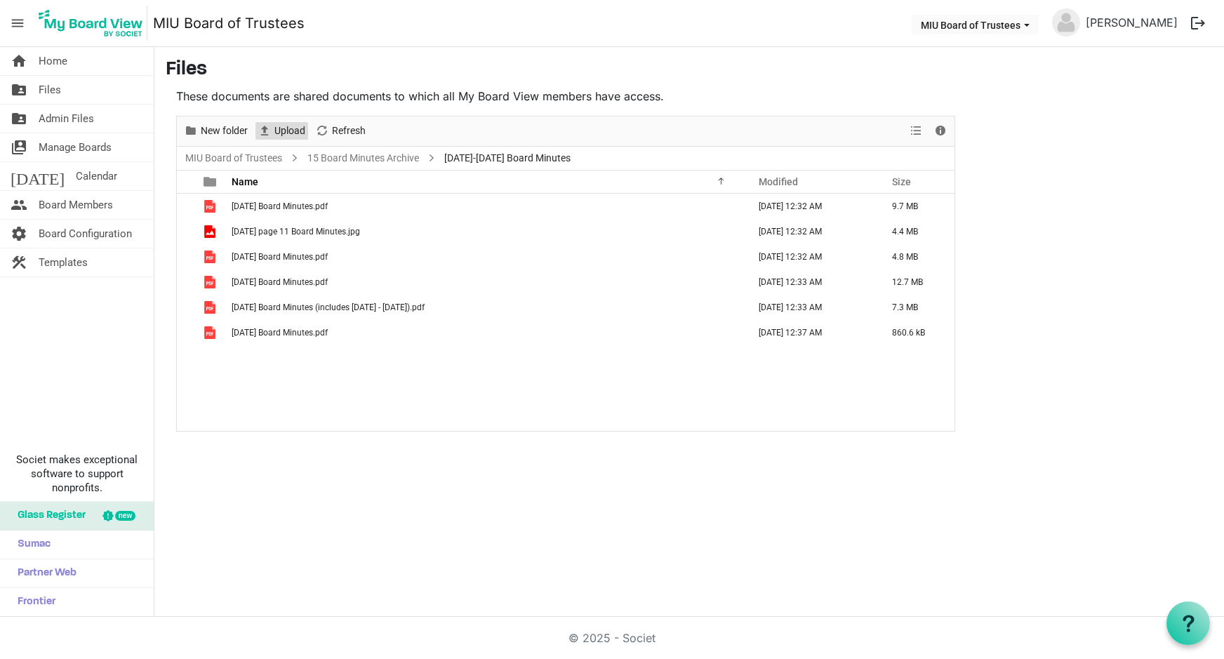
click at [292, 130] on span "Upload" at bounding box center [290, 131] width 34 height 18
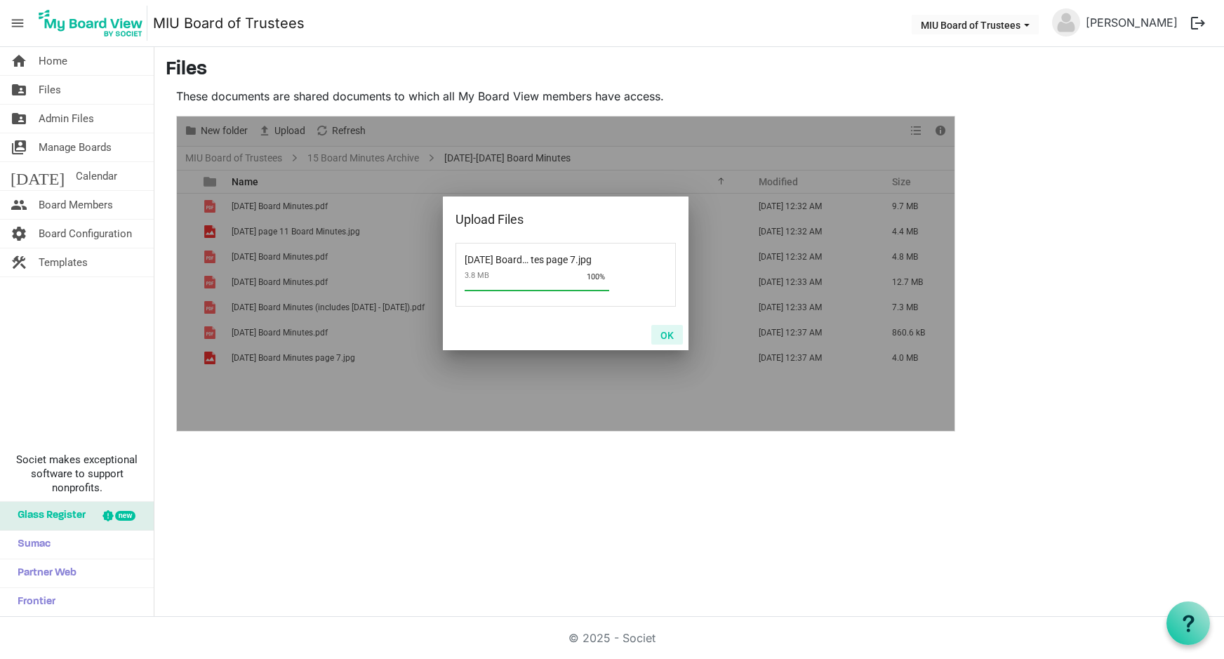
click at [667, 330] on button "OK" at bounding box center [667, 335] width 32 height 20
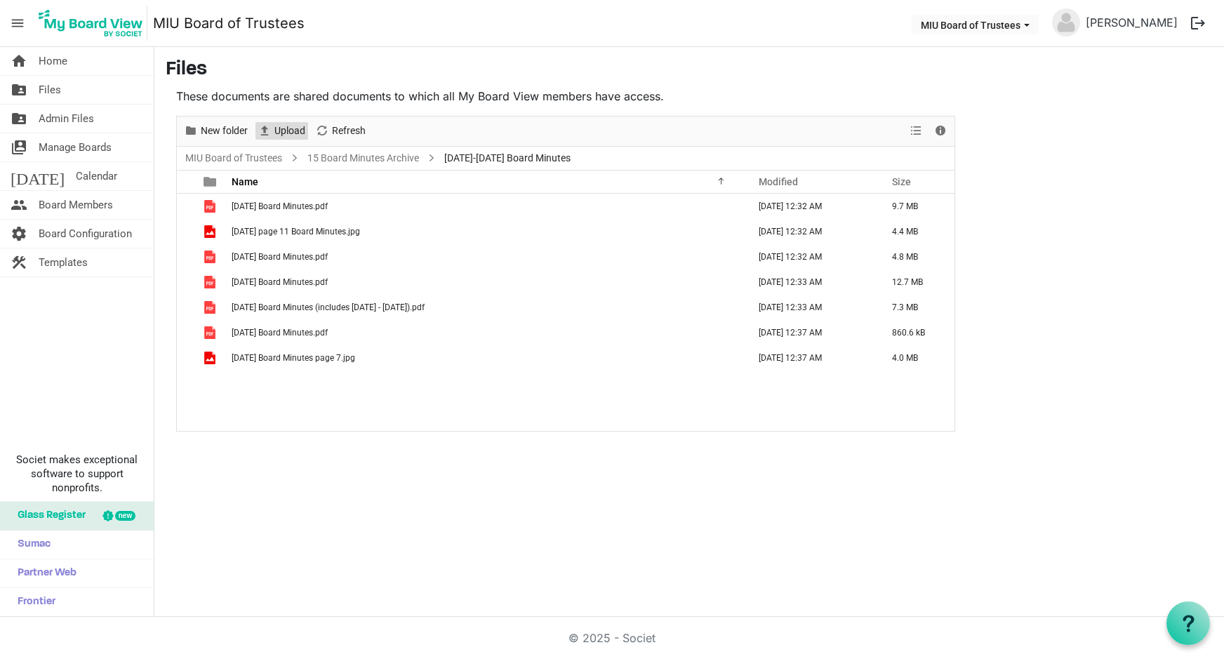
click at [283, 129] on span "Upload" at bounding box center [290, 131] width 34 height 18
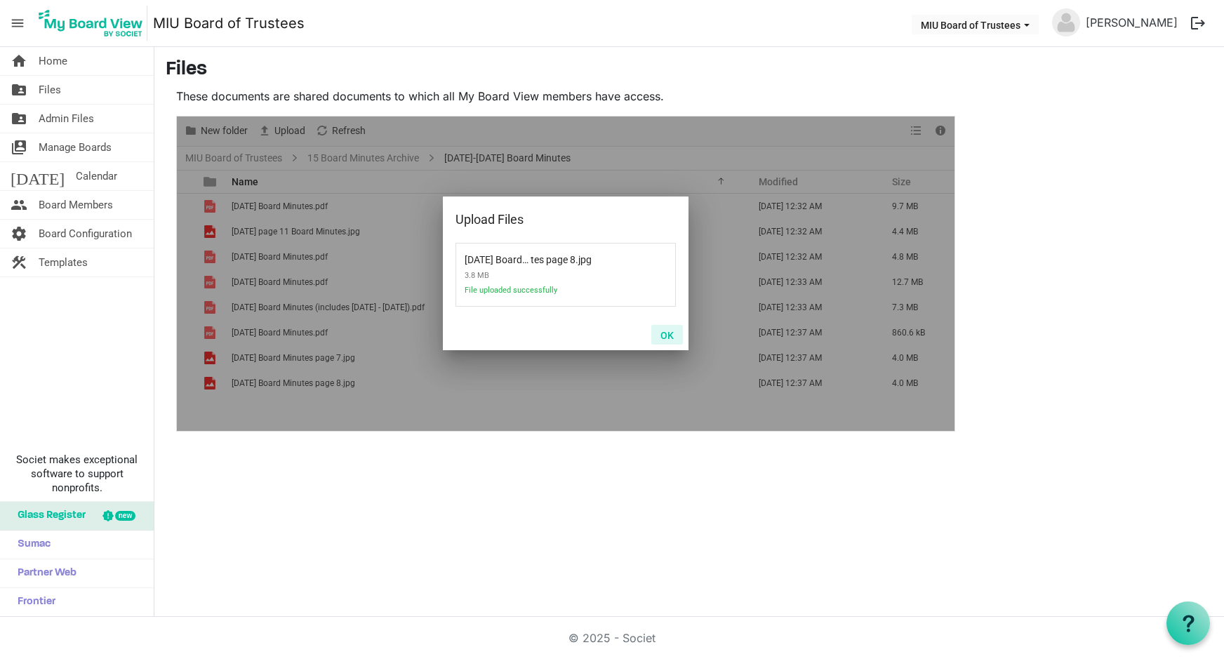
click at [665, 335] on button "OK" at bounding box center [667, 335] width 32 height 20
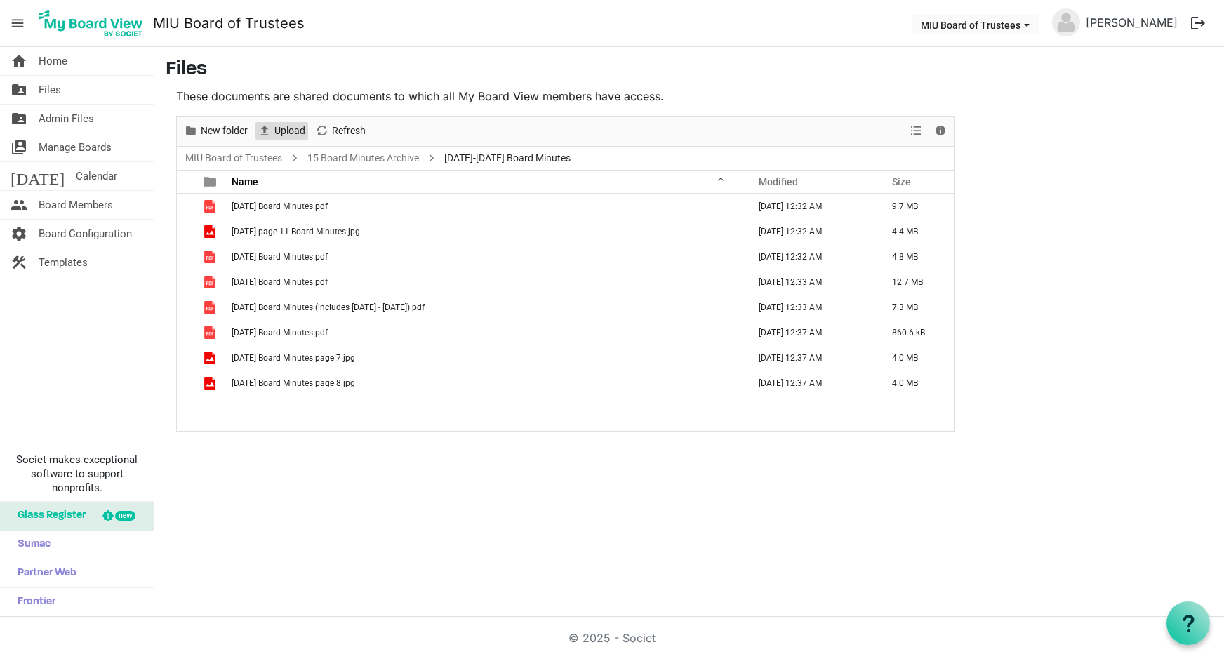
click at [290, 124] on span "Upload" at bounding box center [290, 131] width 34 height 18
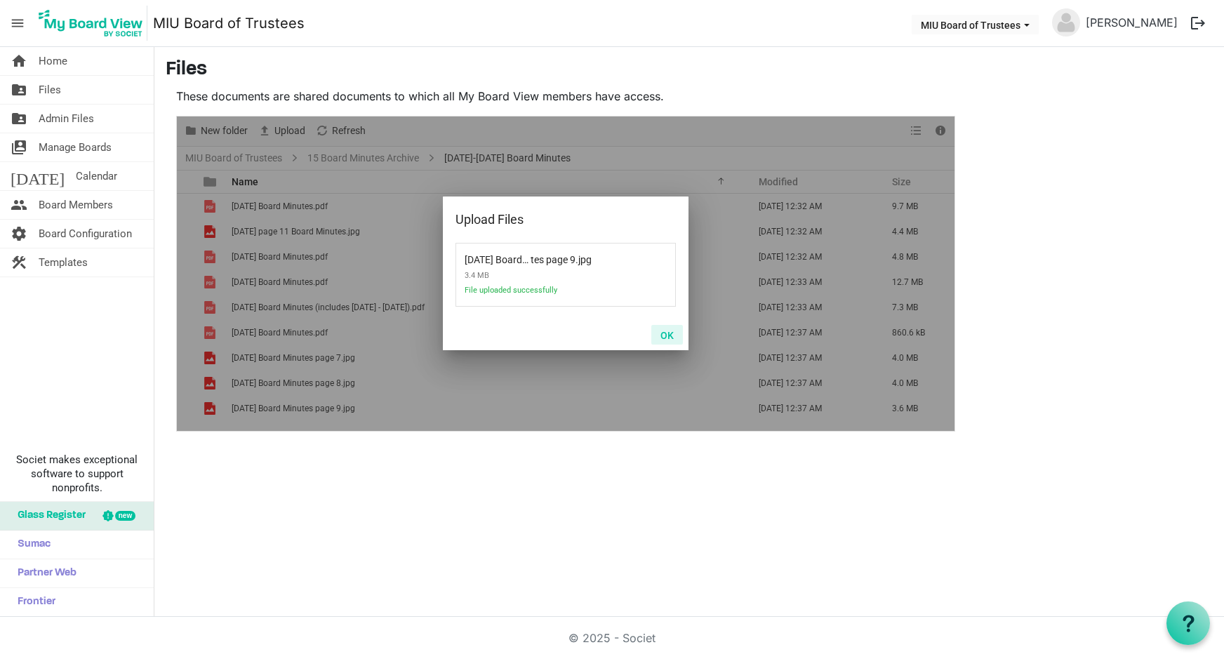
click at [666, 330] on button "OK" at bounding box center [667, 335] width 32 height 20
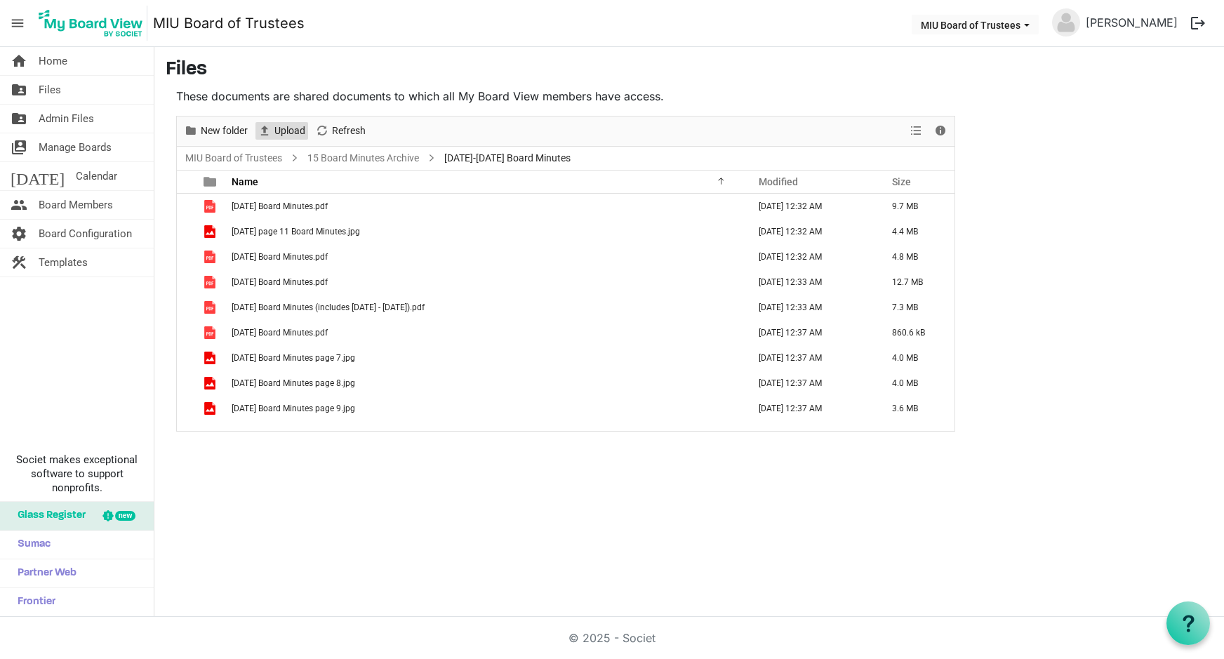
click at [283, 128] on span "Upload" at bounding box center [290, 131] width 34 height 18
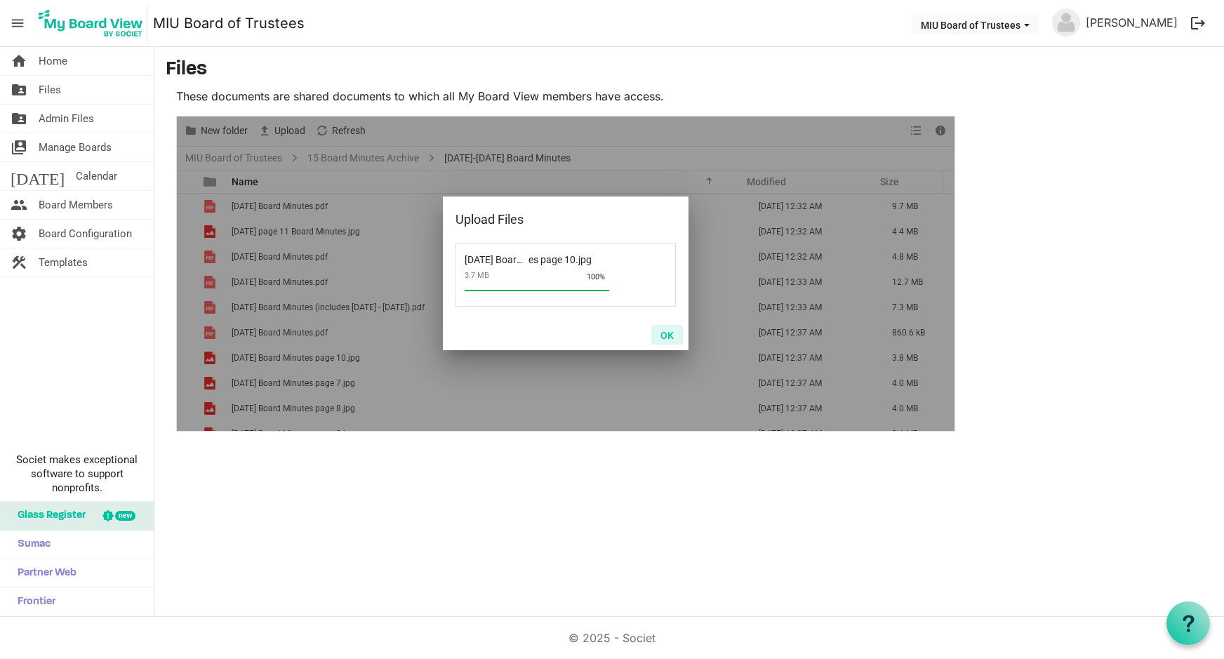
click at [664, 333] on button "OK" at bounding box center [667, 335] width 32 height 20
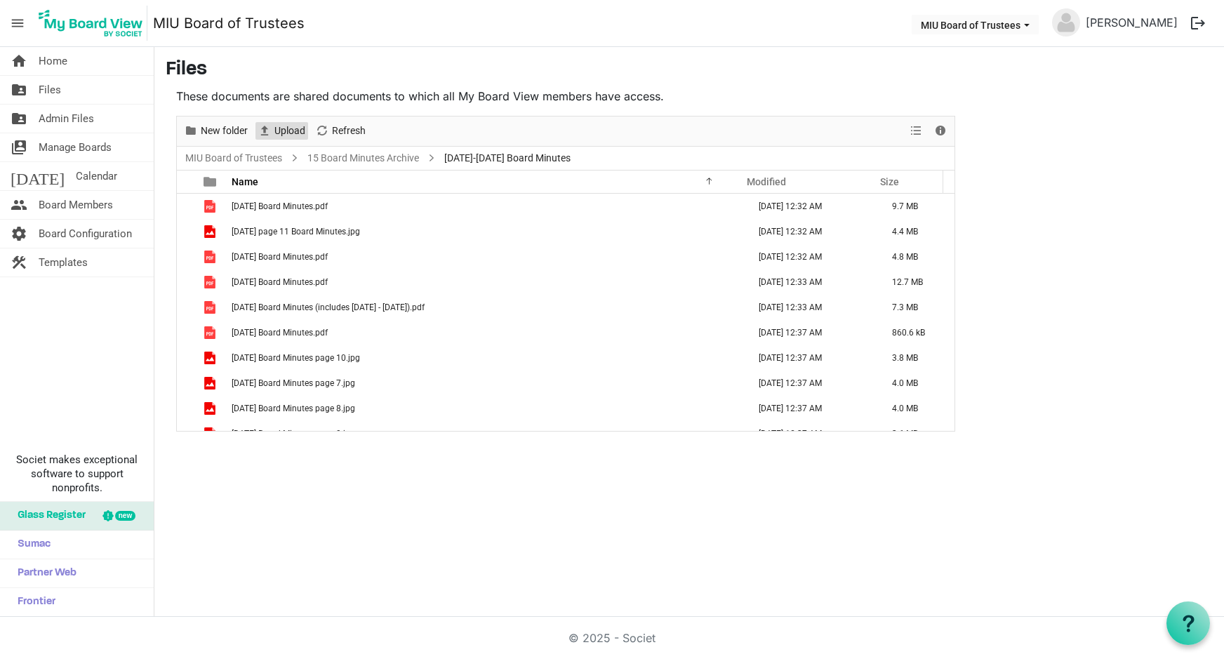
click at [292, 129] on span "Upload" at bounding box center [290, 131] width 34 height 18
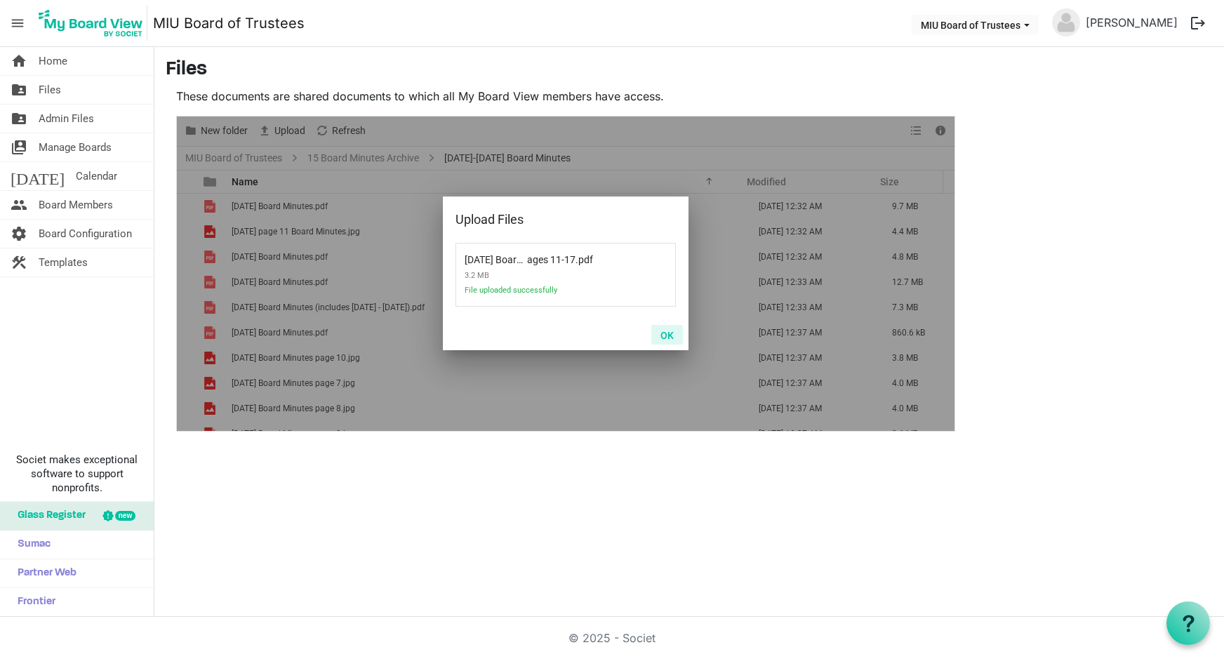
click at [666, 335] on button "OK" at bounding box center [667, 335] width 32 height 20
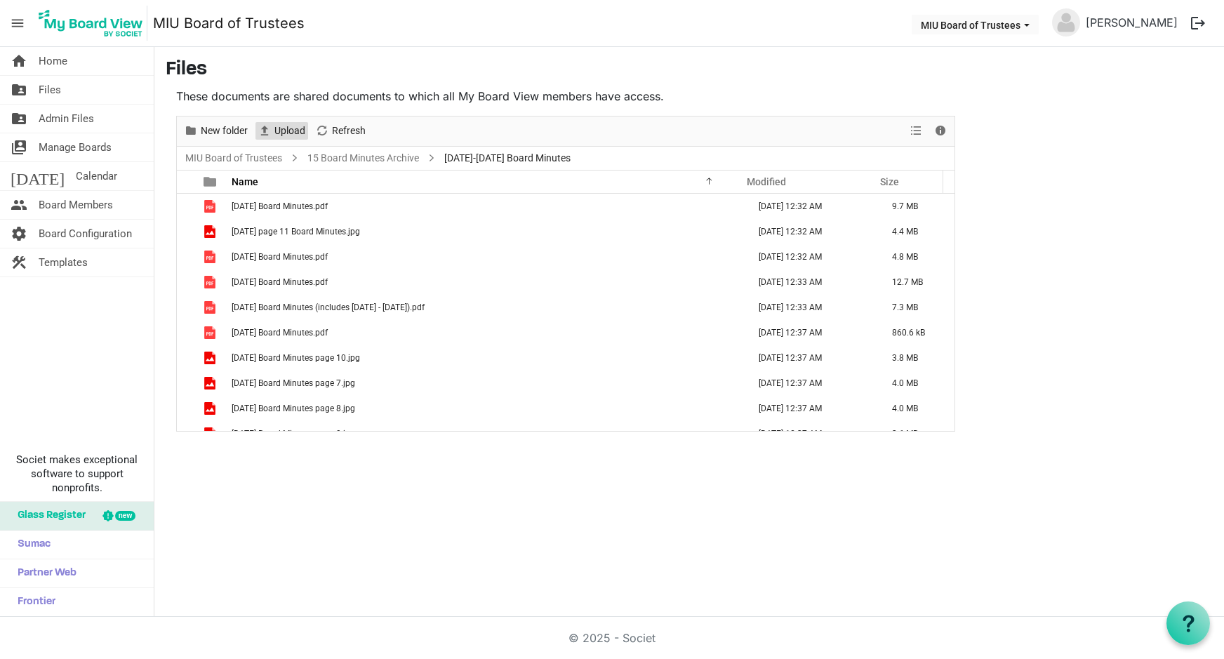
click at [293, 135] on span "Upload" at bounding box center [290, 131] width 34 height 18
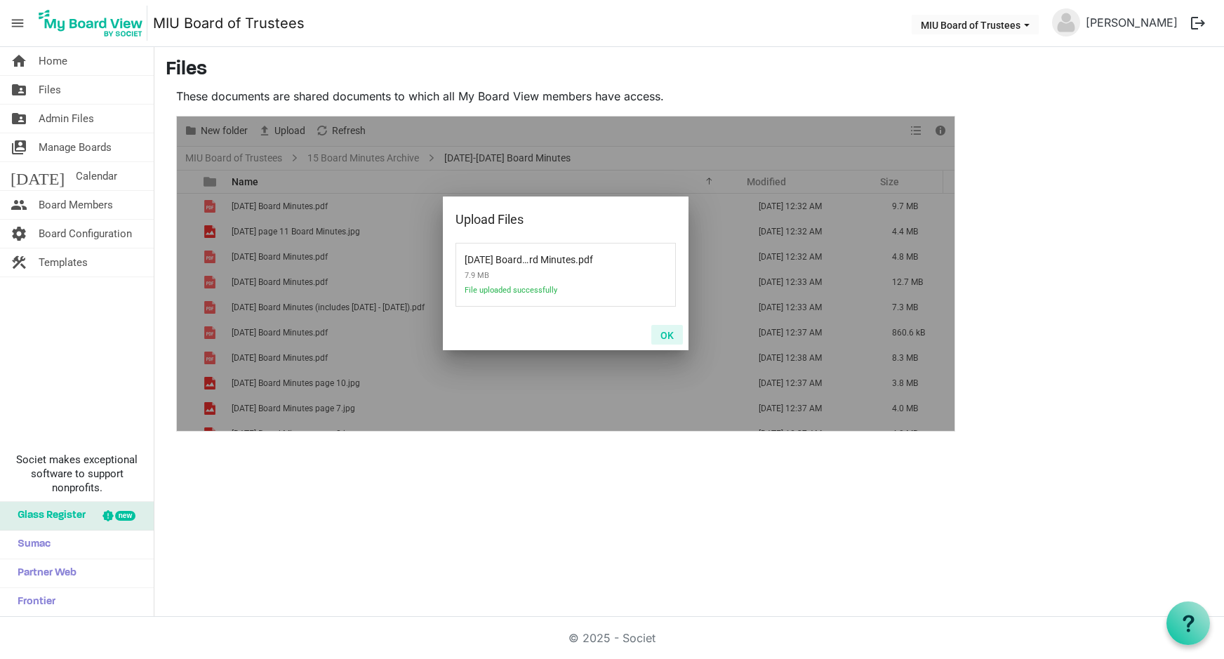
click at [665, 333] on button "OK" at bounding box center [667, 335] width 32 height 20
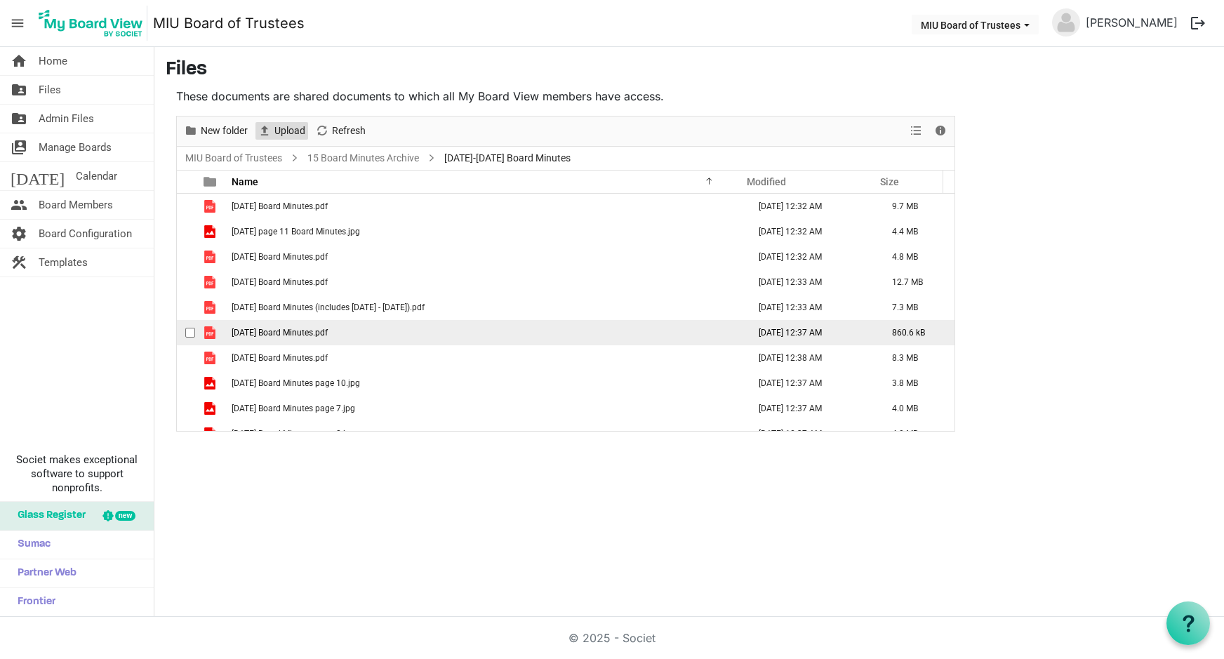
scroll to position [66, 0]
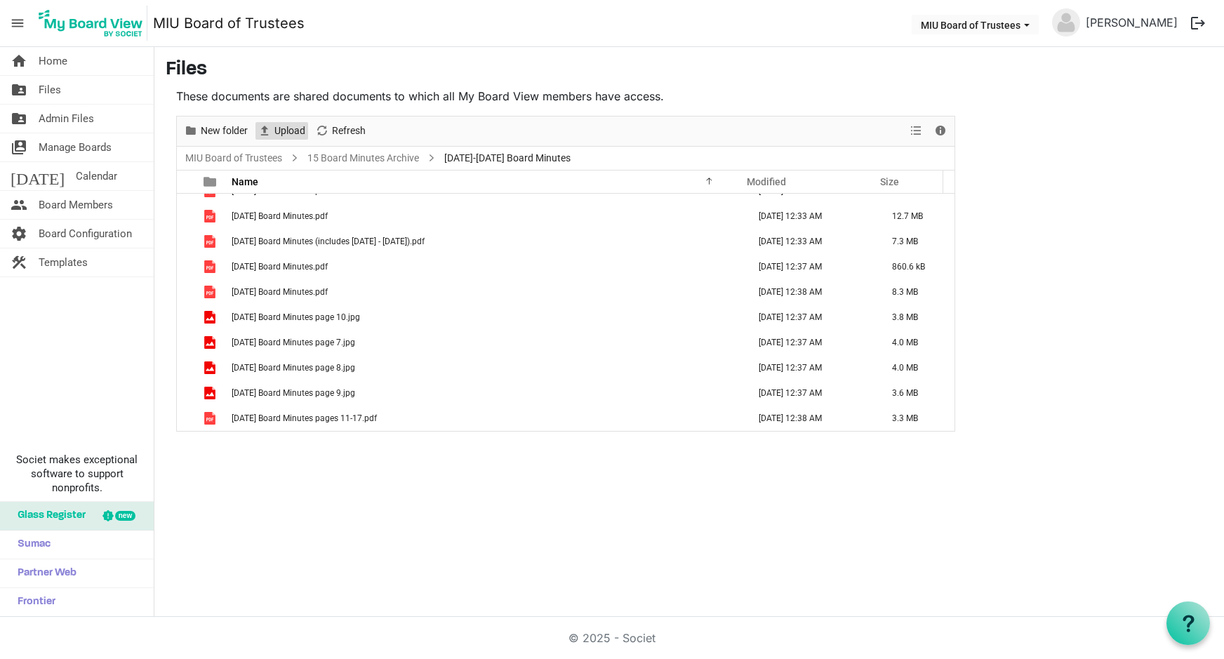
click at [286, 133] on span "Upload" at bounding box center [290, 131] width 34 height 18
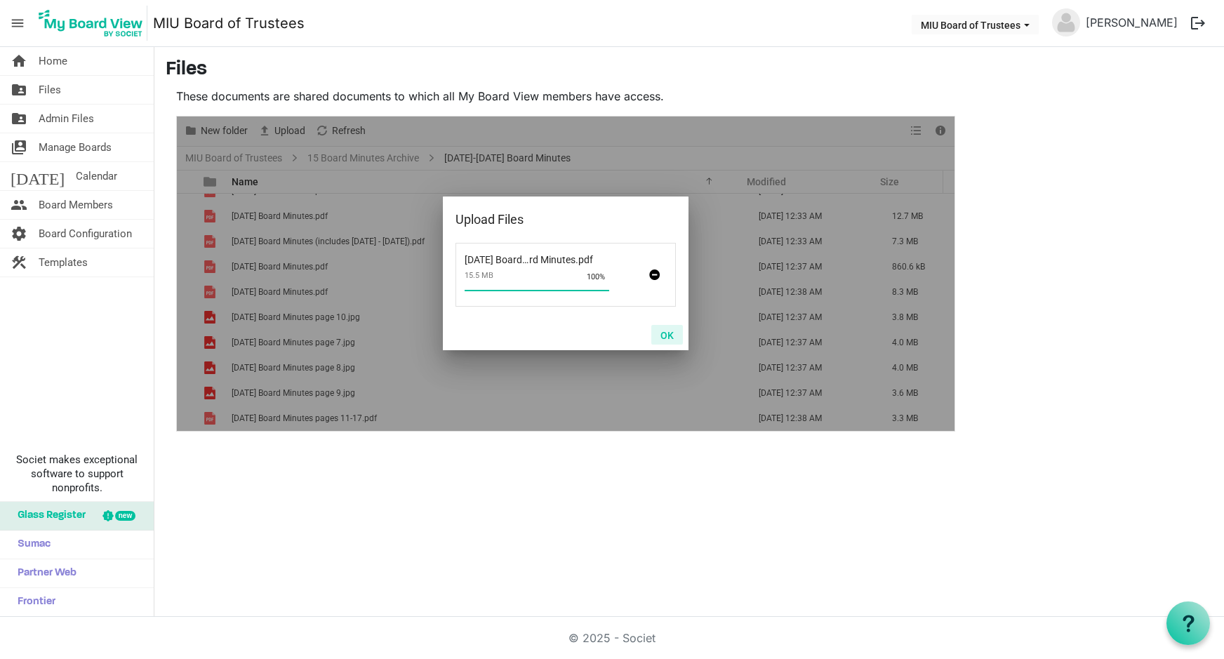
click at [667, 333] on button "OK" at bounding box center [667, 335] width 32 height 20
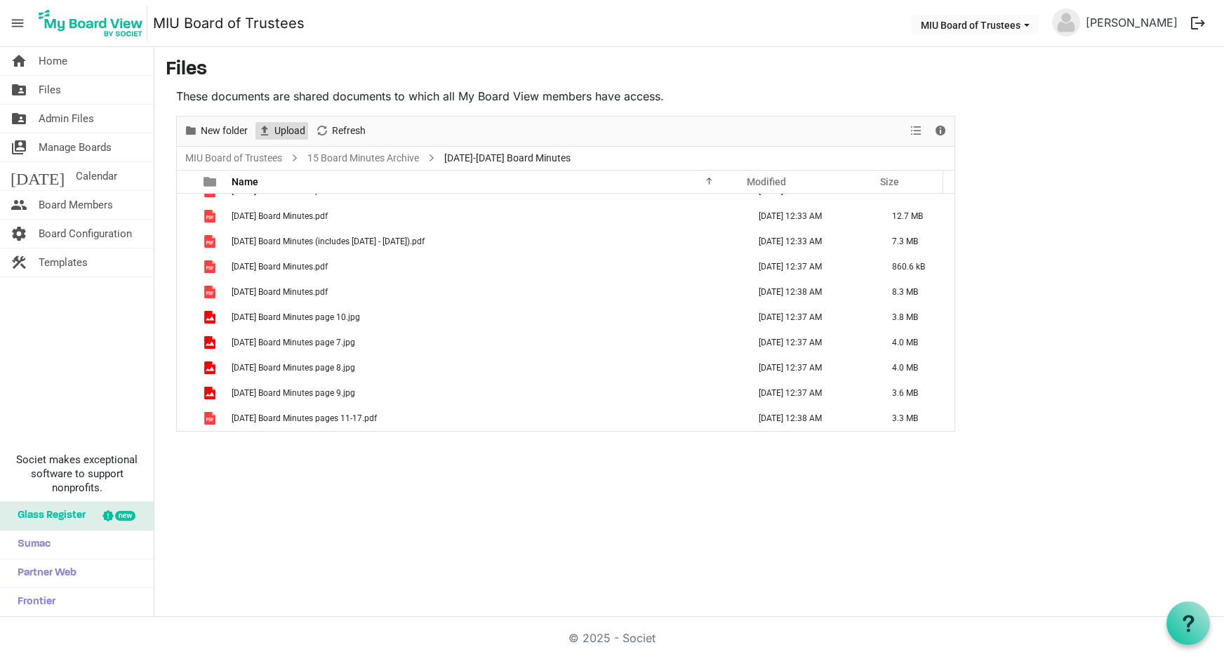
click at [282, 128] on span "Upload" at bounding box center [290, 131] width 34 height 18
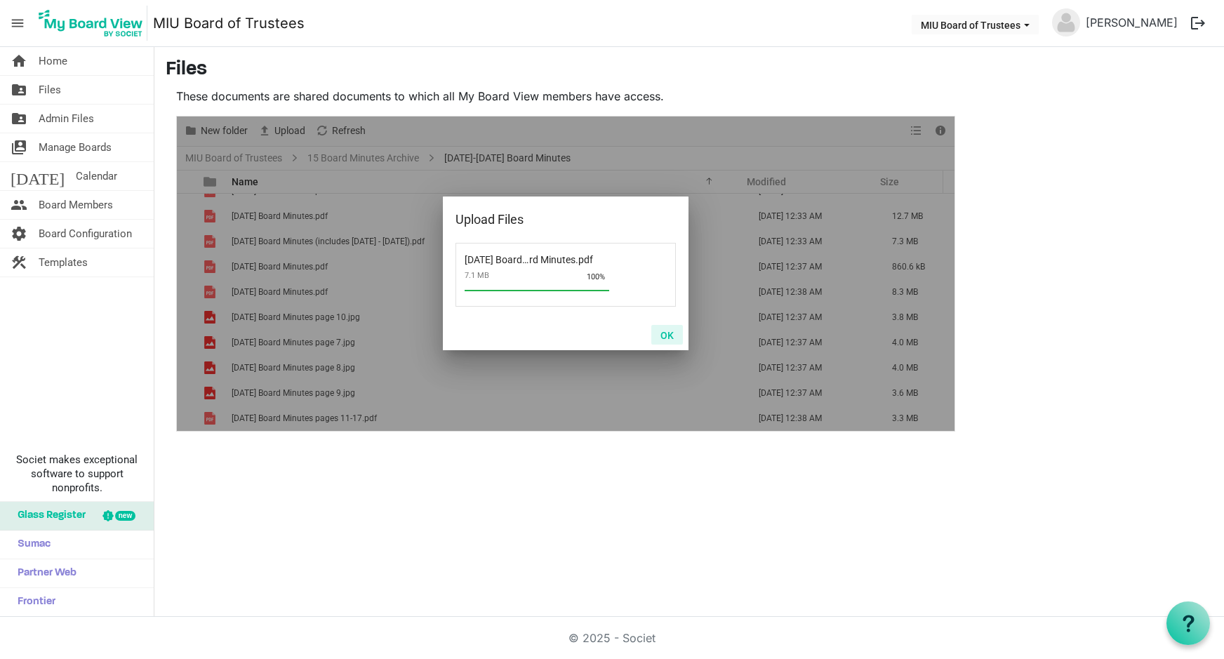
click at [671, 332] on button "OK" at bounding box center [667, 335] width 32 height 20
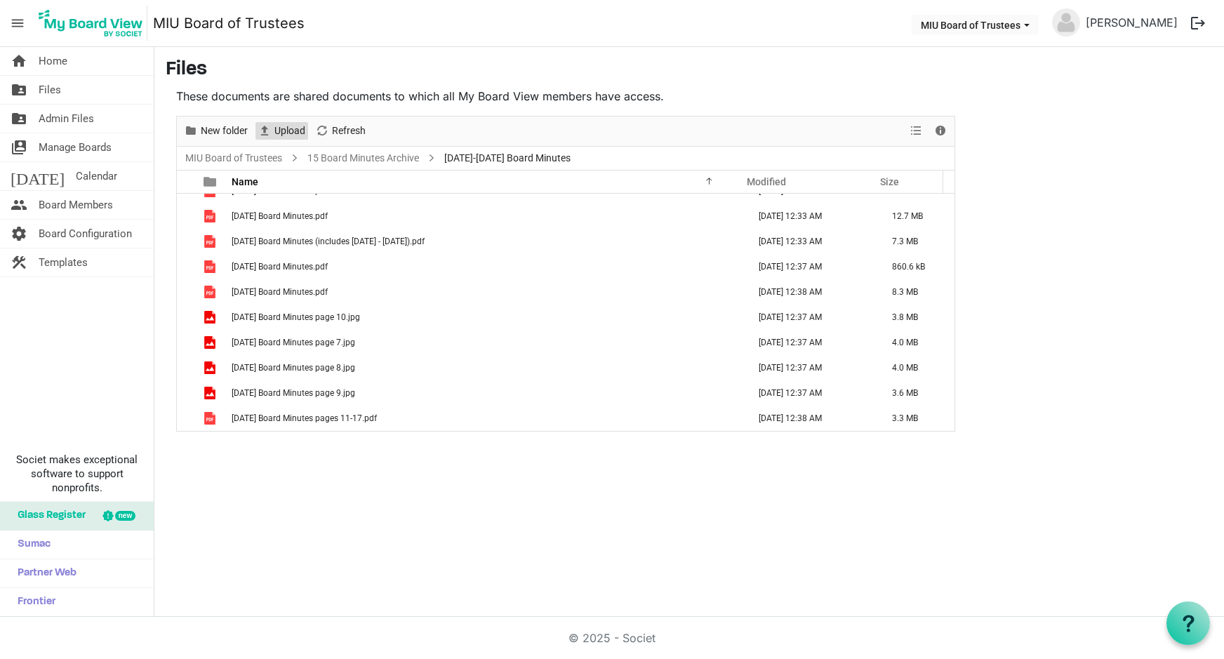
click at [288, 126] on span "Upload" at bounding box center [290, 131] width 34 height 18
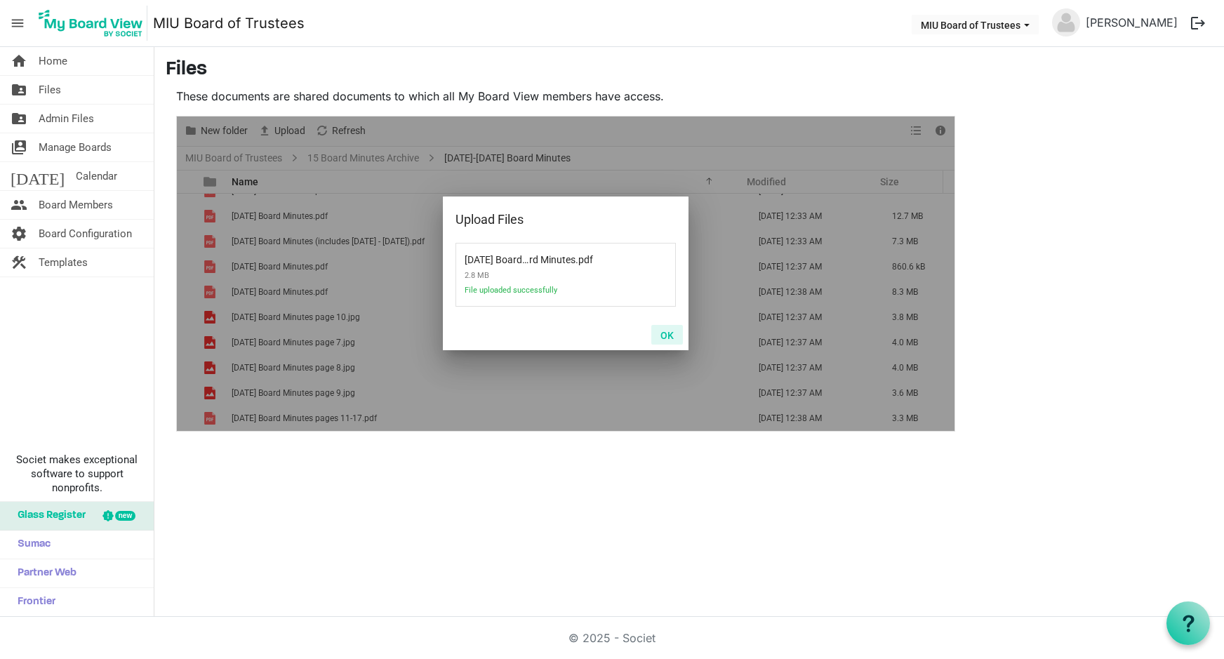
click at [669, 331] on button "OK" at bounding box center [667, 335] width 32 height 20
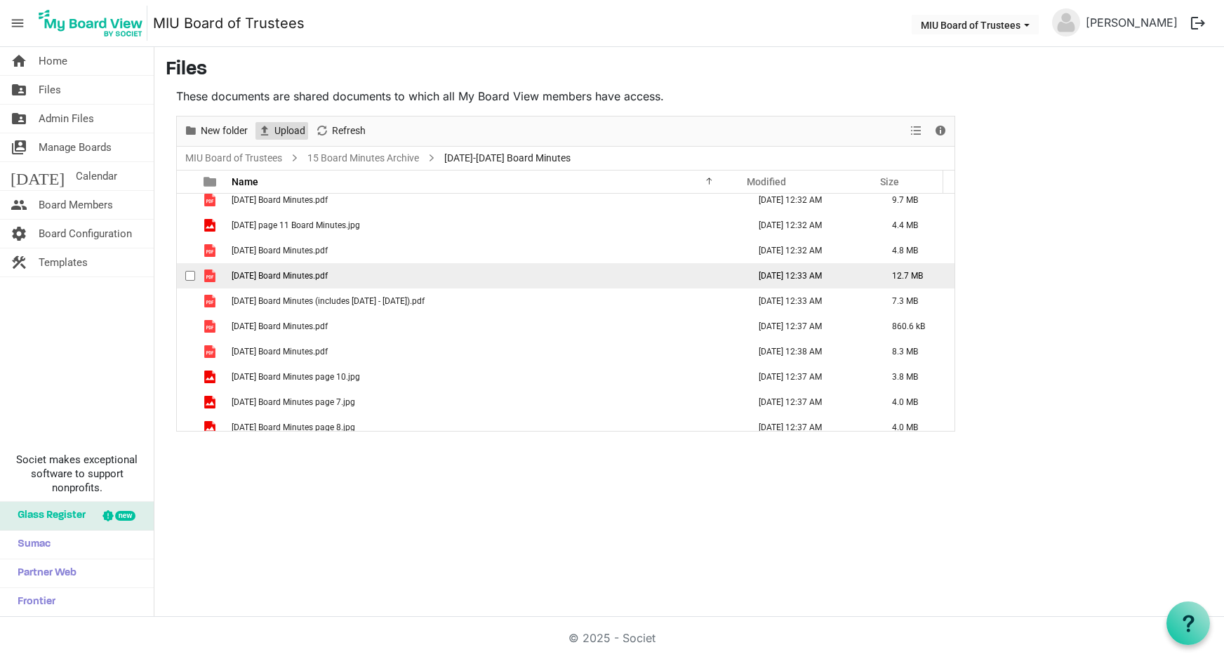
scroll to position [0, 0]
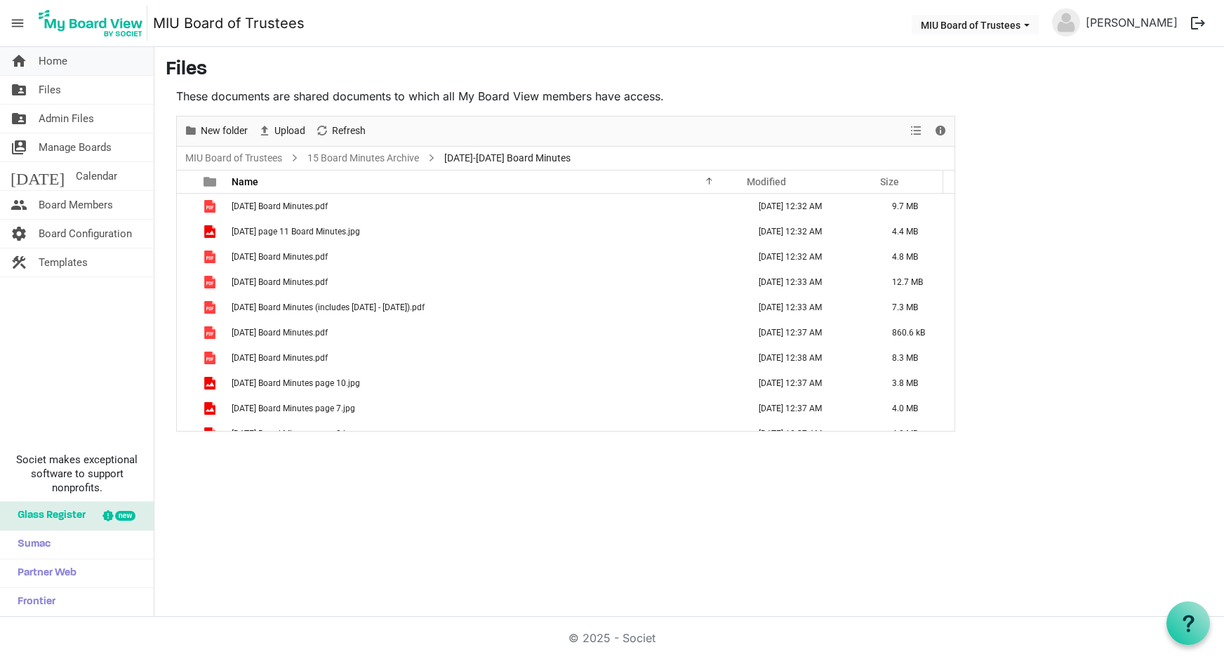
click at [47, 65] on span "Home" at bounding box center [53, 61] width 29 height 28
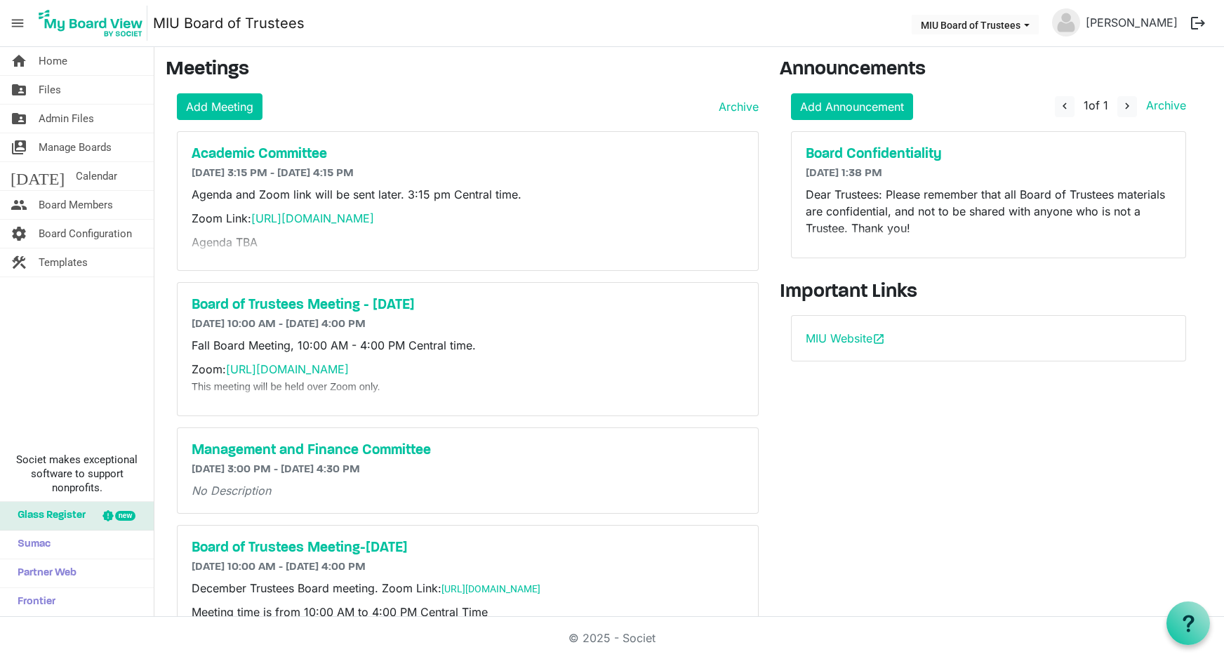
scroll to position [65, 0]
